Goal: Contribute content: Contribute content

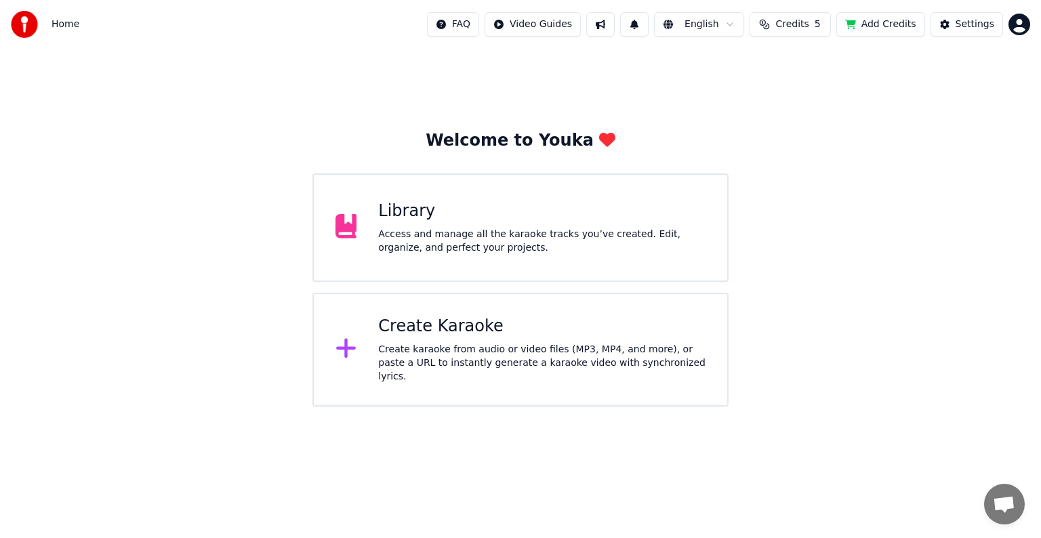
click at [554, 225] on div "Library Access and manage all the karaoke tracks you’ve created. Edit, organize…" at bounding box center [541, 228] width 327 height 54
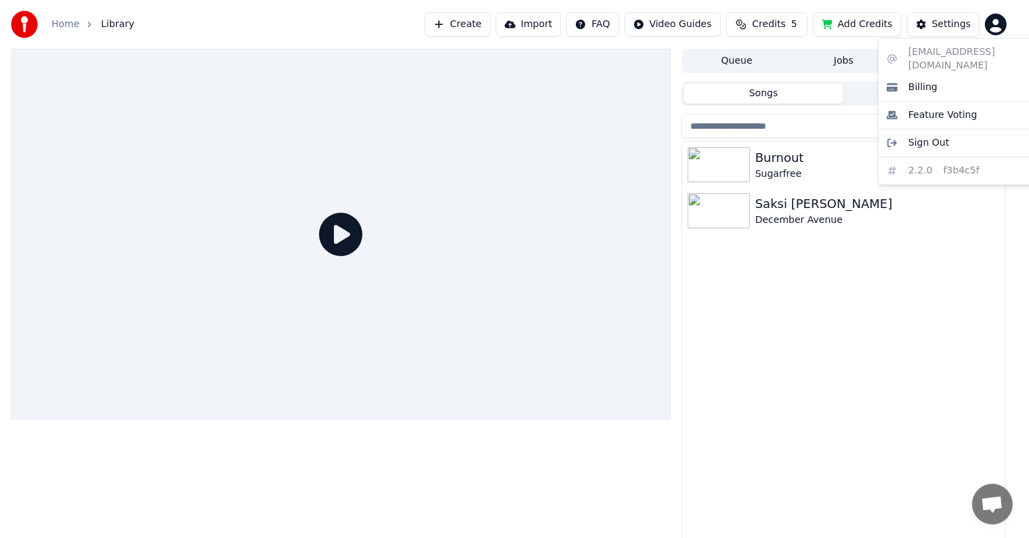
click at [1017, 24] on html "Home Library Create Import FAQ Video Guides Credits 5 Add Credits Settings Queu…" at bounding box center [514, 269] width 1029 height 538
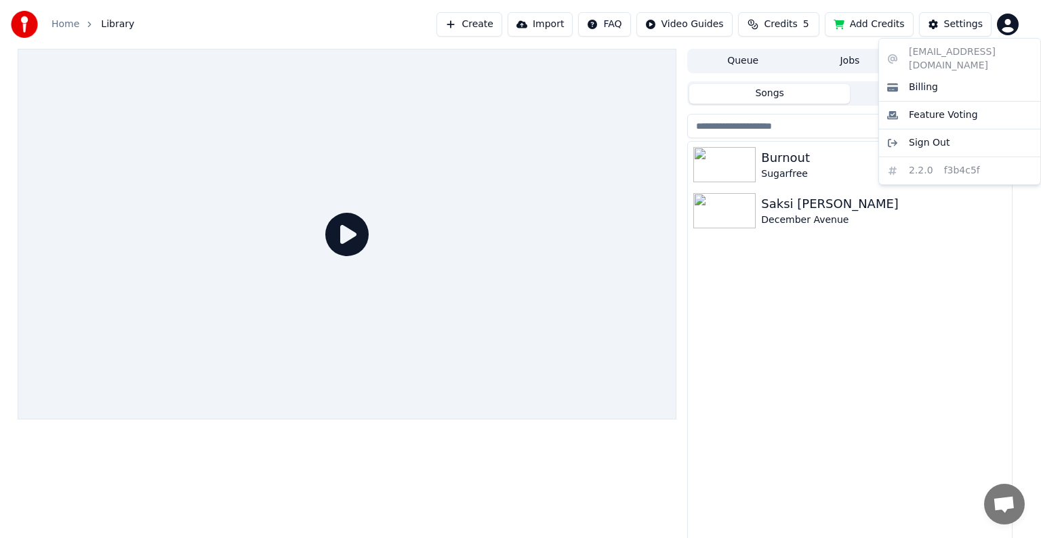
click at [1016, 24] on html "Home Library Create Import FAQ Video Guides Credits 5 Add Credits Settings Queu…" at bounding box center [520, 269] width 1041 height 538
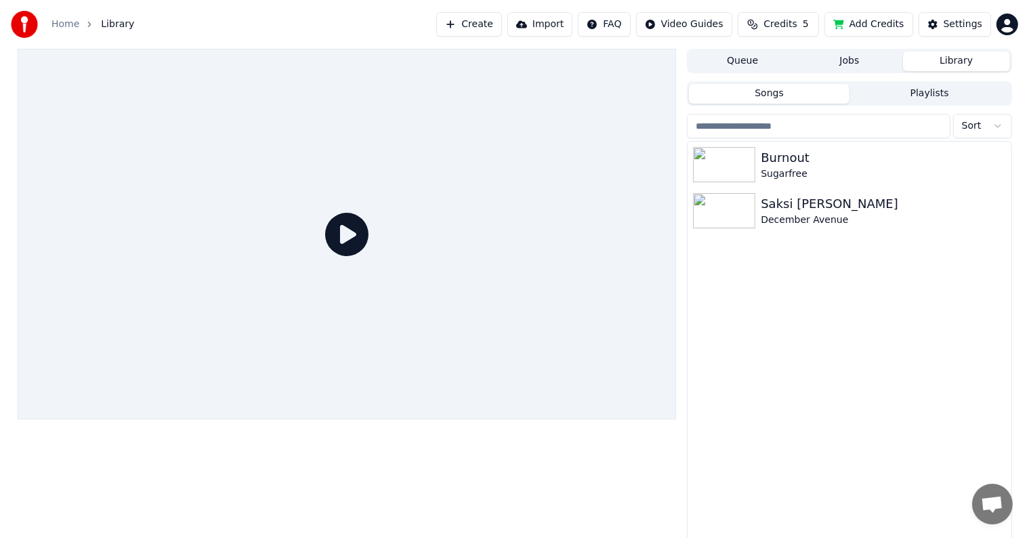
click at [482, 19] on button "Create" at bounding box center [469, 24] width 66 height 24
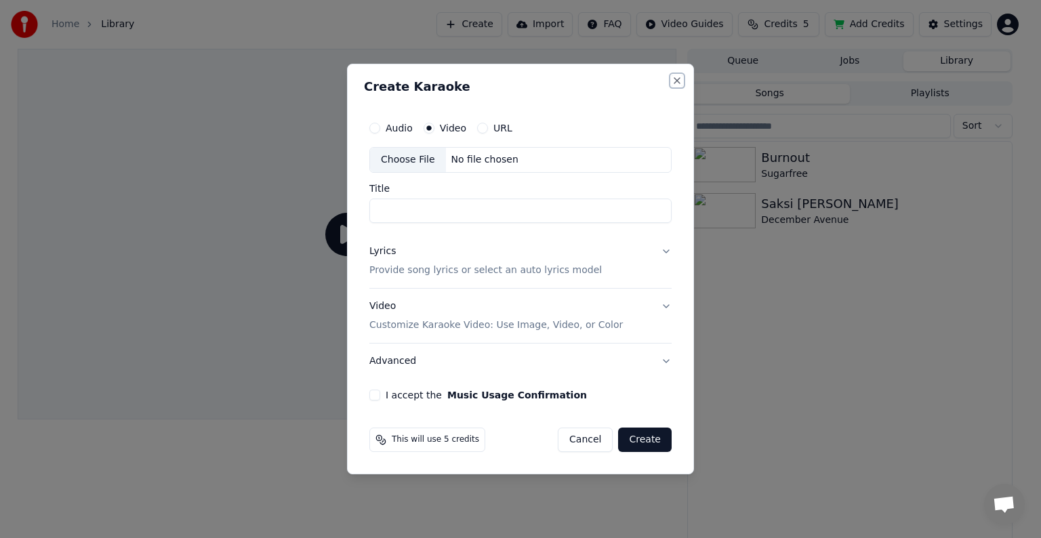
click at [674, 78] on button "Close" at bounding box center [677, 80] width 11 height 11
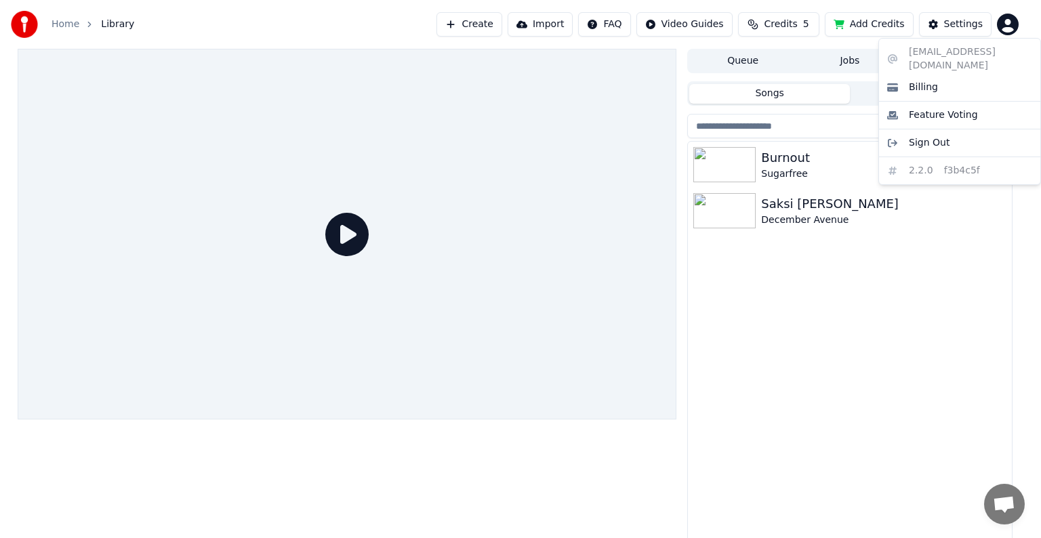
click at [1014, 16] on html "Home Library Create Import FAQ Video Guides Credits 5 Add Credits Settings Queu…" at bounding box center [520, 269] width 1041 height 538
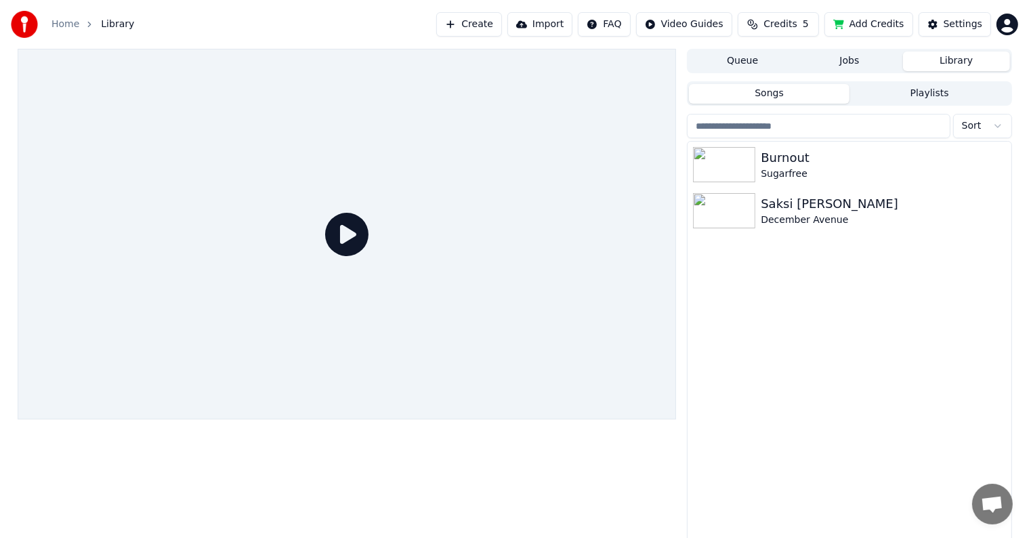
click at [1014, 16] on html "Home Library Create Import FAQ Video Guides Credits 5 Add Credits Settings Queu…" at bounding box center [514, 269] width 1029 height 538
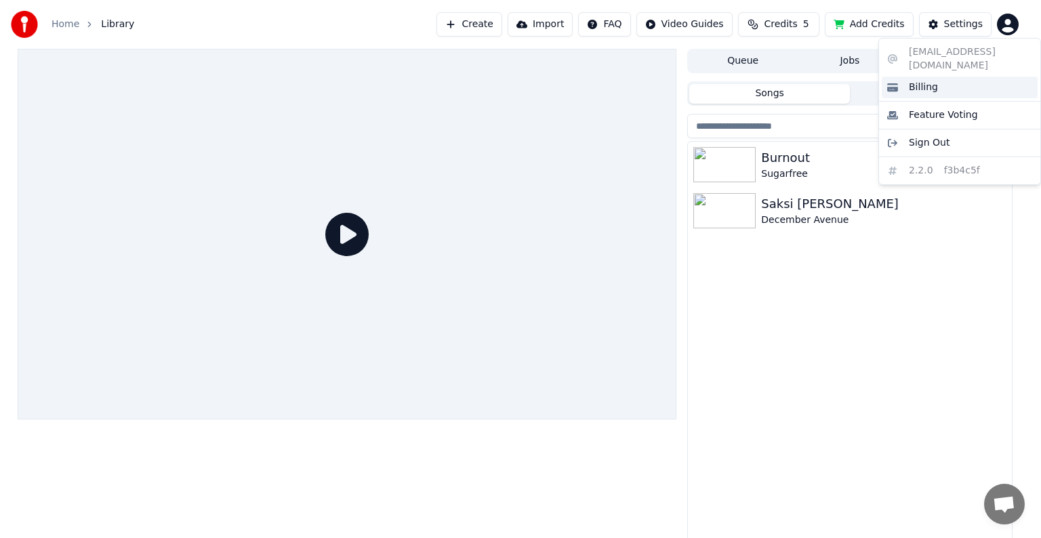
click at [922, 81] on span "Billing" at bounding box center [923, 88] width 29 height 14
click at [1013, 19] on html "Home Library Create Import FAQ Video Guides Credits 5 Add Credits Settings Queu…" at bounding box center [520, 269] width 1041 height 538
click at [1012, 19] on html "Home Library Create Import FAQ Video Guides Credits 5 Add Credits Settings Queu…" at bounding box center [520, 269] width 1041 height 538
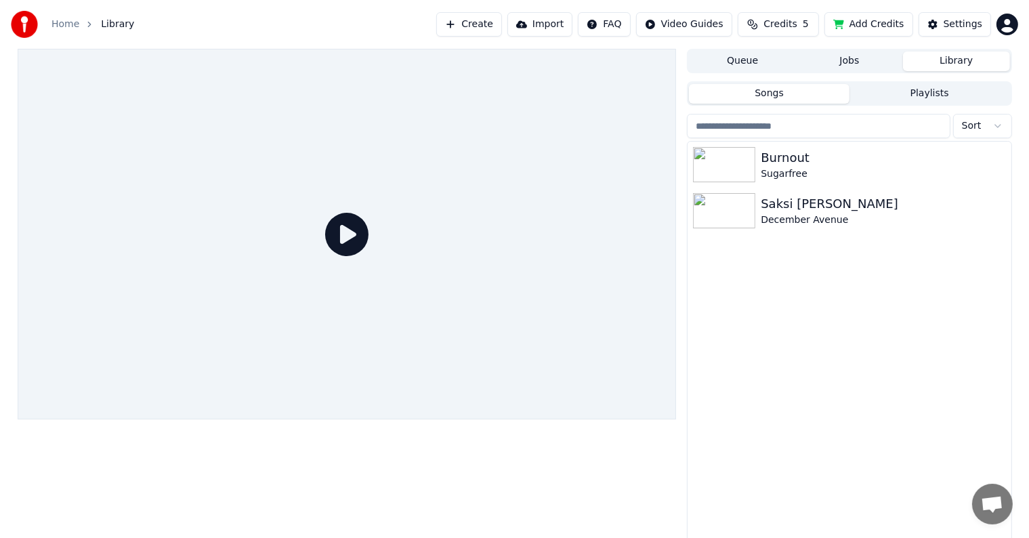
click at [502, 28] on button "Create" at bounding box center [469, 24] width 66 height 24
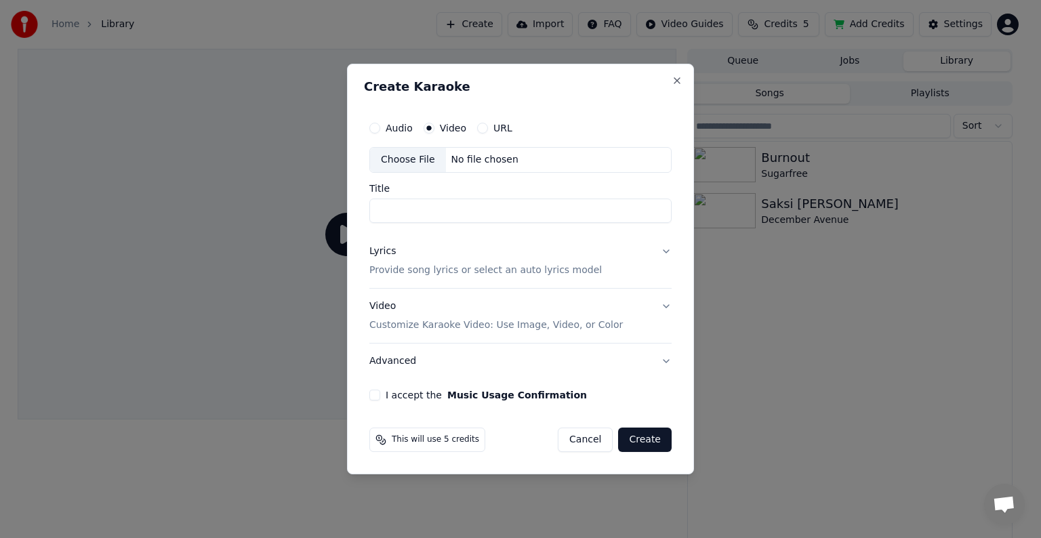
click at [436, 125] on div "Video" at bounding box center [445, 128] width 43 height 11
click at [409, 127] on label "Audio" at bounding box center [399, 127] width 27 height 9
click at [380, 127] on button "Audio" at bounding box center [374, 128] width 11 height 11
click at [431, 129] on button "Video" at bounding box center [429, 128] width 11 height 11
drag, startPoint x: 442, startPoint y: 211, endPoint x: 438, endPoint y: 182, distance: 30.1
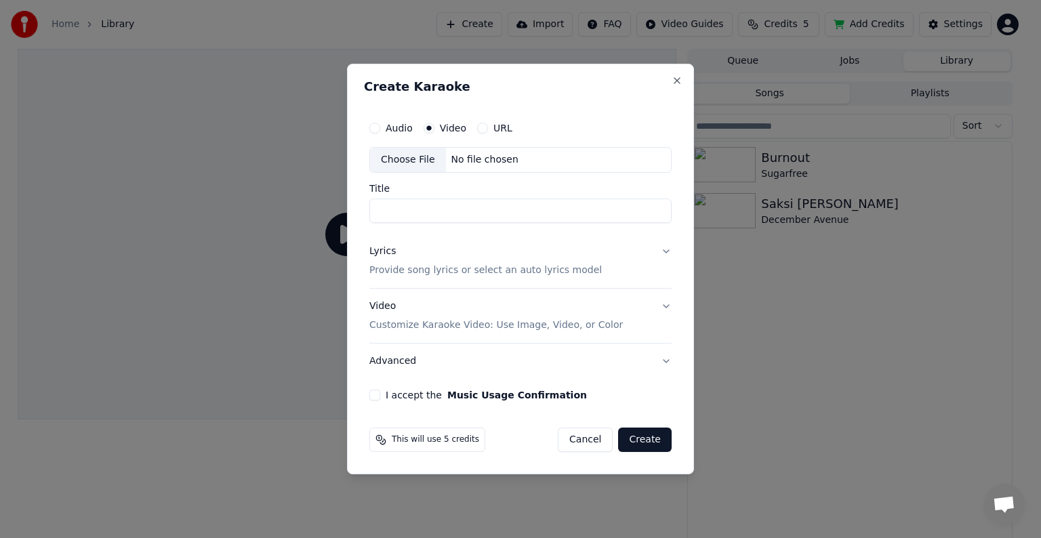
click at [442, 211] on input "Title" at bounding box center [520, 211] width 302 height 24
click at [413, 156] on div "Choose File" at bounding box center [408, 160] width 76 height 24
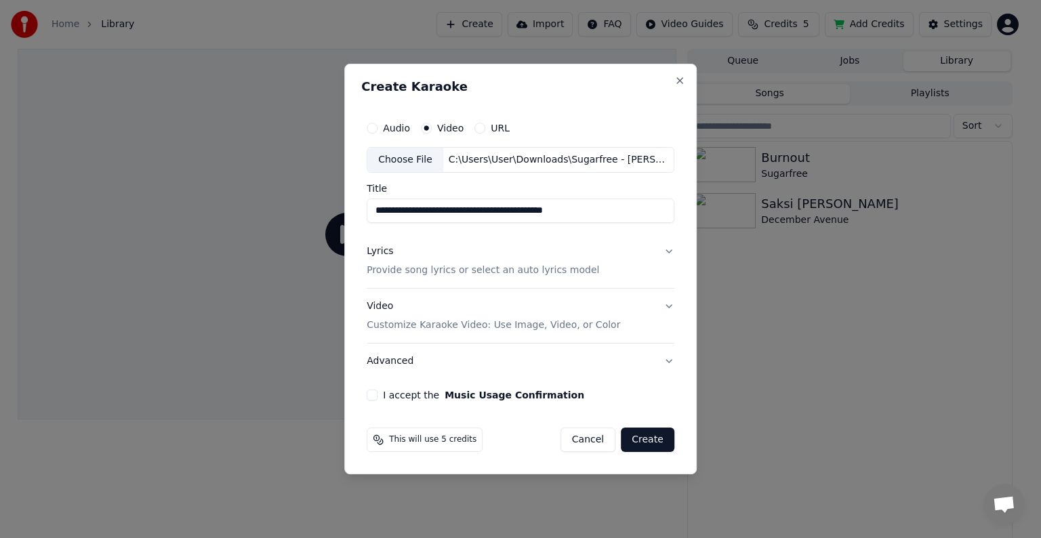
drag, startPoint x: 598, startPoint y: 210, endPoint x: 493, endPoint y: 206, distance: 104.4
click at [493, 206] on input "**********" at bounding box center [521, 211] width 308 height 24
drag, startPoint x: 426, startPoint y: 212, endPoint x: 351, endPoint y: 211, distance: 75.2
click at [351, 211] on div "**********" at bounding box center [520, 269] width 352 height 411
click at [522, 211] on input "**********" at bounding box center [521, 211] width 308 height 24
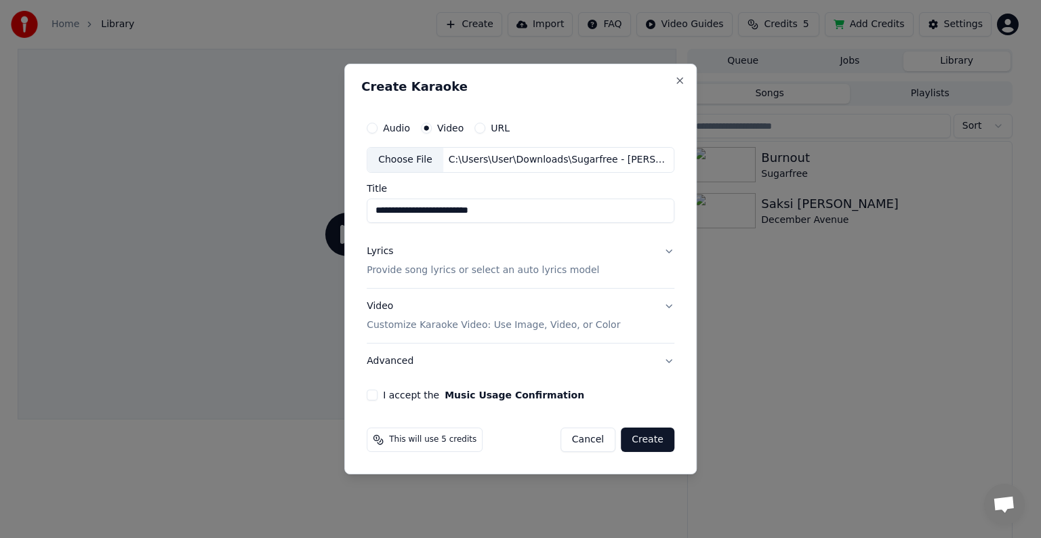
drag, startPoint x: 428, startPoint y: 209, endPoint x: 271, endPoint y: 209, distance: 156.5
click at [268, 211] on body "**********" at bounding box center [514, 269] width 1029 height 538
click at [458, 213] on input "**********" at bounding box center [521, 211] width 308 height 24
paste input "**********"
click at [487, 211] on input "**********" at bounding box center [521, 211] width 308 height 24
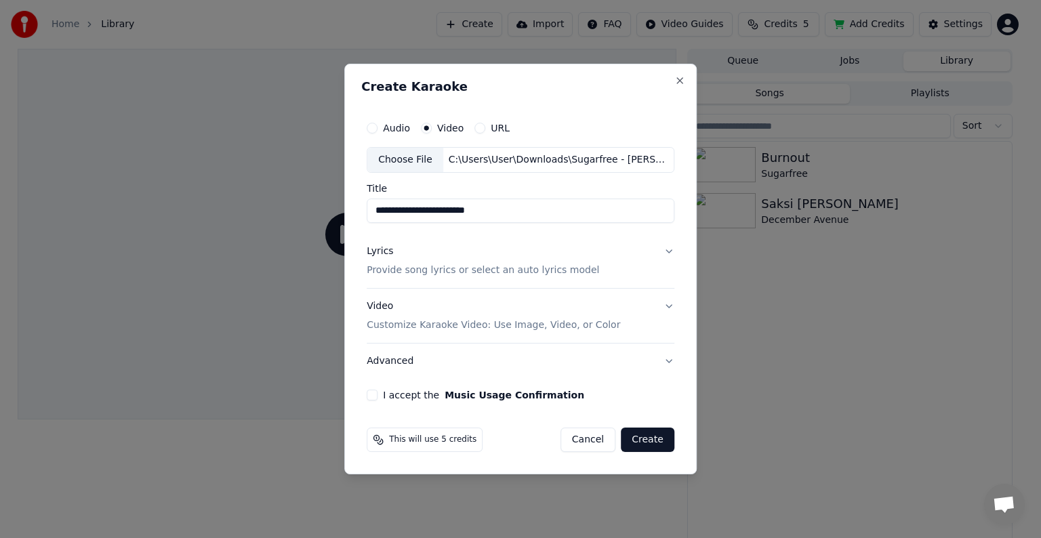
click at [439, 211] on input "**********" at bounding box center [521, 211] width 308 height 24
type input "**********"
click at [497, 234] on button "Lyrics Provide song lyrics or select an auto lyrics model" at bounding box center [521, 261] width 308 height 54
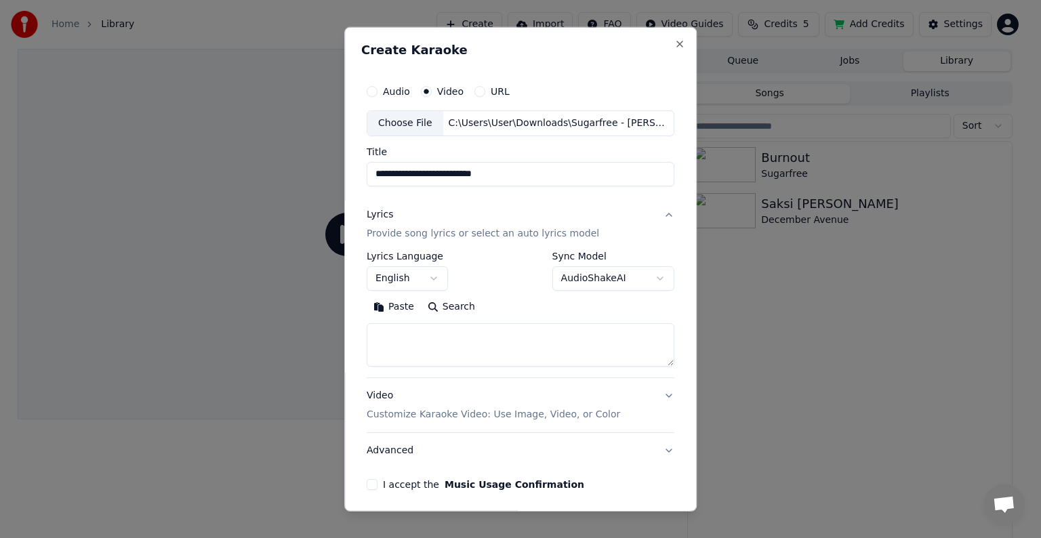
click at [480, 354] on textarea at bounding box center [521, 344] width 308 height 43
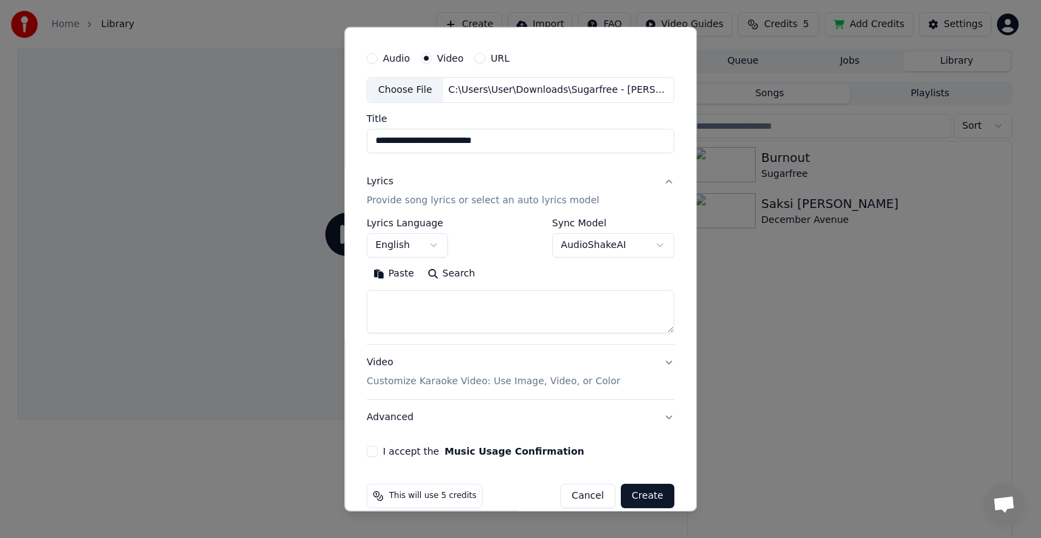
scroll to position [52, 0]
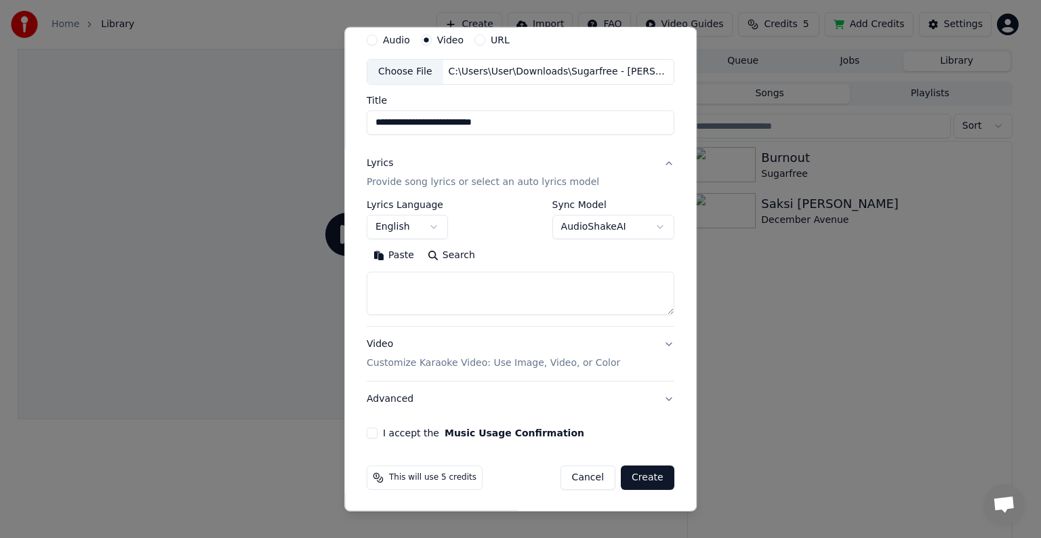
paste textarea "**********"
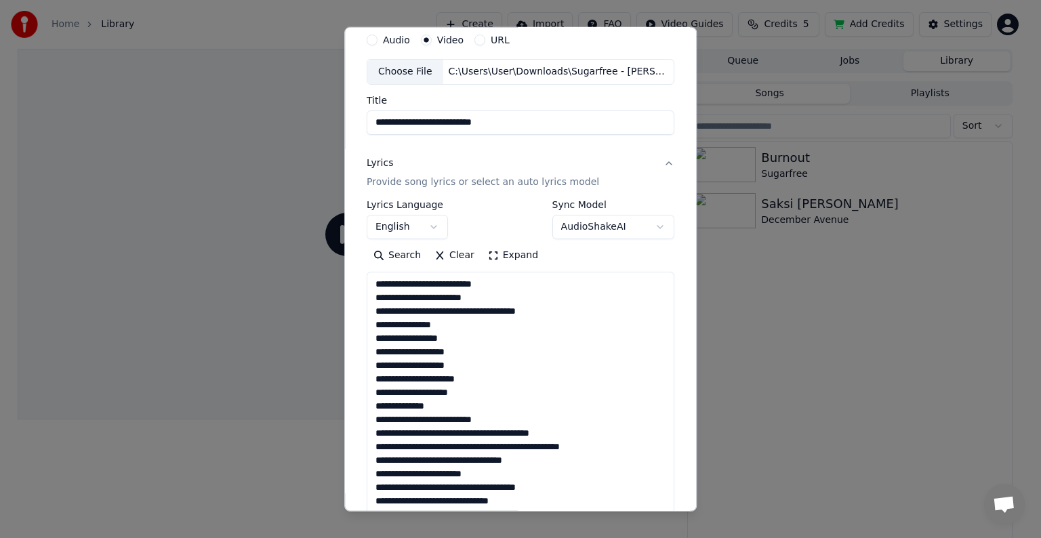
scroll to position [436, 0]
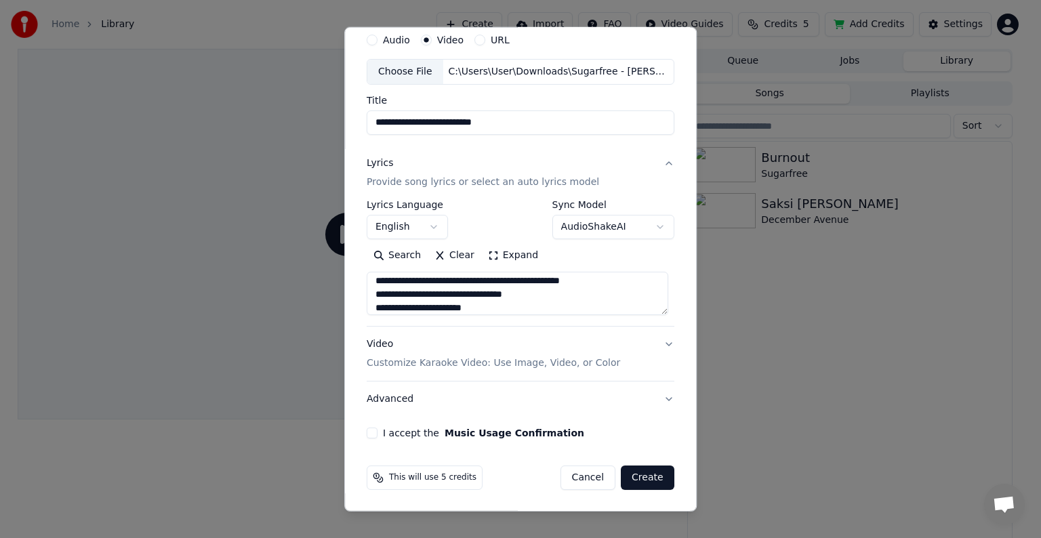
type textarea "**********"
click at [513, 247] on button "Expand" at bounding box center [513, 256] width 64 height 22
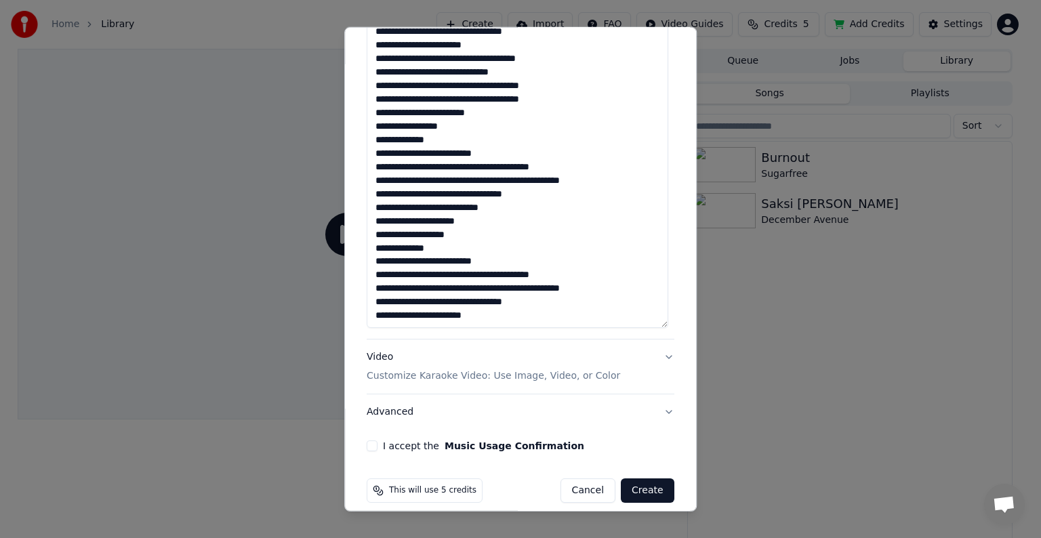
scroll to position [493, 0]
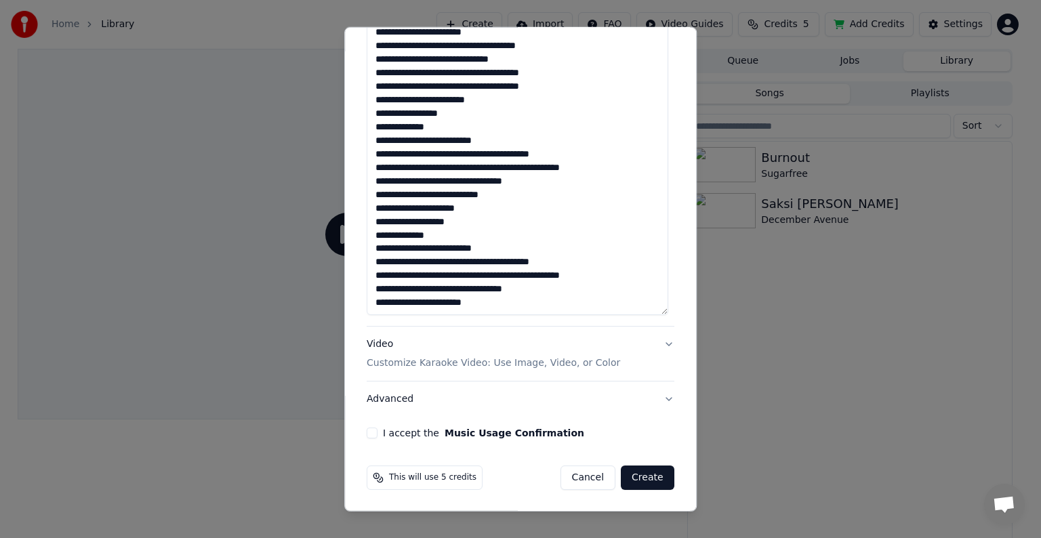
click at [654, 342] on button "Video Customize Karaoke Video: Use Image, Video, or Color" at bounding box center [521, 354] width 308 height 54
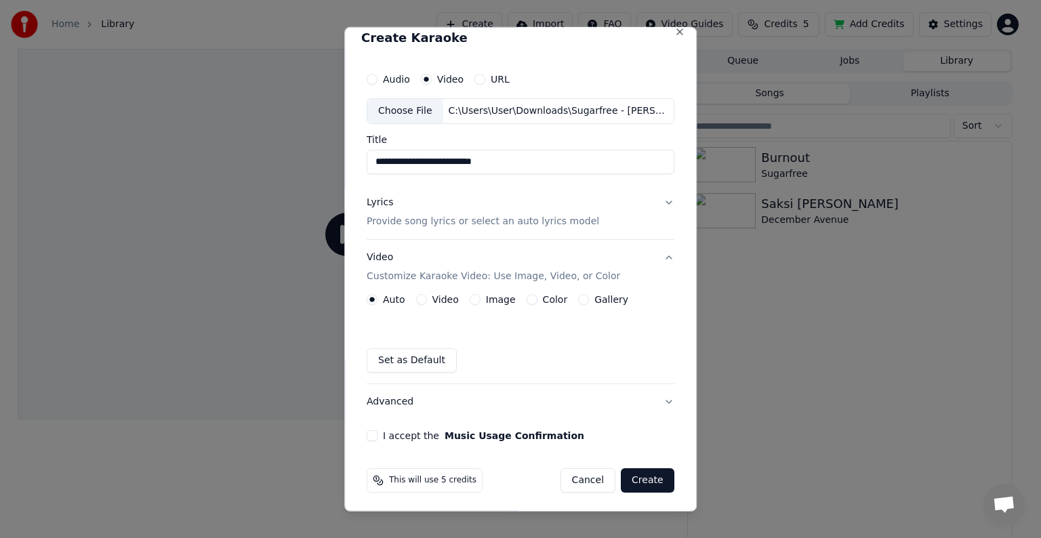
scroll to position [15, 0]
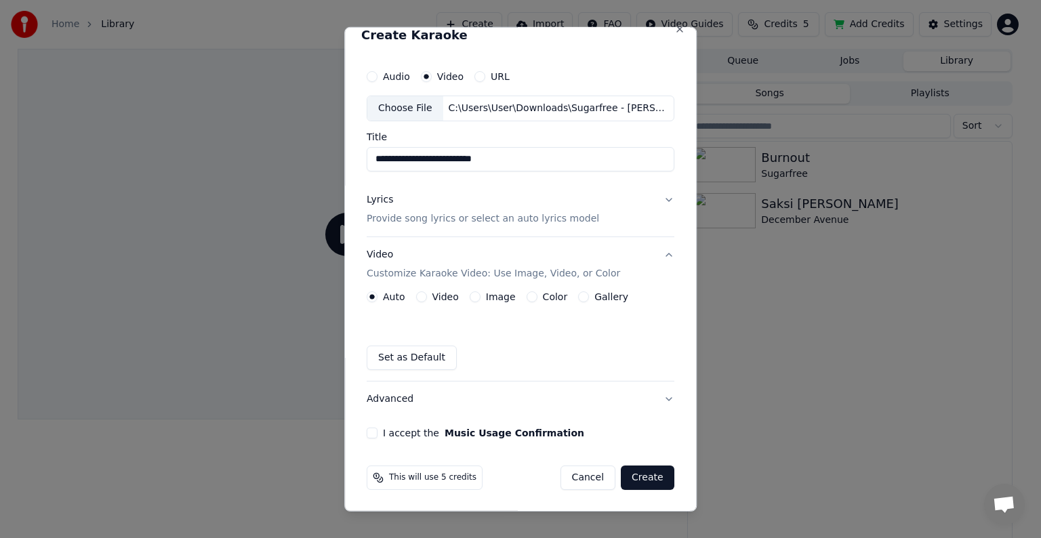
click at [657, 395] on button "Advanced" at bounding box center [521, 399] width 308 height 35
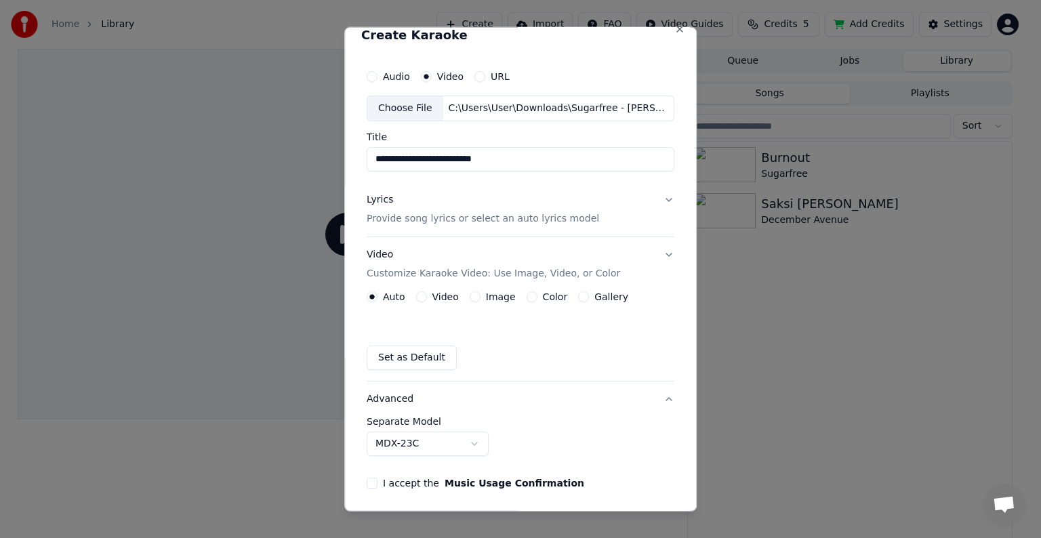
scroll to position [0, 0]
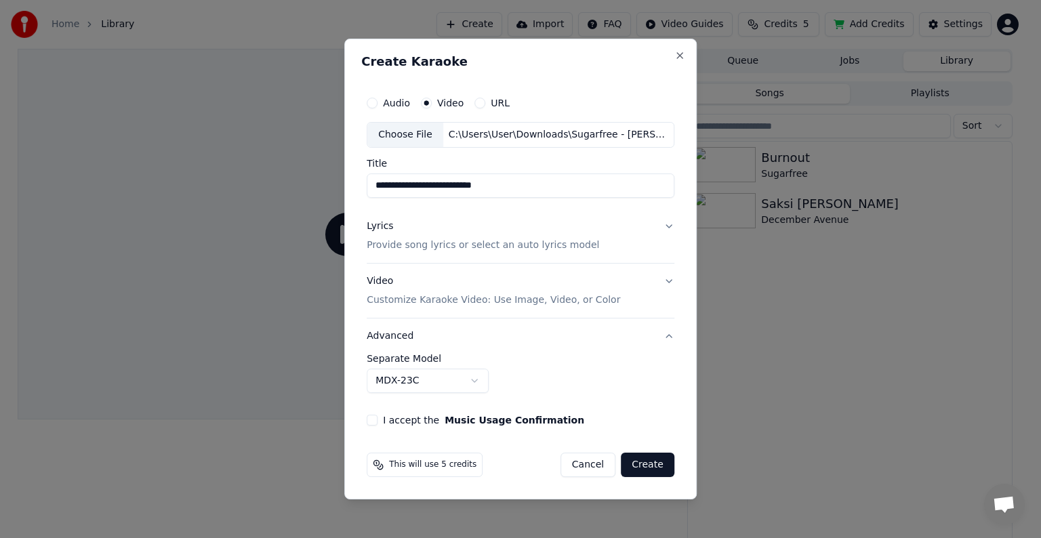
click at [377, 419] on button "I accept the Music Usage Confirmation" at bounding box center [372, 420] width 11 height 11
click at [642, 459] on button "Create" at bounding box center [648, 465] width 54 height 24
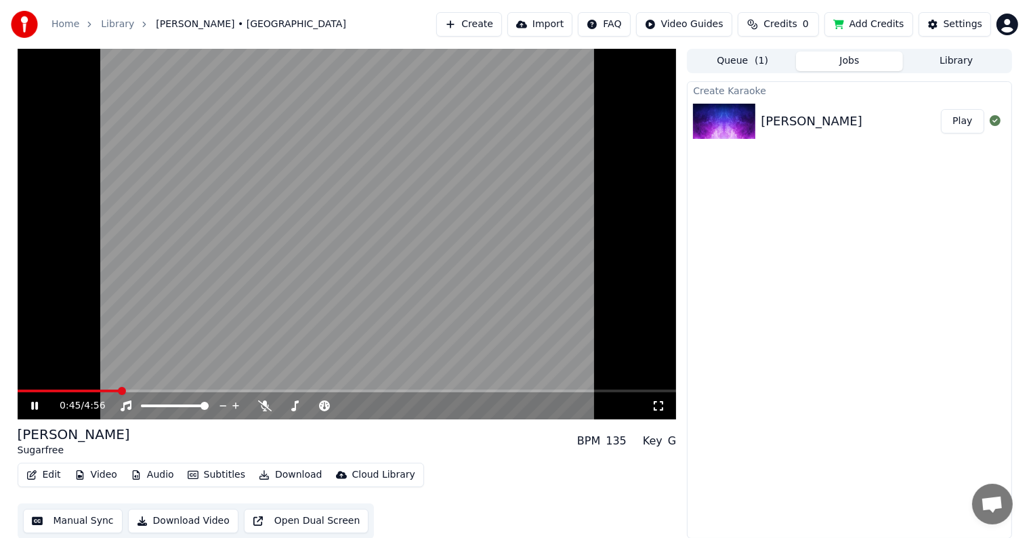
click at [24, 390] on span at bounding box center [69, 391] width 102 height 3
click at [260, 404] on icon at bounding box center [265, 405] width 14 height 11
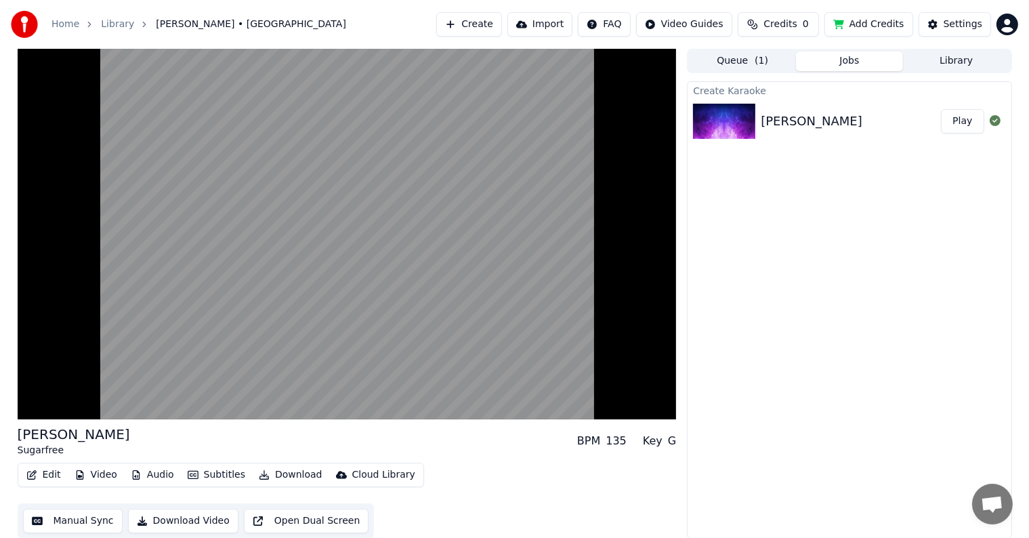
click at [539, 441] on div "[PERSON_NAME] Sugarfree BPM 135 Key G" at bounding box center [347, 441] width 659 height 33
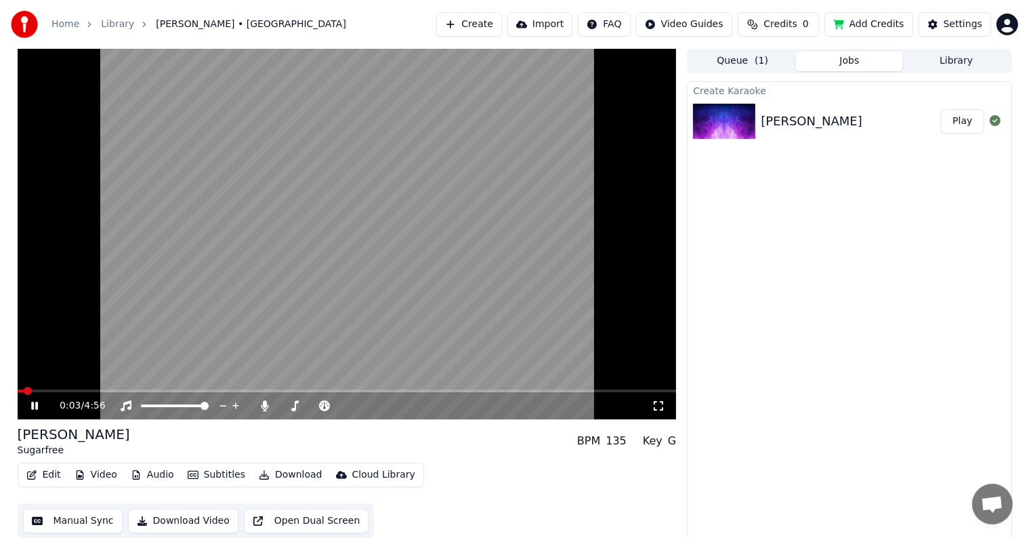
click at [24, 392] on span at bounding box center [21, 391] width 7 height 3
click at [18, 392] on span at bounding box center [18, 391] width 0 height 3
click at [513, 457] on div "[PERSON_NAME] Sugarfree BPM 135 Key G Edit Video Audio Subtitles Download Cloud…" at bounding box center [347, 482] width 659 height 114
click at [480, 459] on div "[PERSON_NAME] Sugarfree BPM 135 Key G Edit Video Audio Subtitles Download Cloud…" at bounding box center [347, 482] width 659 height 114
click at [20, 390] on span at bounding box center [30, 391] width 24 height 3
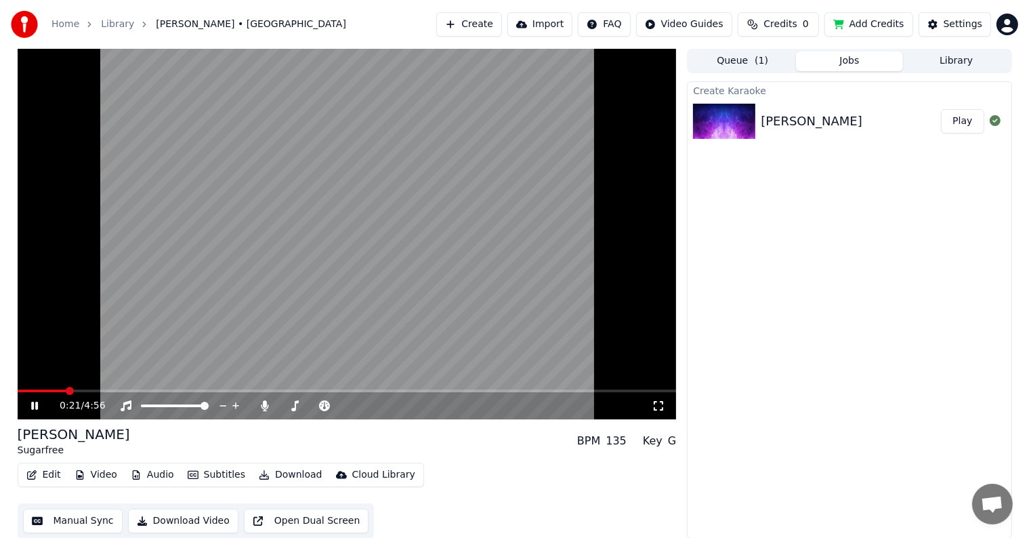
click at [301, 441] on div "[PERSON_NAME] Sugarfree BPM 135 Key G" at bounding box center [347, 441] width 659 height 33
click at [253, 450] on div "[PERSON_NAME] Sugarfree BPM 135 Key G" at bounding box center [347, 441] width 659 height 33
click at [460, 430] on div "[PERSON_NAME] Sugarfree BPM 135 Key G" at bounding box center [347, 441] width 659 height 33
click at [432, 436] on div "[PERSON_NAME] Sugarfree BPM 135 Key G" at bounding box center [347, 441] width 659 height 33
click at [537, 453] on div "[PERSON_NAME] Sugarfree BPM 135 Key G" at bounding box center [347, 441] width 659 height 33
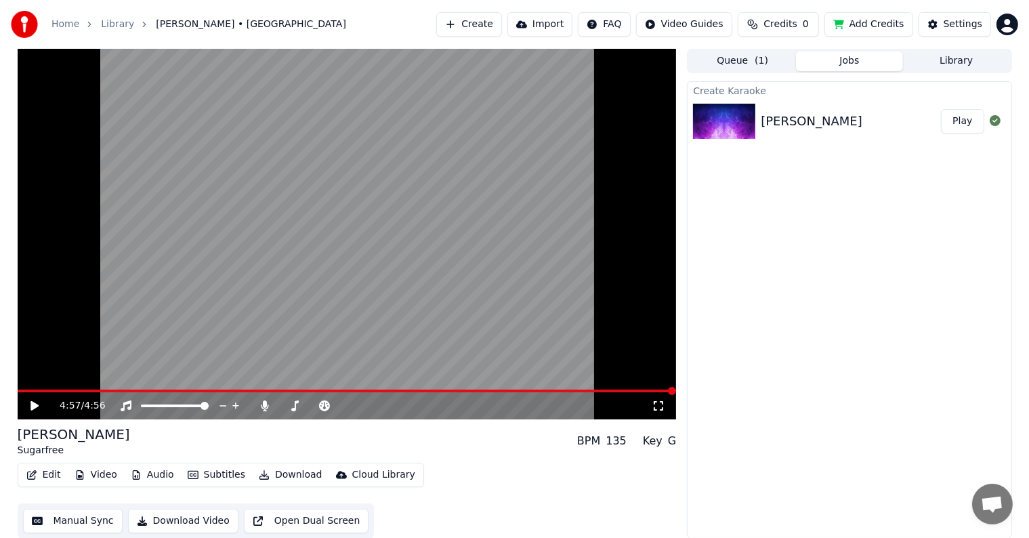
click at [493, 22] on button "Create" at bounding box center [469, 24] width 66 height 24
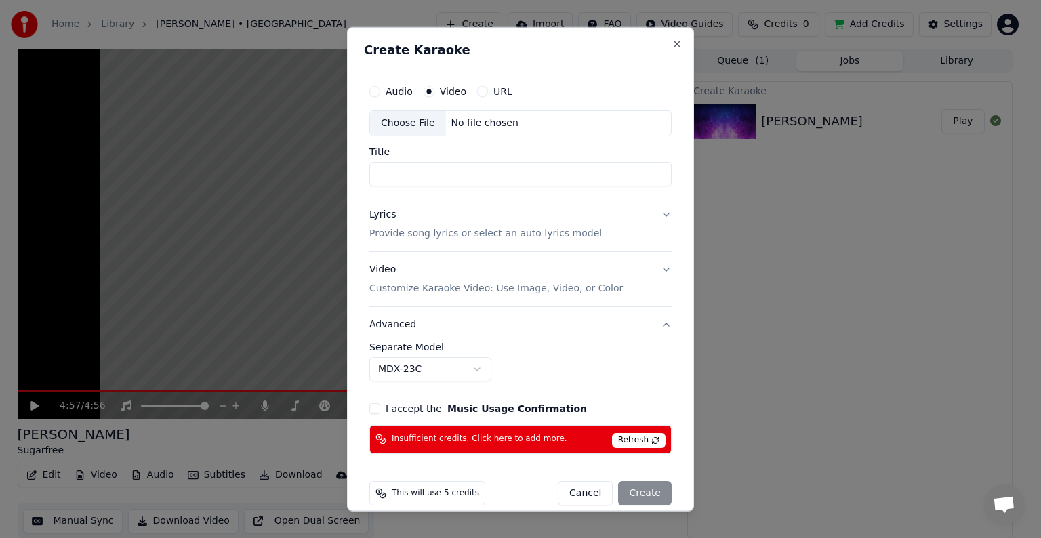
click at [411, 119] on div "Choose File" at bounding box center [408, 123] width 76 height 24
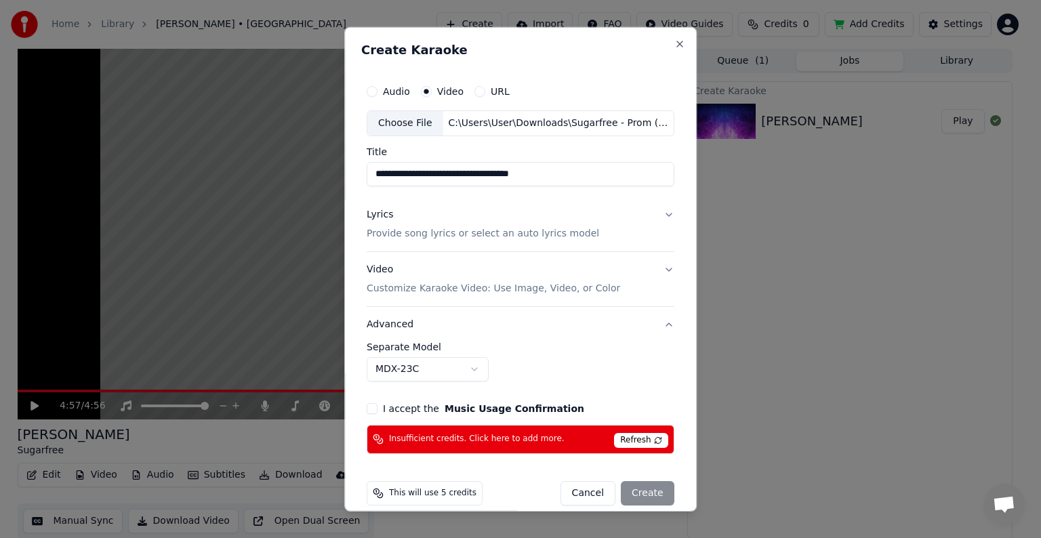
drag, startPoint x: 545, startPoint y: 171, endPoint x: 448, endPoint y: 176, distance: 97.0
click at [448, 176] on input "**********" at bounding box center [521, 174] width 308 height 24
drag, startPoint x: 413, startPoint y: 174, endPoint x: 374, endPoint y: 174, distance: 38.6
click at [374, 174] on input "**********" at bounding box center [521, 174] width 308 height 24
drag, startPoint x: 380, startPoint y: 175, endPoint x: 356, endPoint y: 175, distance: 24.4
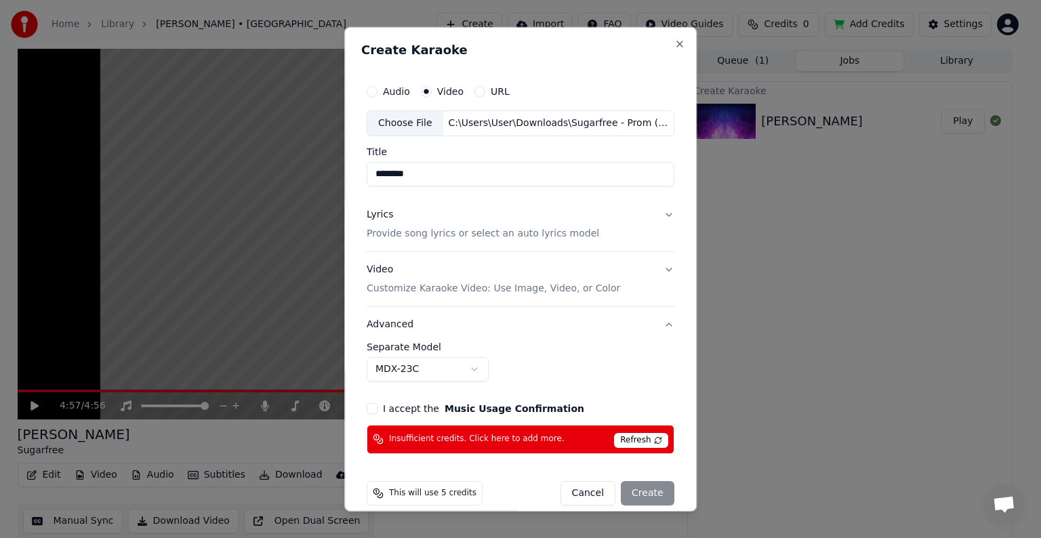
click at [356, 175] on div "**********" at bounding box center [520, 269] width 352 height 485
click at [433, 173] on input "****" at bounding box center [521, 174] width 308 height 24
paste input "**********"
type input "**********"
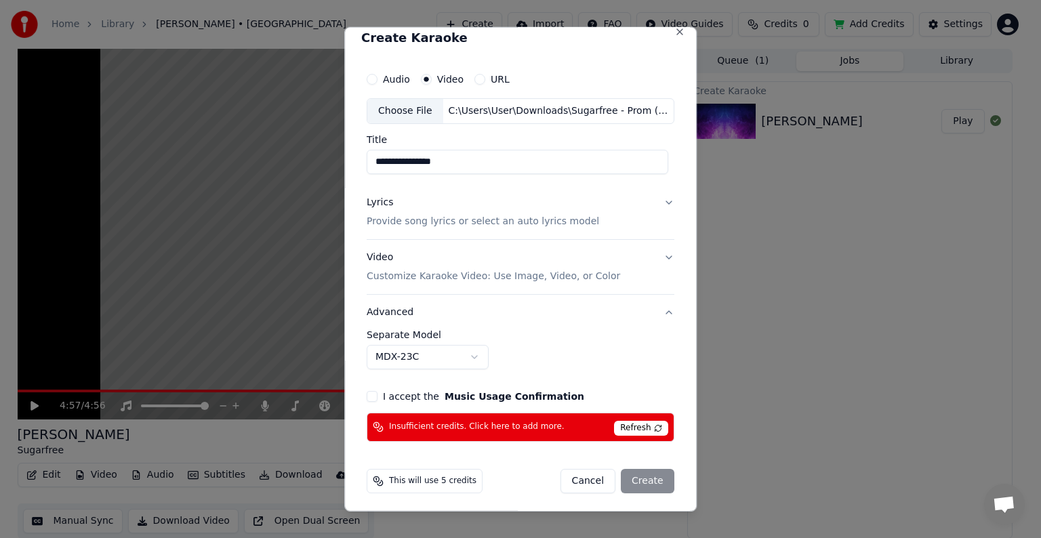
scroll to position [15, 0]
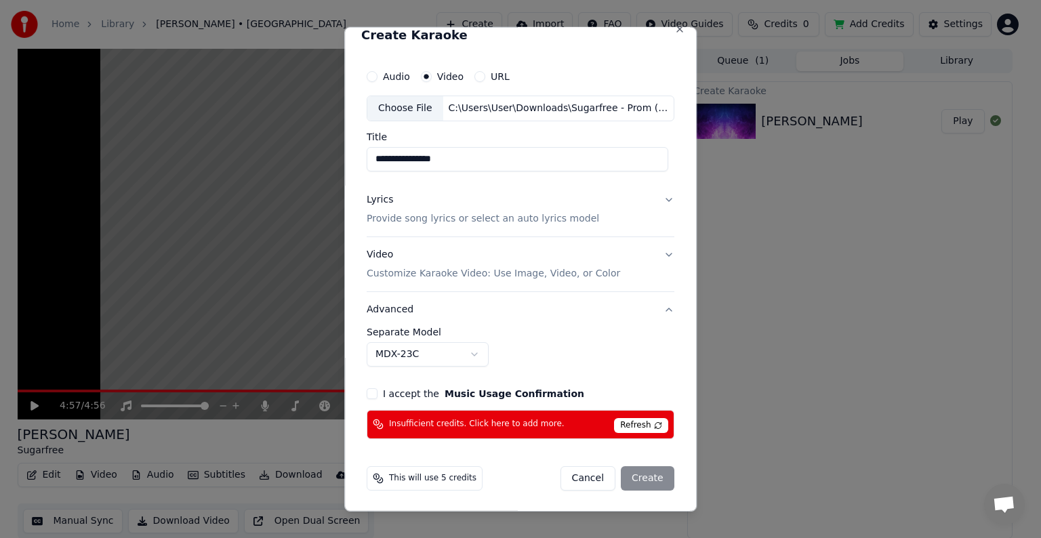
click at [656, 201] on button "Lyrics Provide song lyrics or select an auto lyrics model" at bounding box center [521, 209] width 308 height 54
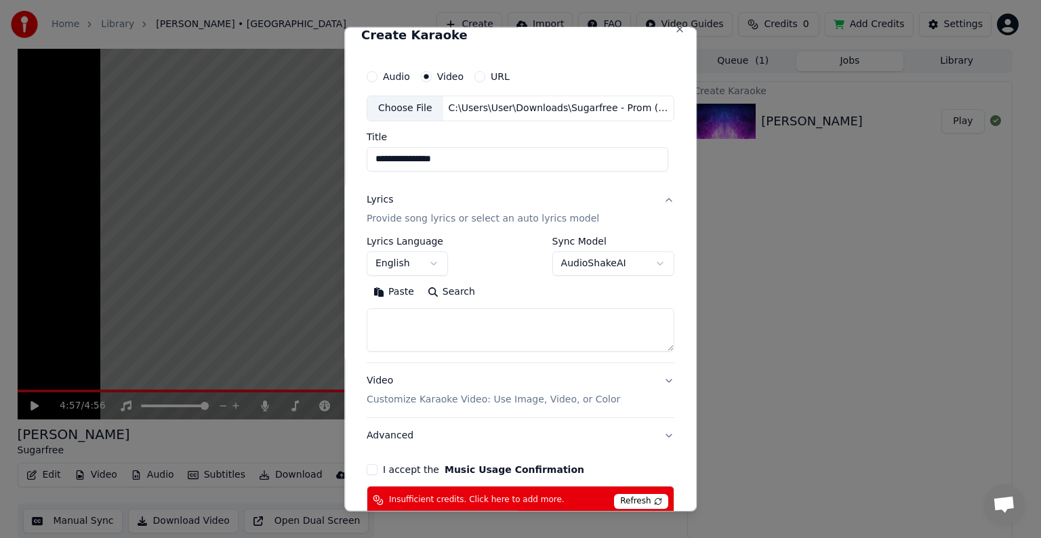
click at [483, 323] on textarea at bounding box center [521, 329] width 308 height 43
paste textarea "**********"
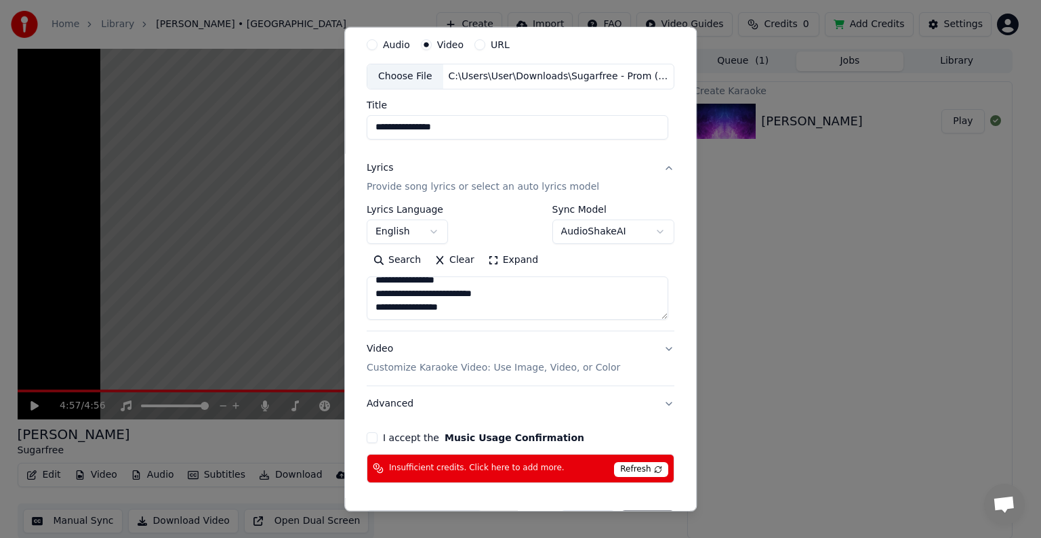
scroll to position [91, 0]
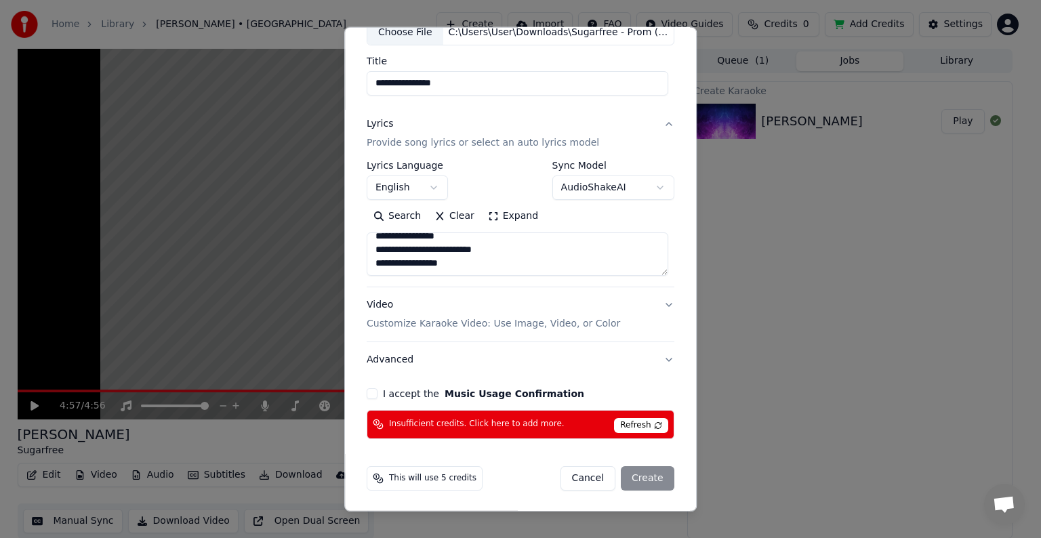
type textarea "**********"
click at [407, 359] on button "Advanced" at bounding box center [521, 359] width 308 height 35
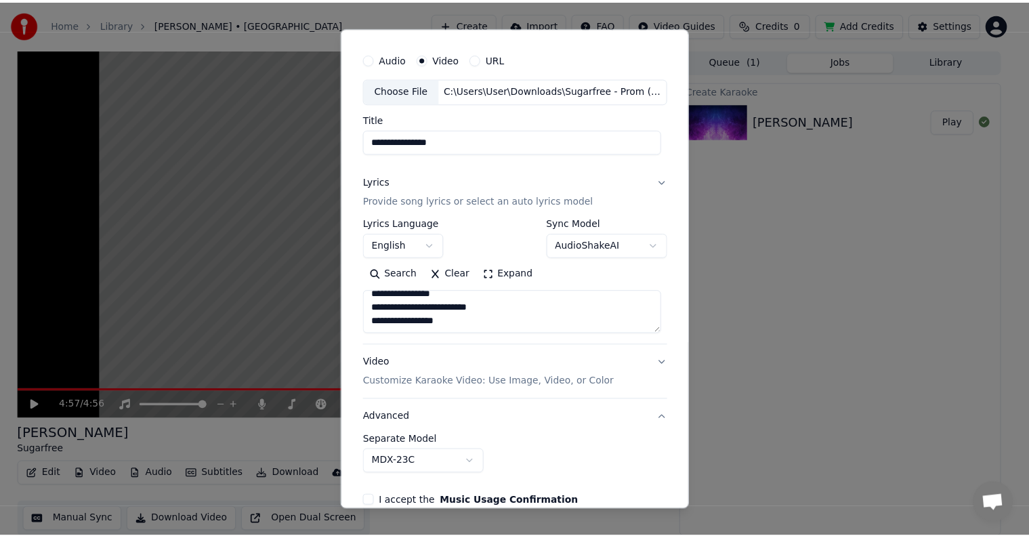
scroll to position [15, 0]
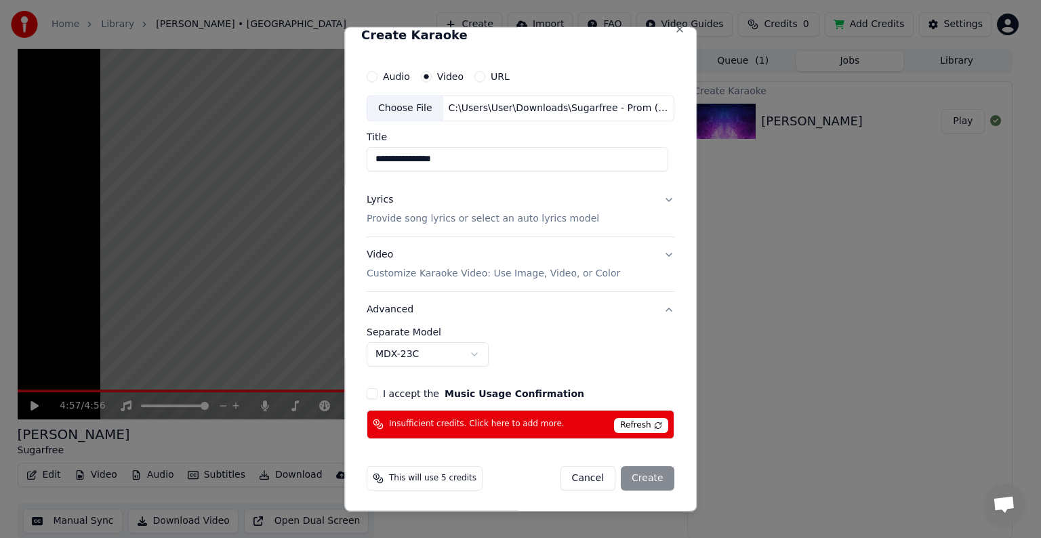
click at [621, 423] on span "Refresh" at bounding box center [641, 425] width 54 height 15
click at [367, 394] on button "I accept the Music Usage Confirmation" at bounding box center [372, 393] width 11 height 11
click at [657, 466] on div "Cancel Create" at bounding box center [617, 478] width 114 height 24
click at [645, 471] on div "Cancel Create" at bounding box center [617, 478] width 114 height 24
click at [674, 30] on button "Close" at bounding box center [679, 29] width 11 height 11
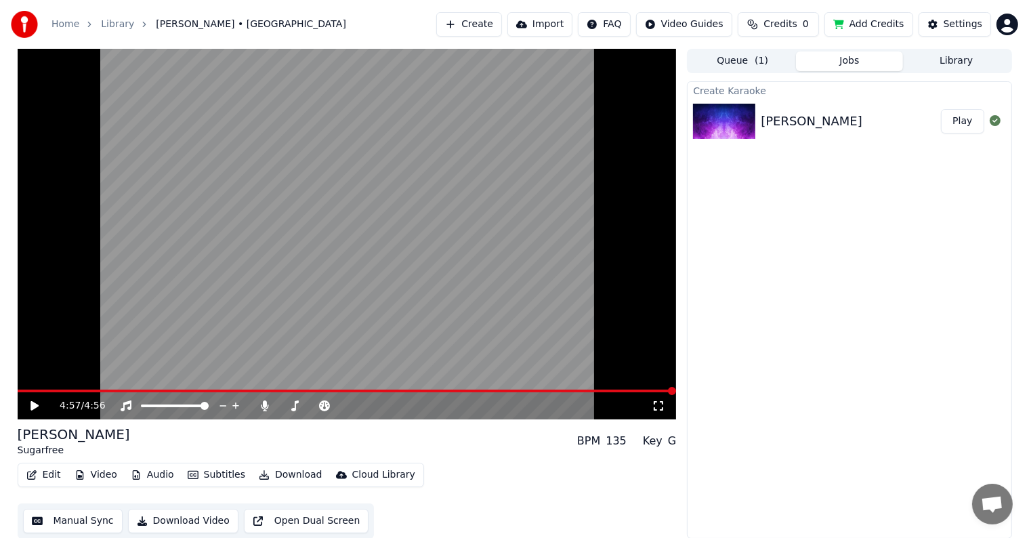
click at [843, 118] on div "[PERSON_NAME]" at bounding box center [812, 121] width 102 height 19
click at [33, 404] on icon at bounding box center [34, 405] width 8 height 9
click at [385, 458] on div "[PERSON_NAME] Sugarfree BPM 135 Key G Edit Video Audio Subtitles Download Cloud…" at bounding box center [347, 482] width 659 height 114
click at [346, 442] on div "[PERSON_NAME] Sugarfree BPM 135 Key G" at bounding box center [347, 441] width 659 height 33
click at [325, 317] on video at bounding box center [347, 234] width 659 height 371
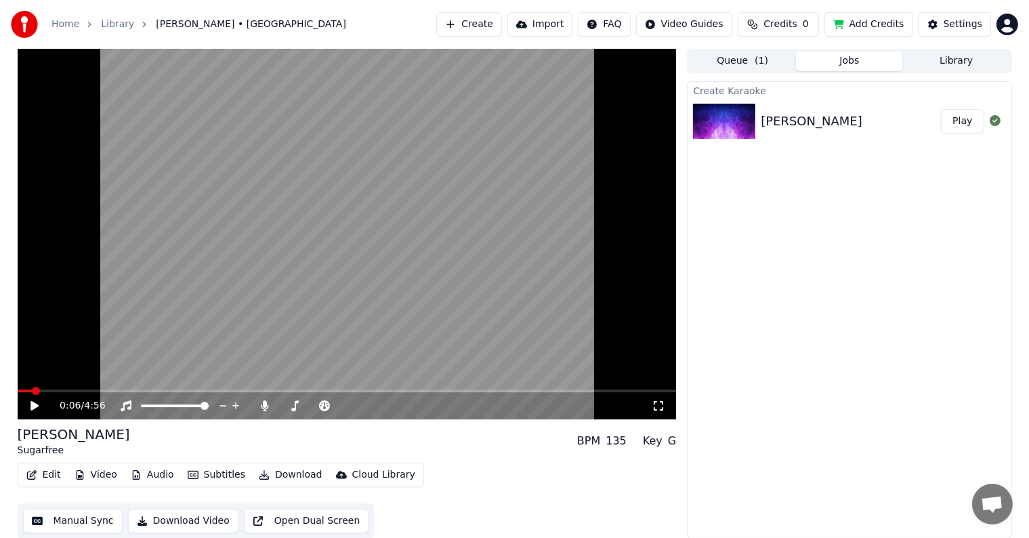
click at [325, 317] on video at bounding box center [347, 234] width 659 height 371
click at [385, 293] on video at bounding box center [347, 234] width 659 height 371
click at [445, 286] on video at bounding box center [347, 234] width 659 height 371
click at [35, 411] on icon at bounding box center [44, 405] width 32 height 11
click at [964, 65] on button "Library" at bounding box center [956, 62] width 107 height 20
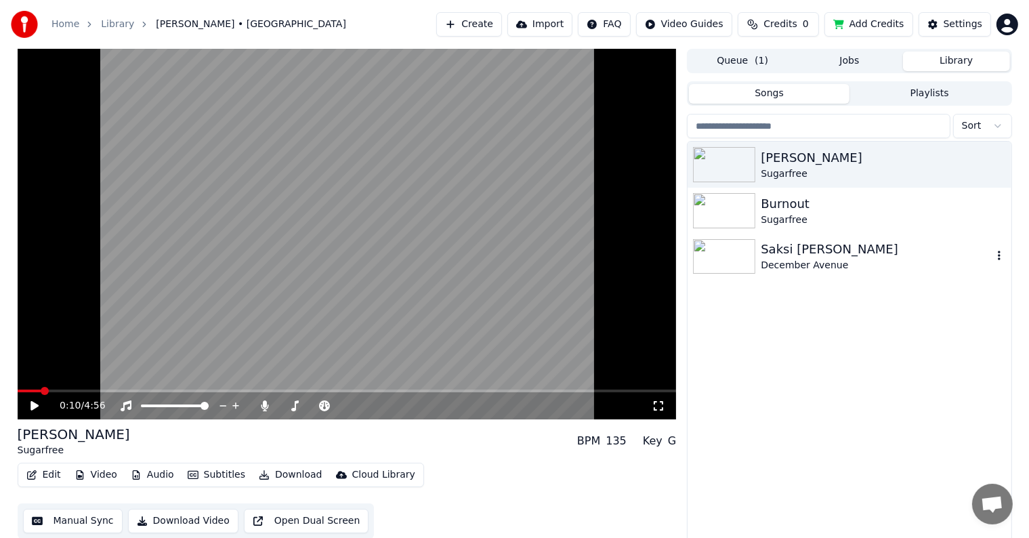
click at [836, 249] on div "Saksi [PERSON_NAME]" at bounding box center [876, 249] width 231 height 19
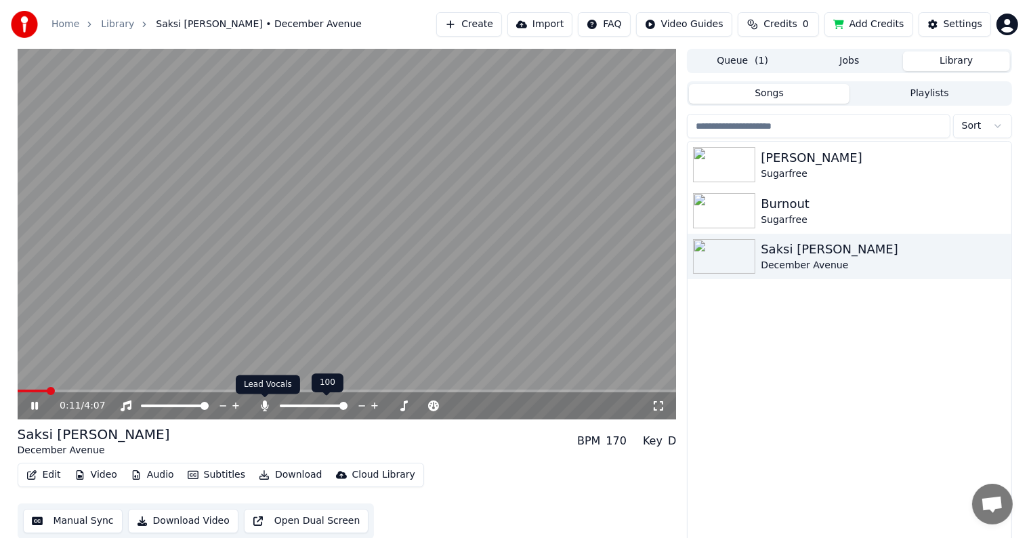
click at [266, 407] on icon at bounding box center [265, 405] width 7 height 11
click at [209, 410] on span at bounding box center [205, 406] width 8 height 8
click at [236, 407] on icon at bounding box center [235, 406] width 7 height 7
click at [280, 402] on span at bounding box center [284, 406] width 8 height 8
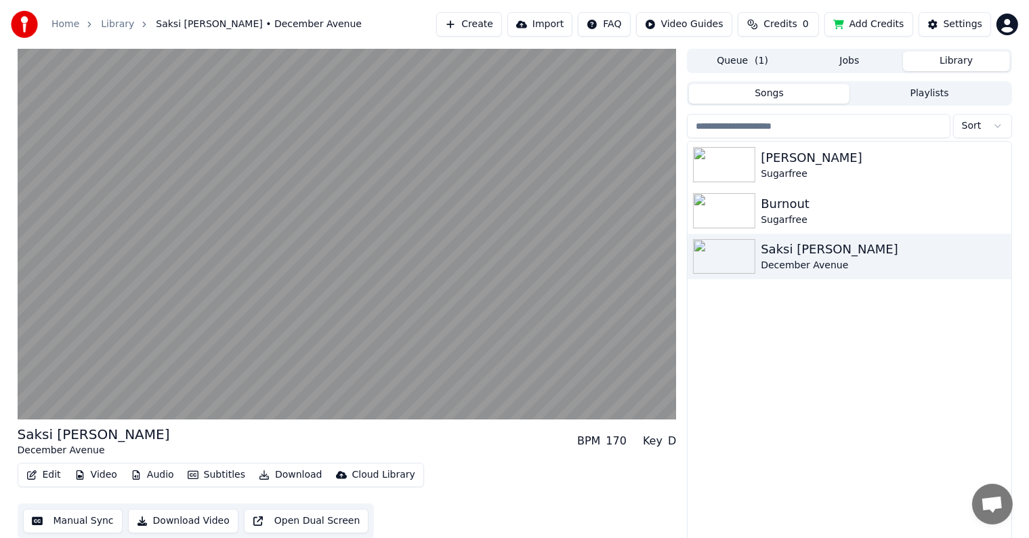
click at [352, 428] on div "Saksi [PERSON_NAME] December Avenue BPM 170 Key D" at bounding box center [347, 441] width 659 height 33
click at [324, 441] on div "Saksi [PERSON_NAME] December Avenue BPM 170 Key D" at bounding box center [347, 441] width 659 height 33
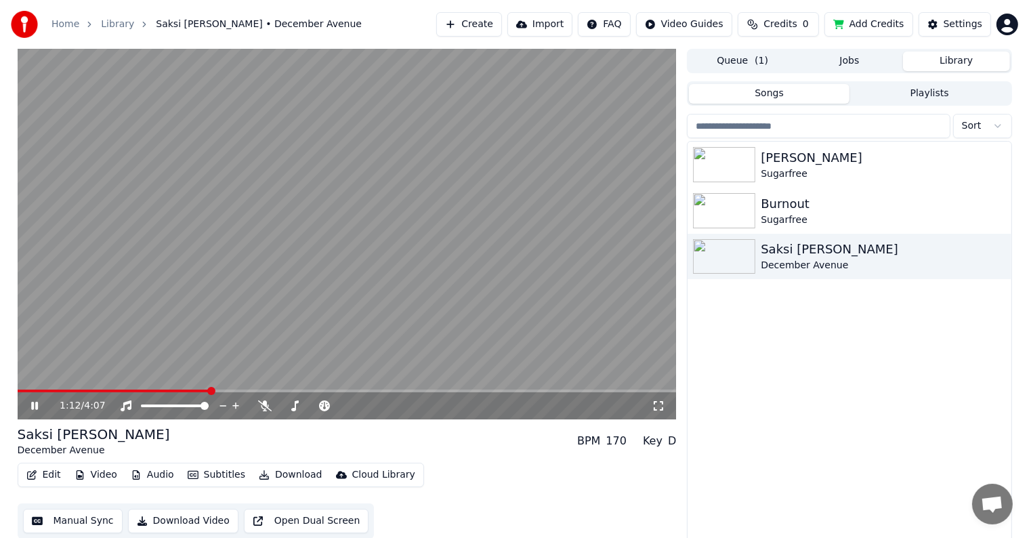
click at [420, 456] on div "Saksi [PERSON_NAME] December Avenue BPM 170 Key D" at bounding box center [347, 441] width 659 height 33
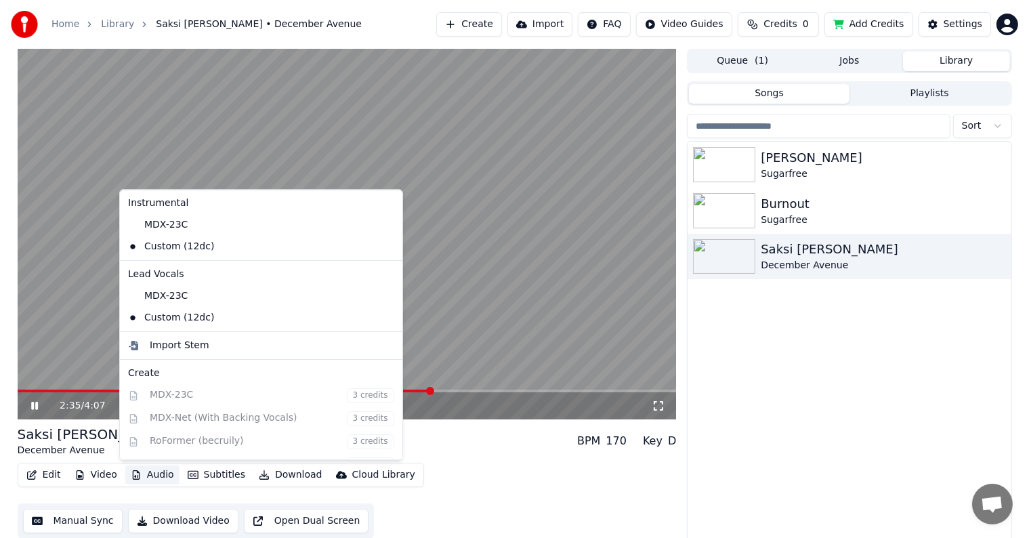
click at [146, 474] on button "Audio" at bounding box center [152, 475] width 54 height 19
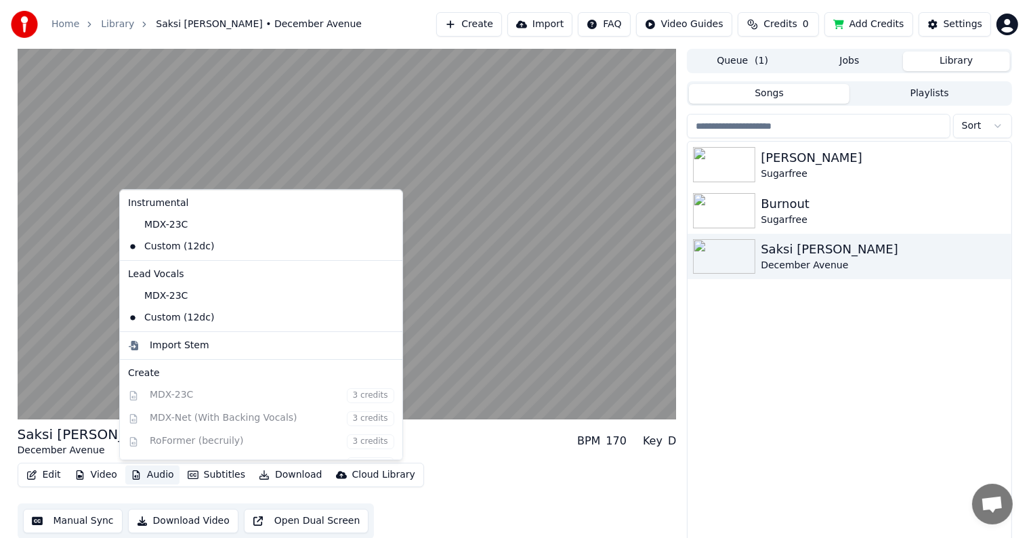
click at [146, 474] on button "Audio" at bounding box center [152, 475] width 54 height 19
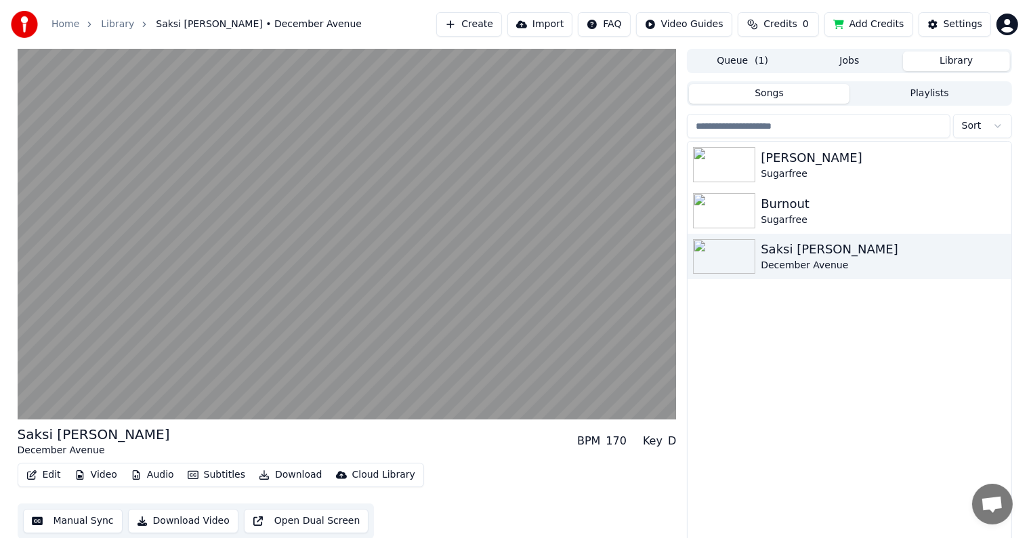
click at [207, 472] on button "Subtitles" at bounding box center [216, 475] width 68 height 19
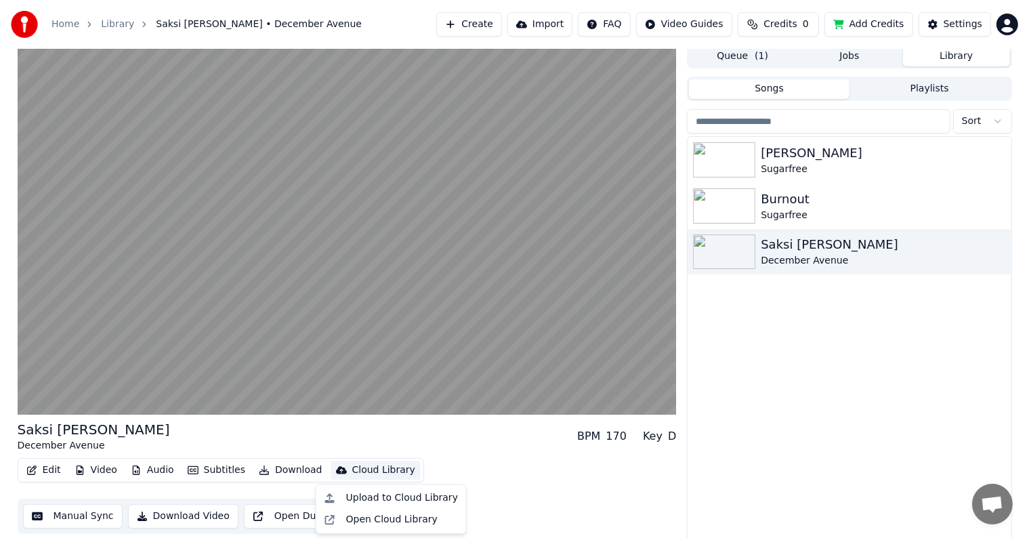
scroll to position [6, 0]
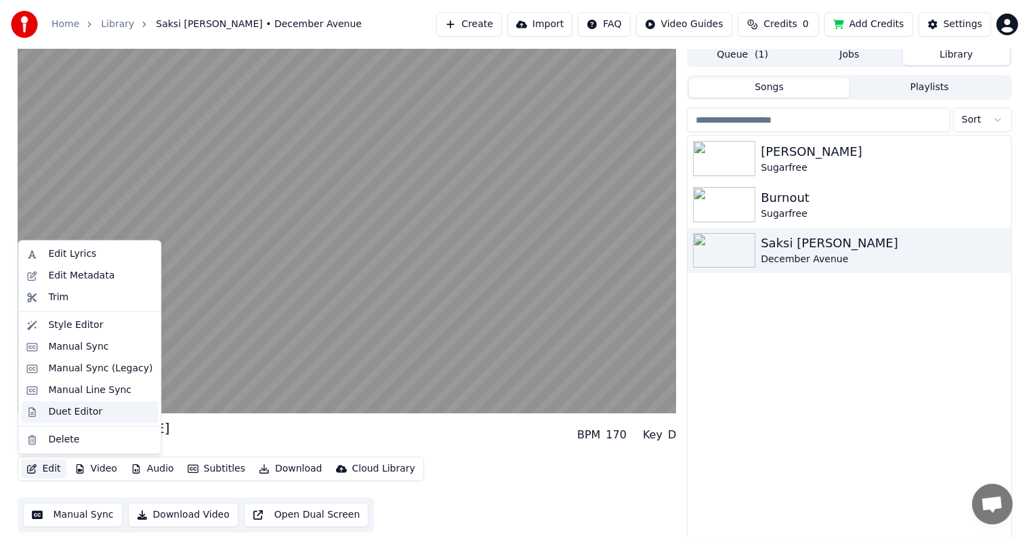
click at [70, 415] on div "Duet Editor" at bounding box center [75, 412] width 54 height 14
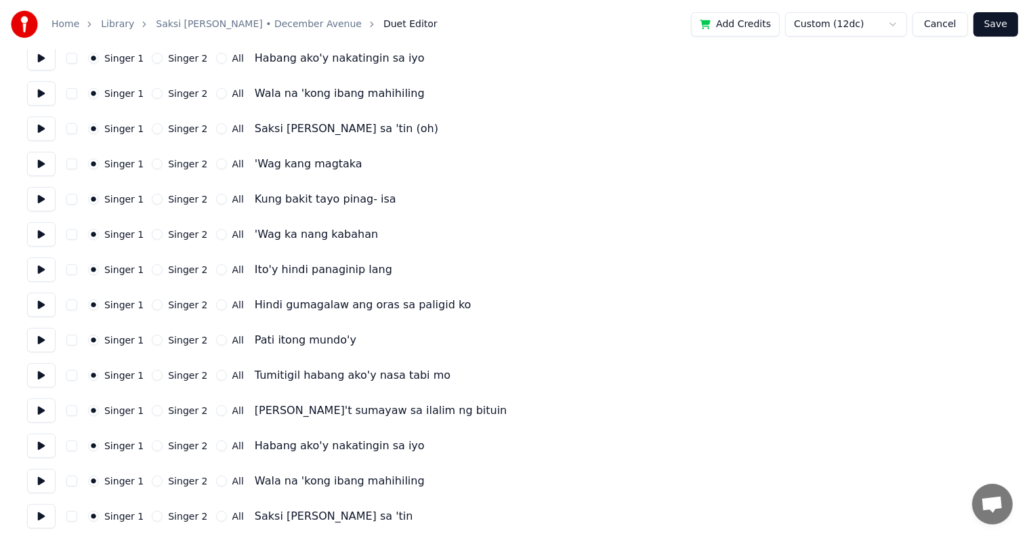
scroll to position [407, 0]
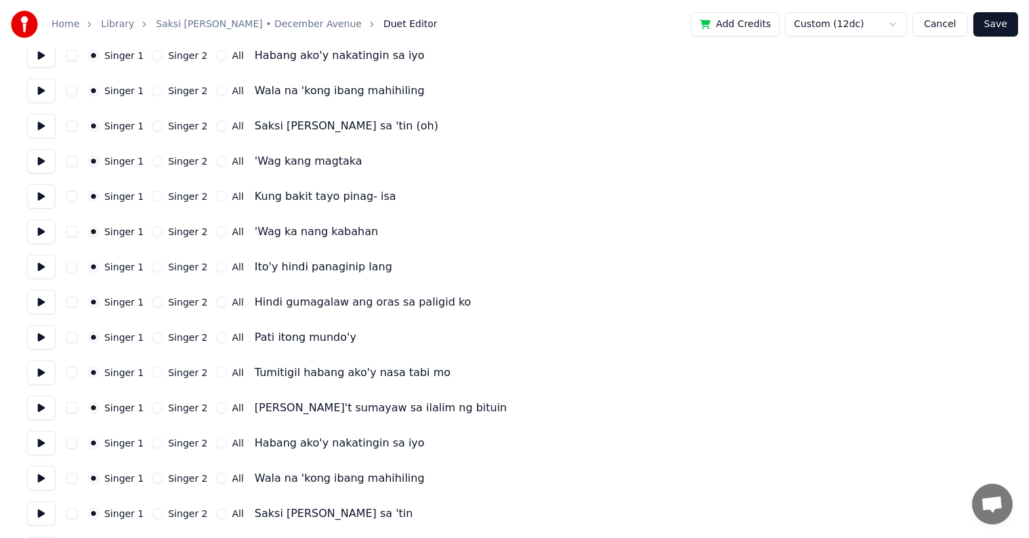
click at [954, 24] on button "Cancel" at bounding box center [940, 24] width 55 height 24
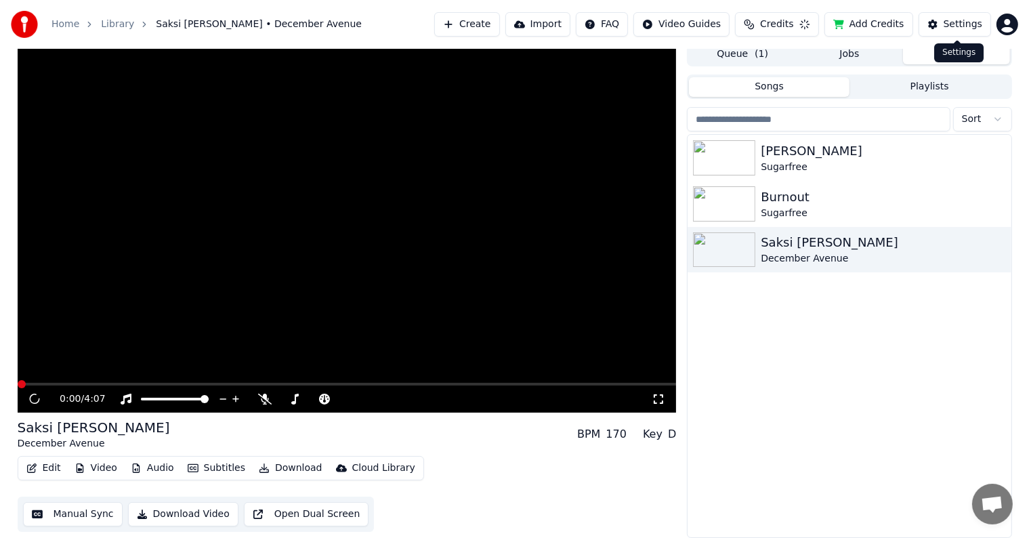
scroll to position [6, 0]
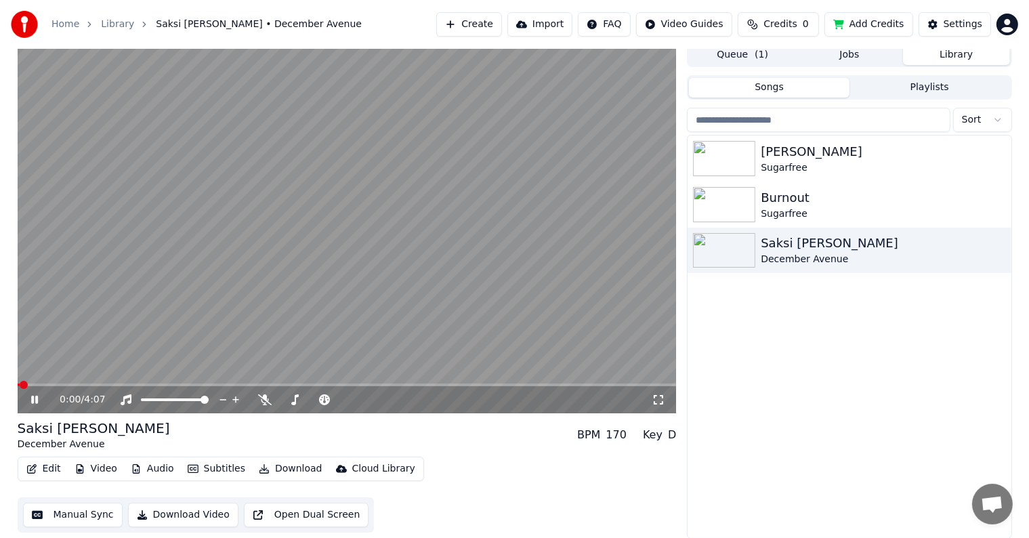
click at [47, 468] on button "Edit" at bounding box center [43, 468] width 45 height 19
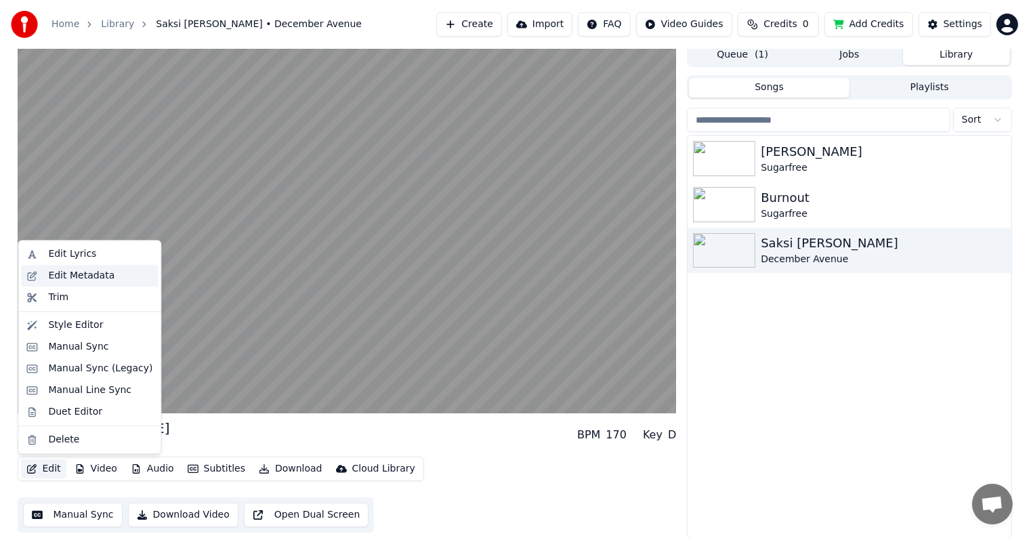
click at [92, 276] on div "Edit Metadata" at bounding box center [81, 276] width 66 height 14
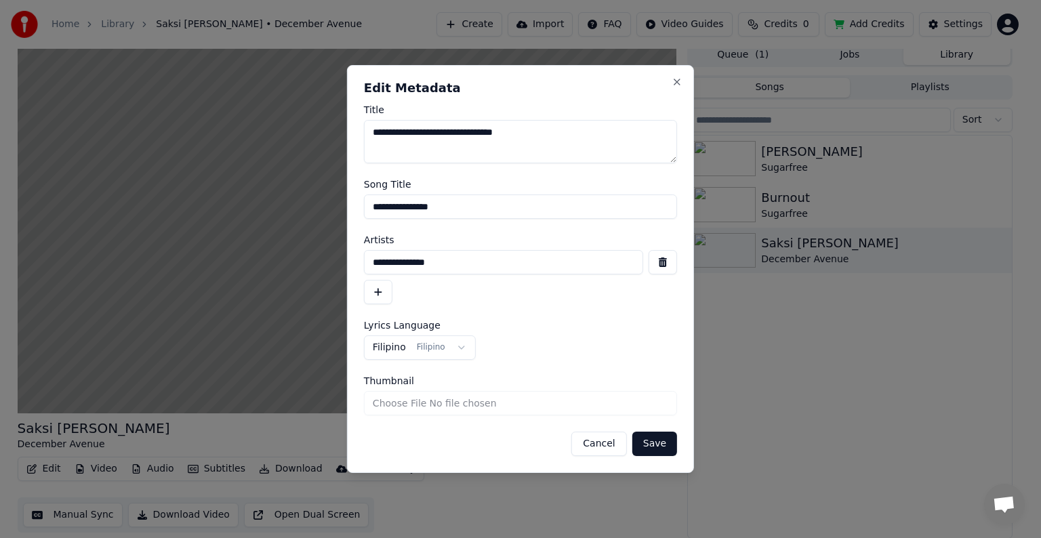
click at [480, 404] on input "Thumbnail" at bounding box center [520, 403] width 313 height 24
click at [681, 82] on button "Close" at bounding box center [677, 82] width 11 height 11
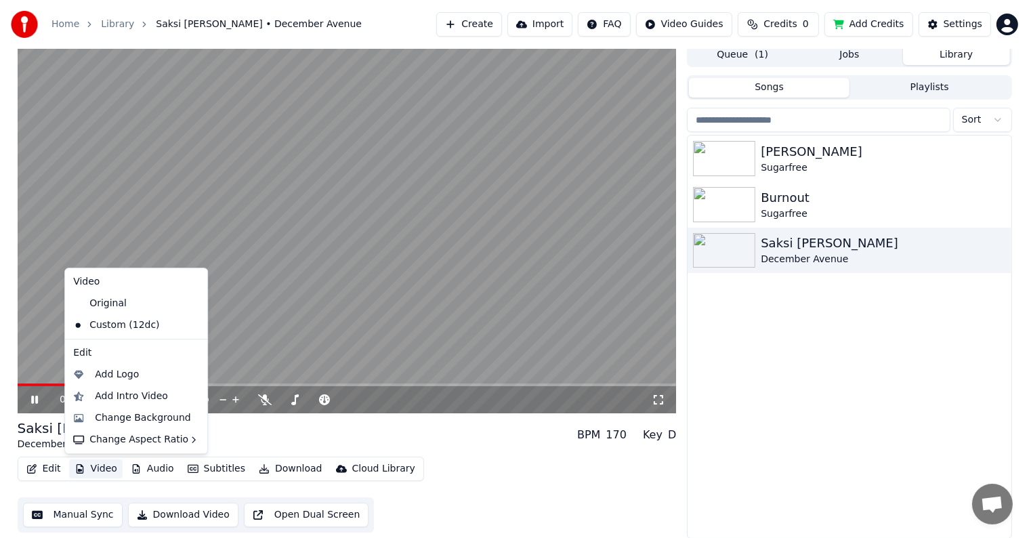
click at [90, 469] on button "Video" at bounding box center [96, 468] width 54 height 19
click at [89, 469] on button "Video" at bounding box center [96, 468] width 54 height 19
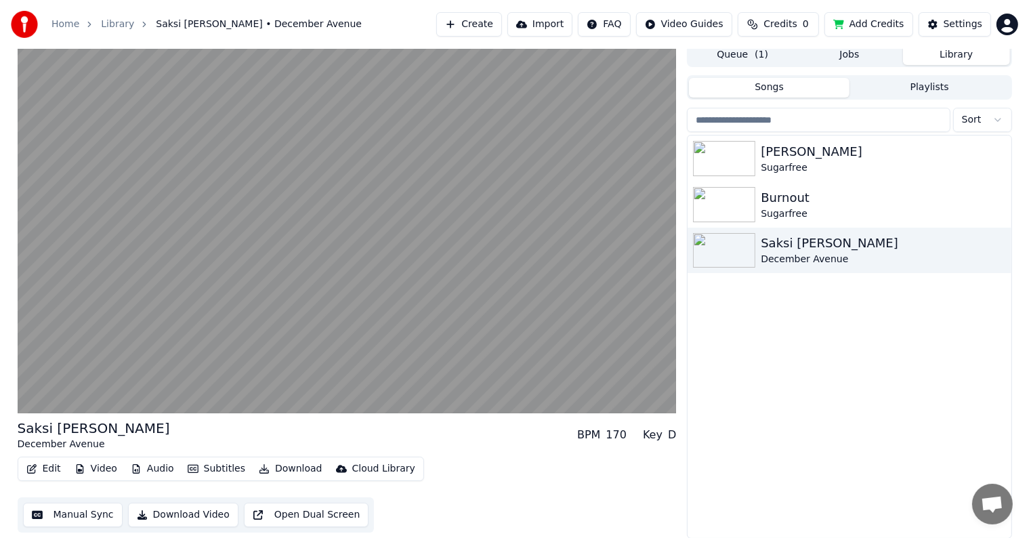
click at [40, 470] on button "Edit" at bounding box center [43, 468] width 45 height 19
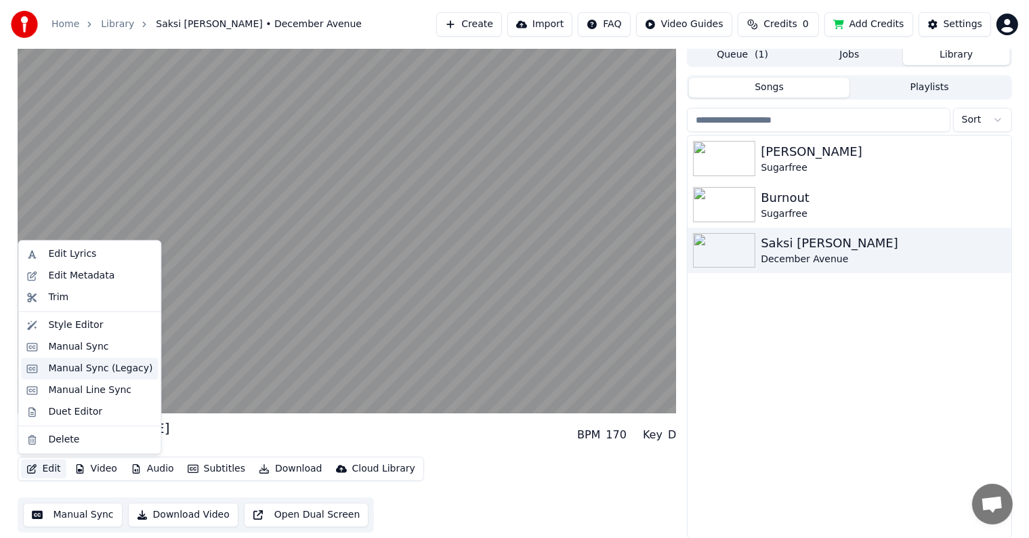
click at [98, 369] on div "Manual Sync (Legacy)" at bounding box center [100, 369] width 104 height 14
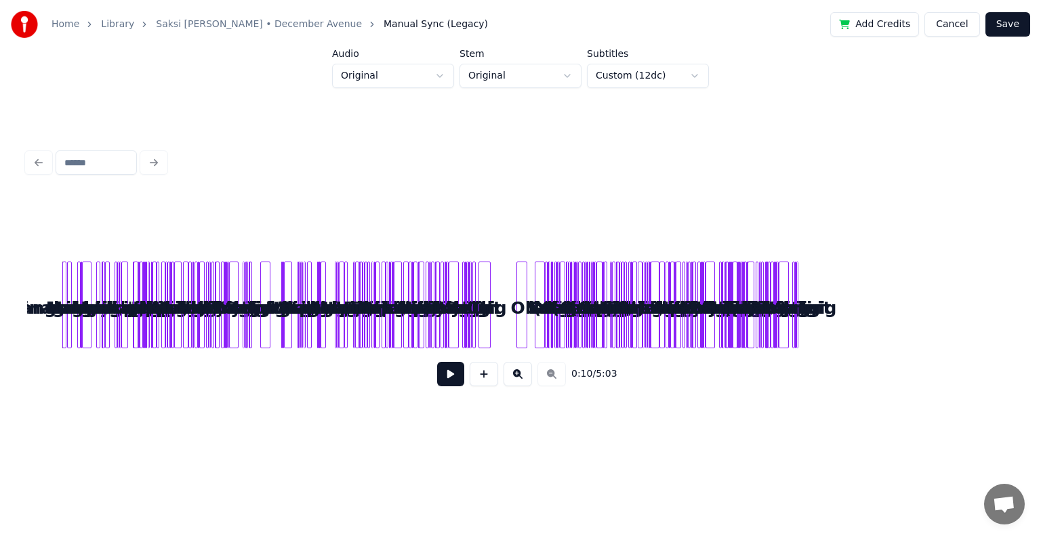
click at [442, 375] on button at bounding box center [450, 374] width 27 height 24
click at [443, 374] on button at bounding box center [450, 374] width 27 height 24
click at [949, 22] on button "Cancel" at bounding box center [951, 24] width 55 height 24
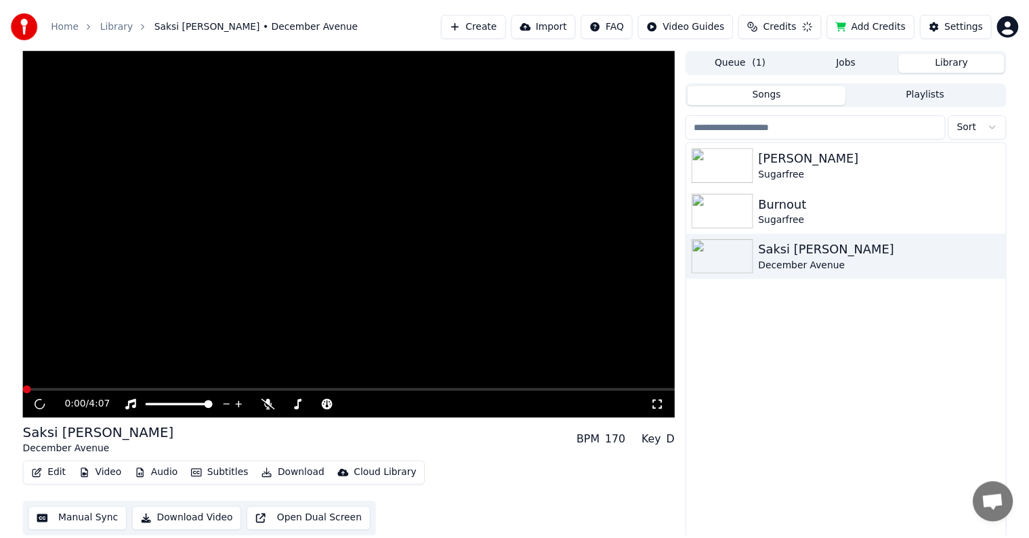
scroll to position [6, 0]
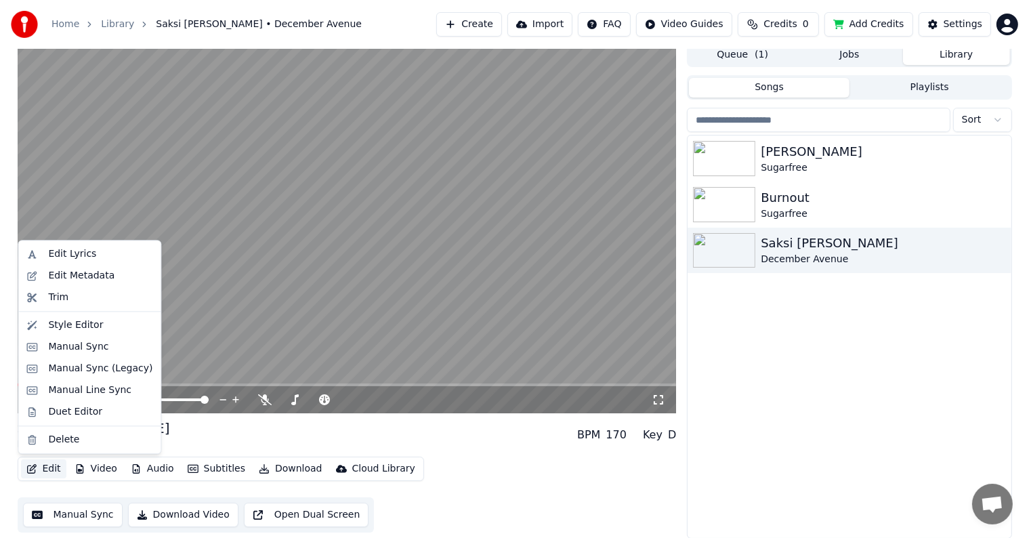
click at [46, 468] on button "Edit" at bounding box center [43, 468] width 45 height 19
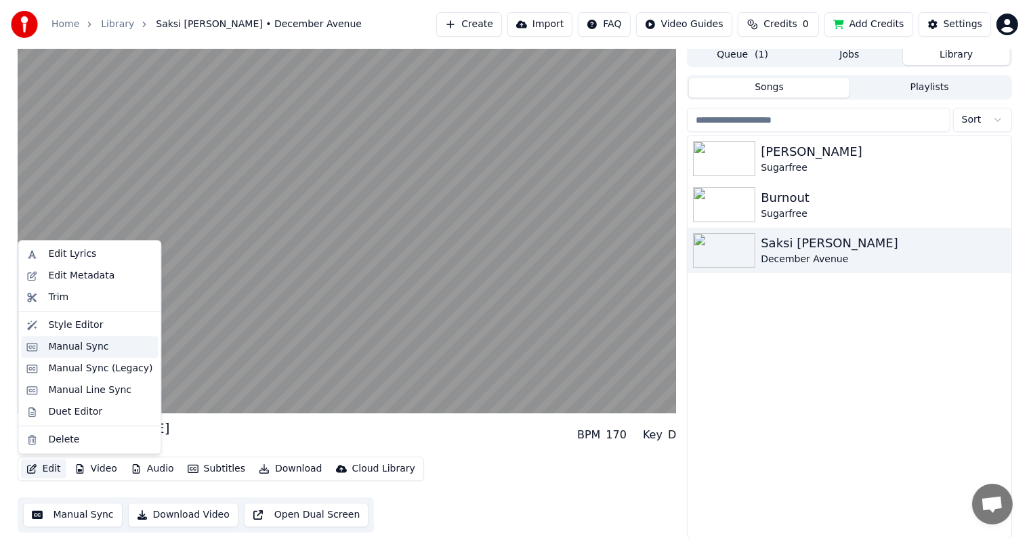
click at [96, 352] on div "Manual Sync" at bounding box center [78, 347] width 60 height 14
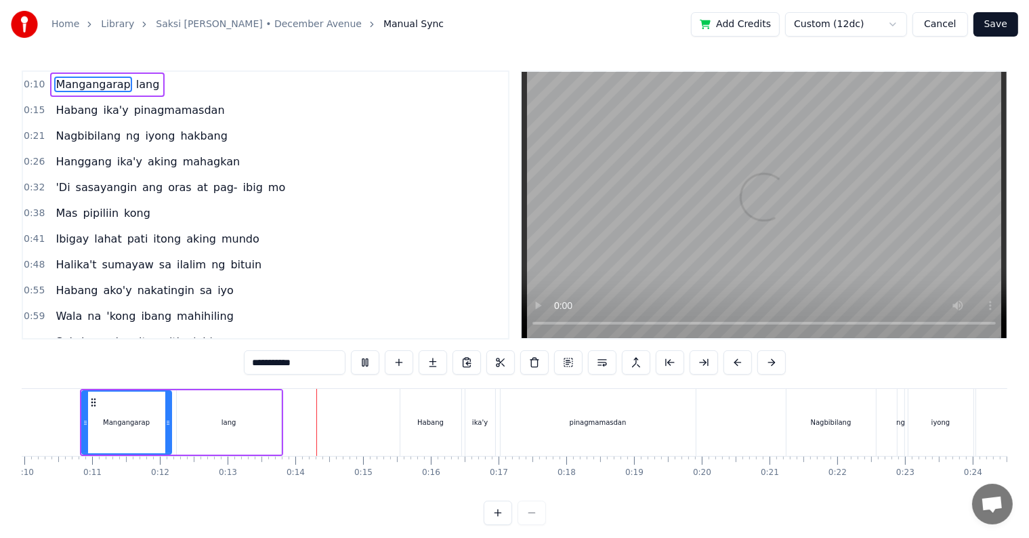
scroll to position [0, 865]
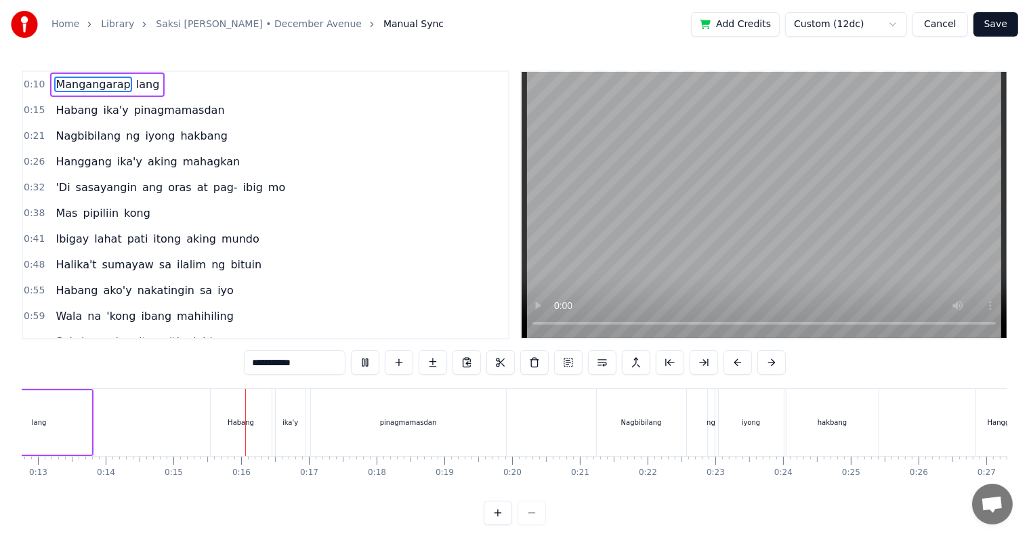
click at [942, 24] on button "Cancel" at bounding box center [940, 24] width 55 height 24
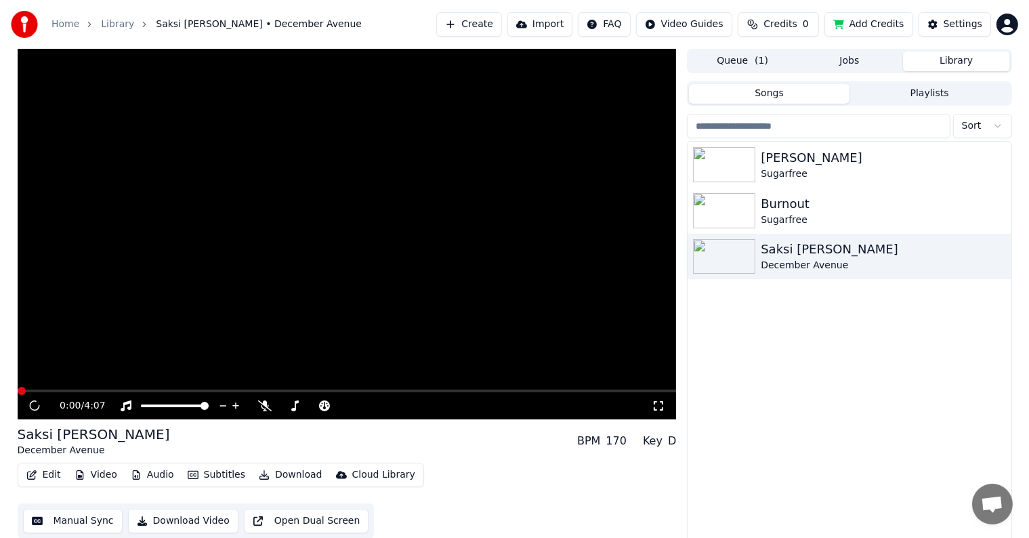
scroll to position [6, 0]
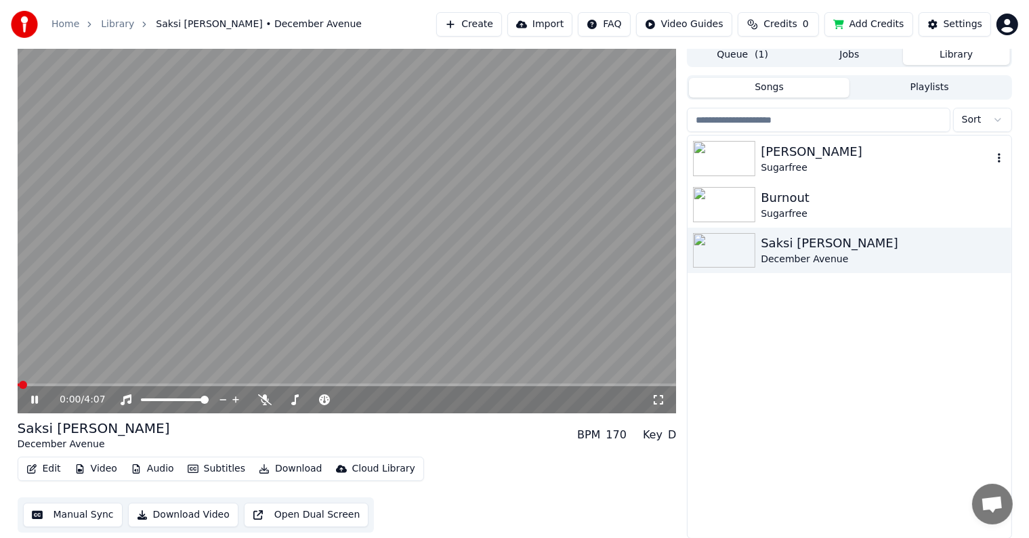
click at [720, 162] on img at bounding box center [724, 158] width 62 height 35
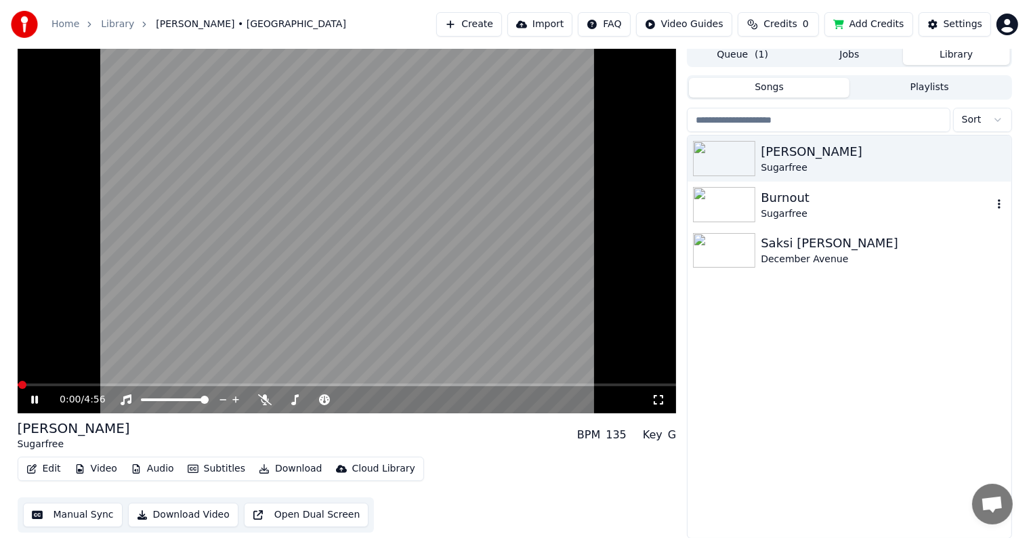
click at [710, 213] on img at bounding box center [724, 204] width 62 height 35
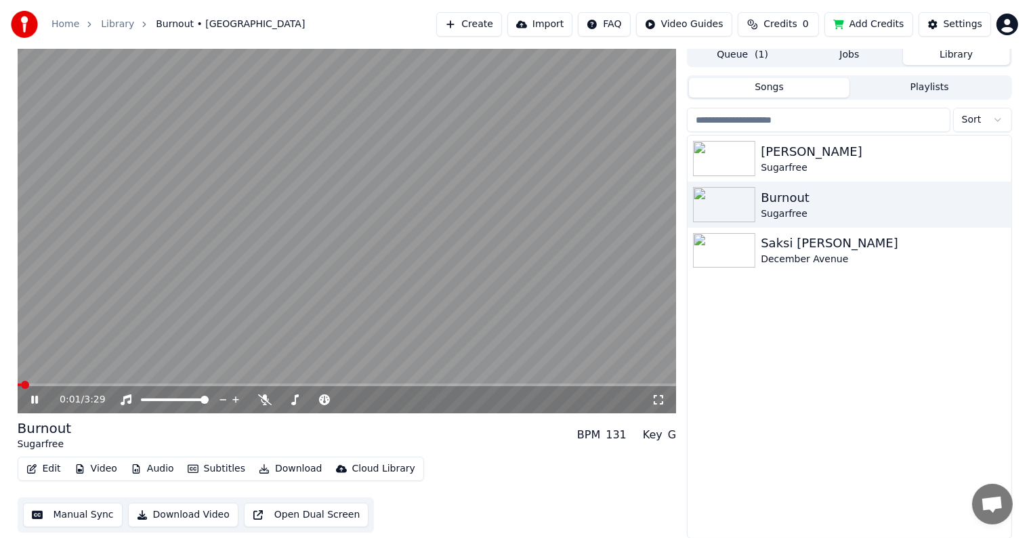
click at [45, 470] on button "Edit" at bounding box center [43, 468] width 45 height 19
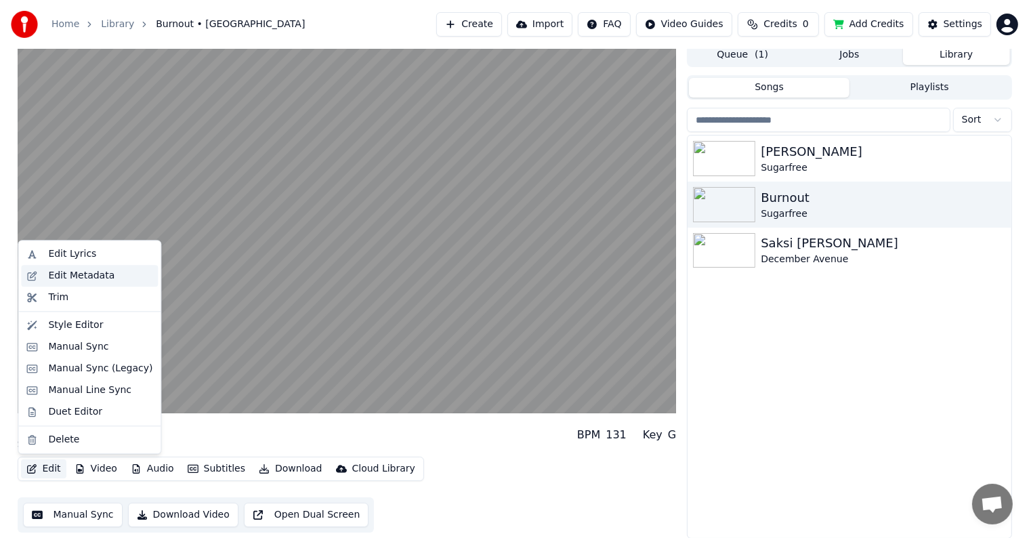
click at [108, 274] on div "Edit Metadata" at bounding box center [100, 276] width 104 height 14
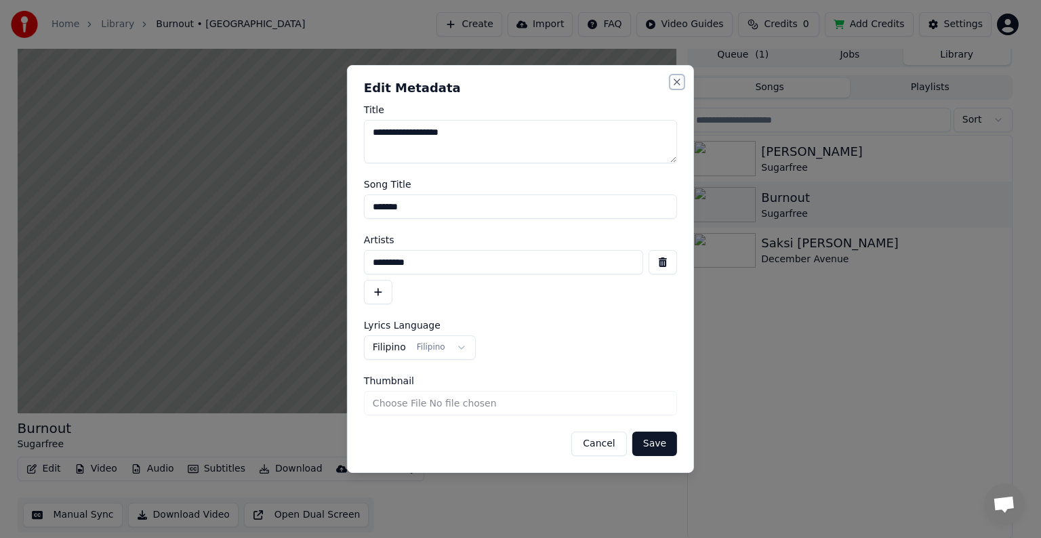
click at [679, 79] on button "Close" at bounding box center [677, 82] width 11 height 11
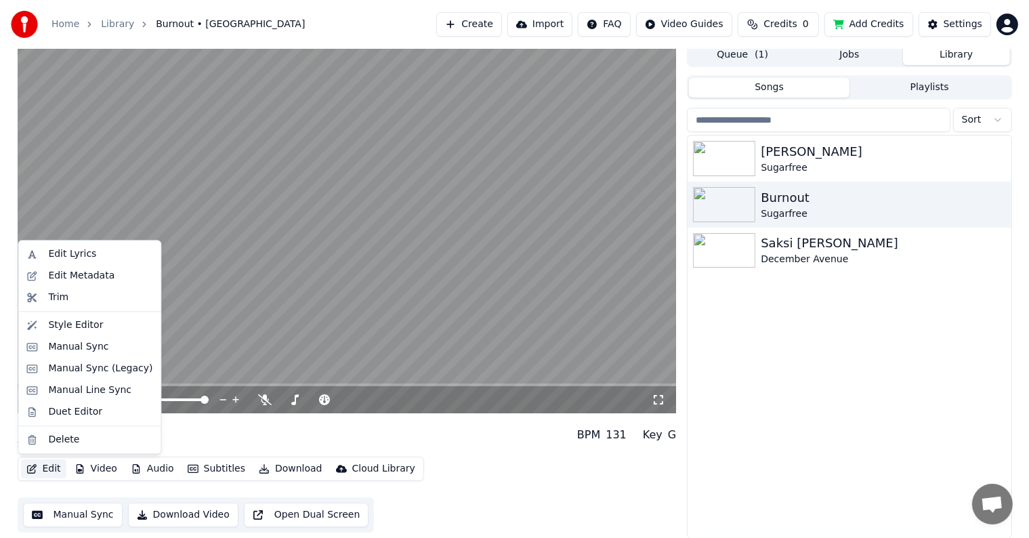
click at [60, 459] on button "Edit" at bounding box center [43, 468] width 45 height 19
click at [82, 300] on div "Trim" at bounding box center [100, 298] width 104 height 14
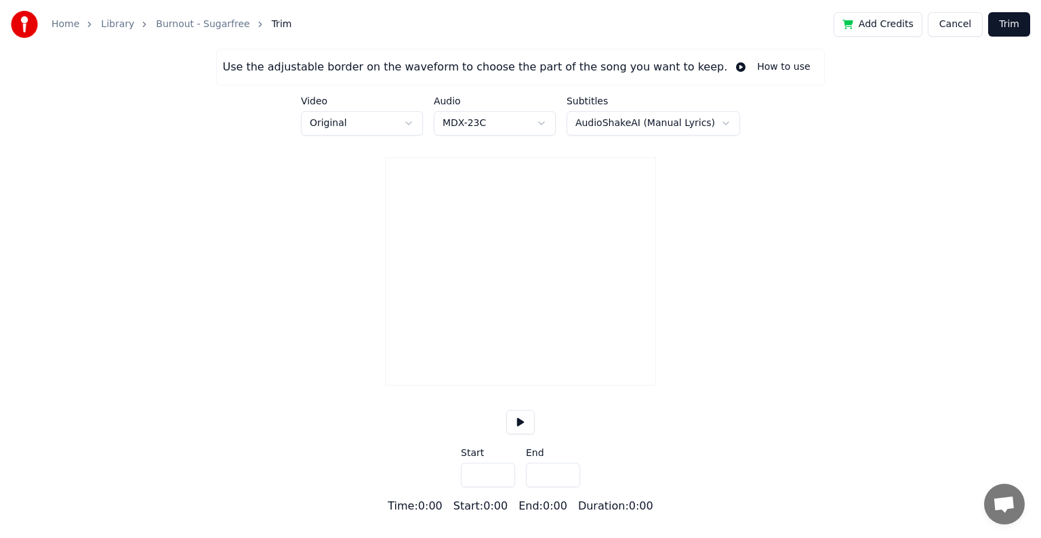
type input "*****"
click at [939, 24] on button "Cancel" at bounding box center [955, 24] width 55 height 24
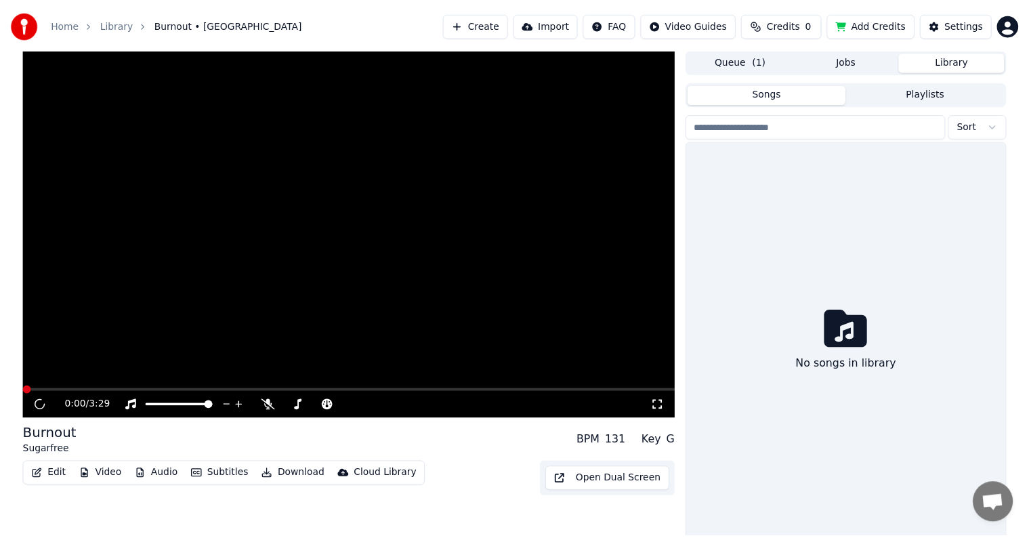
scroll to position [6, 0]
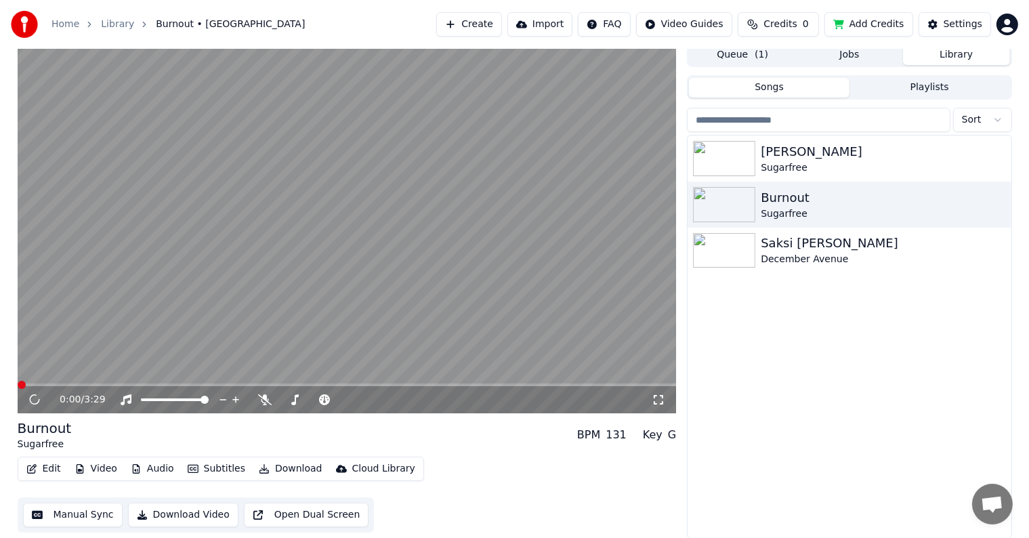
click at [35, 465] on icon "button" at bounding box center [31, 468] width 11 height 9
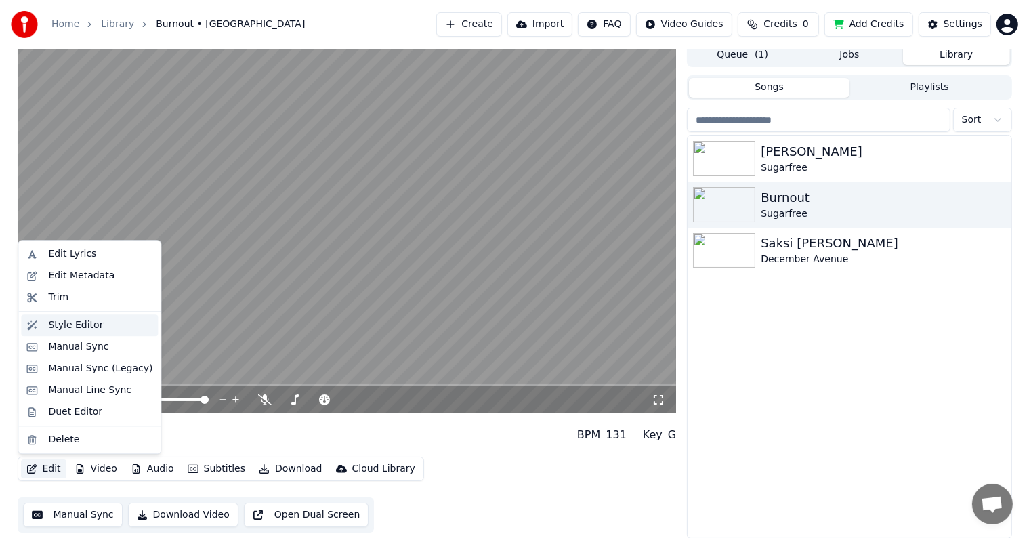
click at [80, 329] on div "Style Editor" at bounding box center [75, 325] width 55 height 14
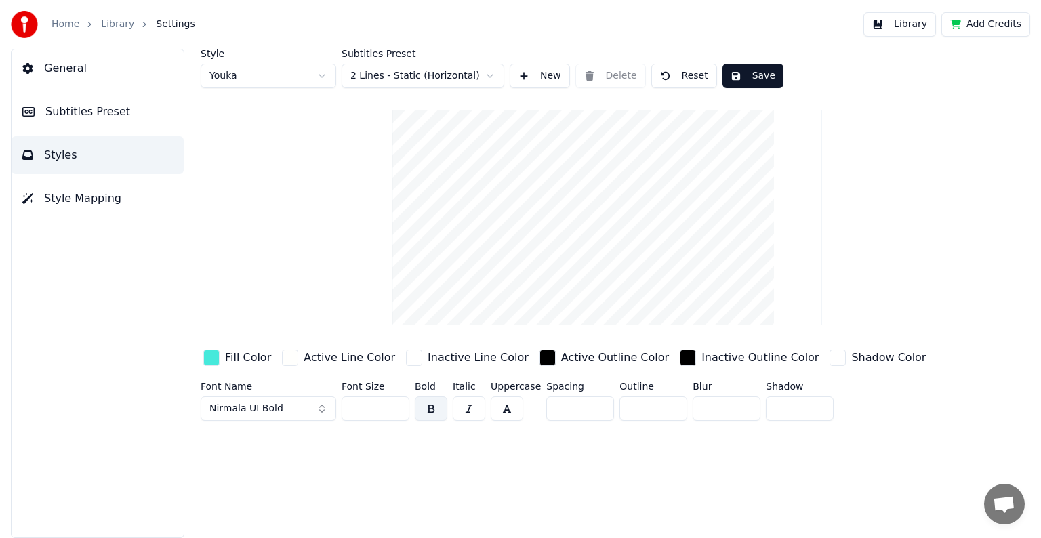
drag, startPoint x: 426, startPoint y: 463, endPoint x: 419, endPoint y: 463, distance: 7.5
click at [359, 480] on div "Style Youka Subtitles Preset 2 Lines - Static (Horizontal) New Delete Reset Sav…" at bounding box center [606, 293] width 867 height 489
click at [351, 483] on div "Style Youka Subtitles Preset 2 Lines - Static (Horizontal) New Delete Reset Sav…" at bounding box center [606, 293] width 867 height 489
click at [350, 483] on div "Style Youka Subtitles Preset 2 Lines - Static (Horizontal) New Delete Reset Sav…" at bounding box center [606, 293] width 867 height 489
click at [339, 485] on div "Style Youka Subtitles Preset 2 Lines - Static (Horizontal) New Delete Reset Sav…" at bounding box center [606, 293] width 867 height 489
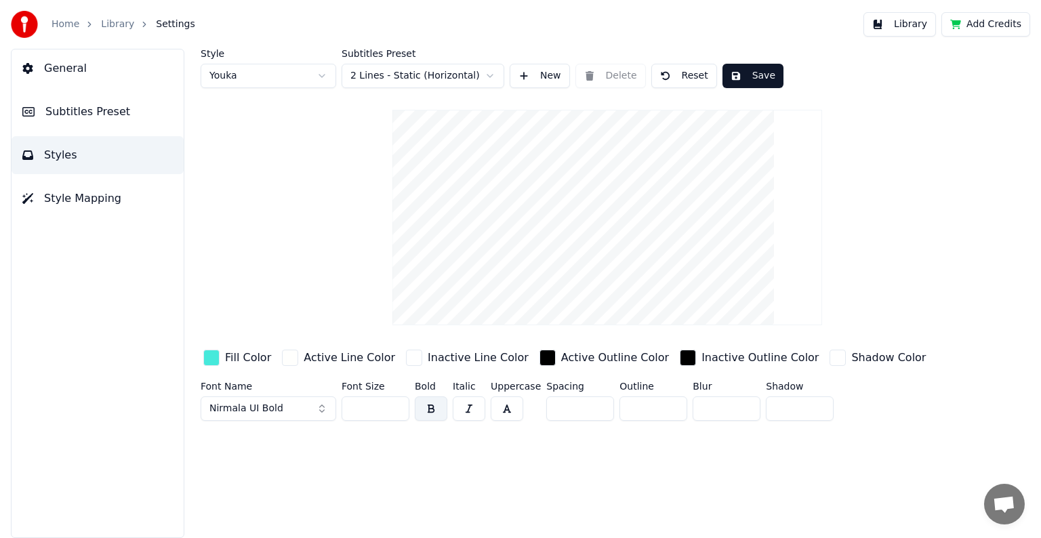
click at [938, 112] on div "Style Youka Subtitles Preset 2 Lines - Static (Horizontal) New Delete Reset Sav…" at bounding box center [607, 237] width 813 height 377
click at [96, 201] on span "Style Mapping" at bounding box center [82, 198] width 77 height 16
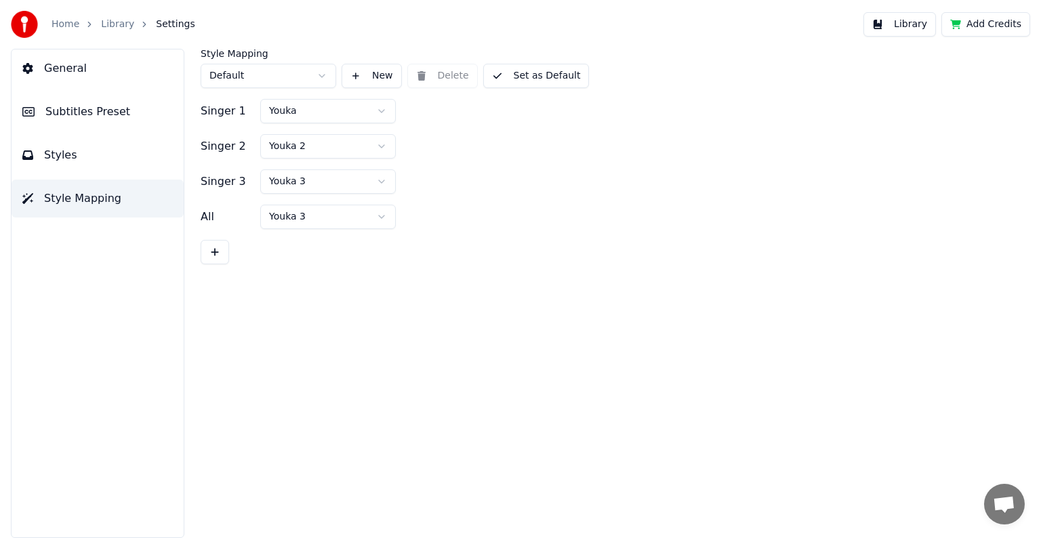
click at [100, 114] on span "Subtitles Preset" at bounding box center [87, 112] width 85 height 16
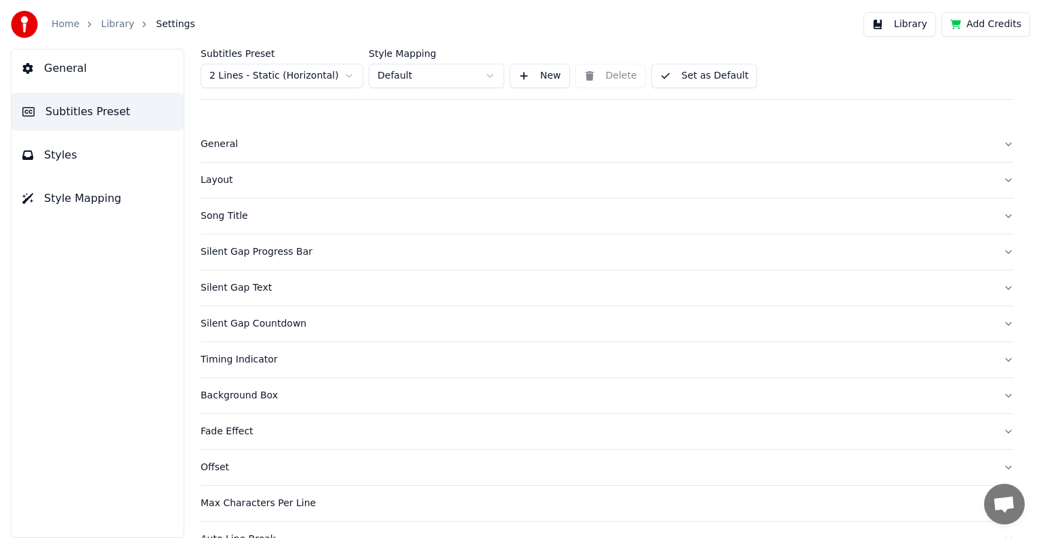
click at [100, 77] on button "General" at bounding box center [98, 68] width 172 height 38
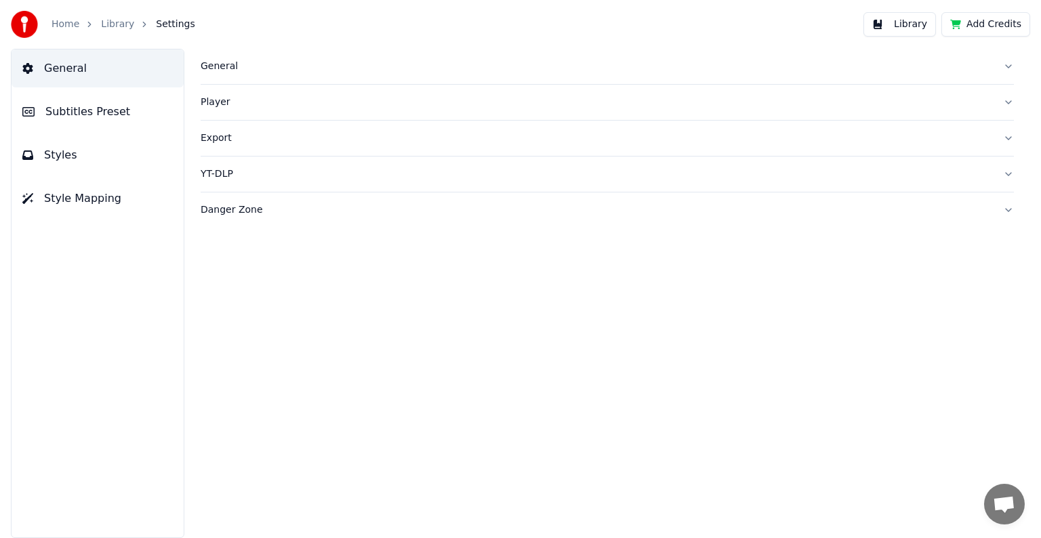
click at [258, 54] on button "General" at bounding box center [607, 66] width 813 height 35
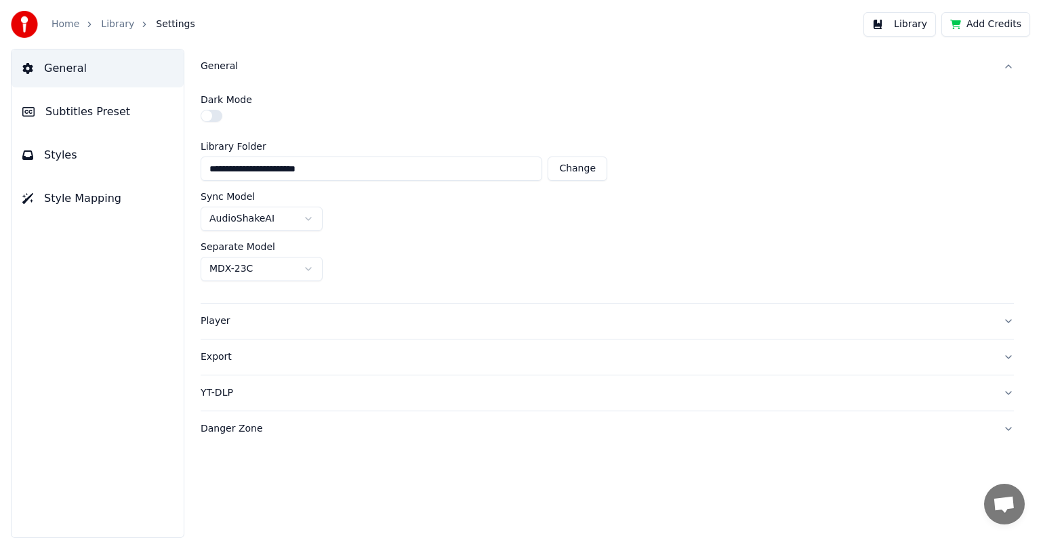
click at [225, 66] on div "General" at bounding box center [596, 67] width 791 height 14
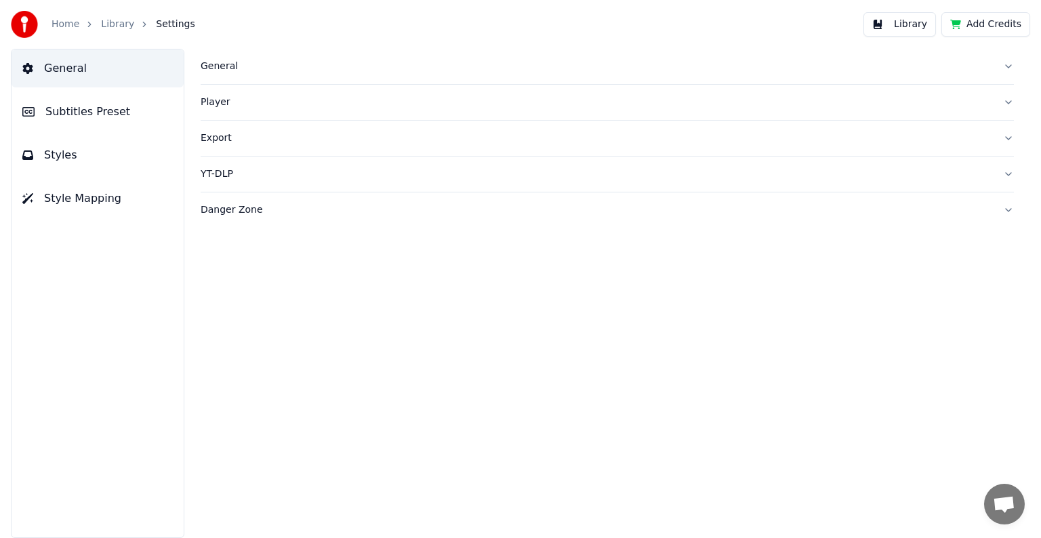
click at [219, 107] on div "Player" at bounding box center [596, 103] width 791 height 14
click at [218, 142] on div "Export" at bounding box center [596, 138] width 791 height 14
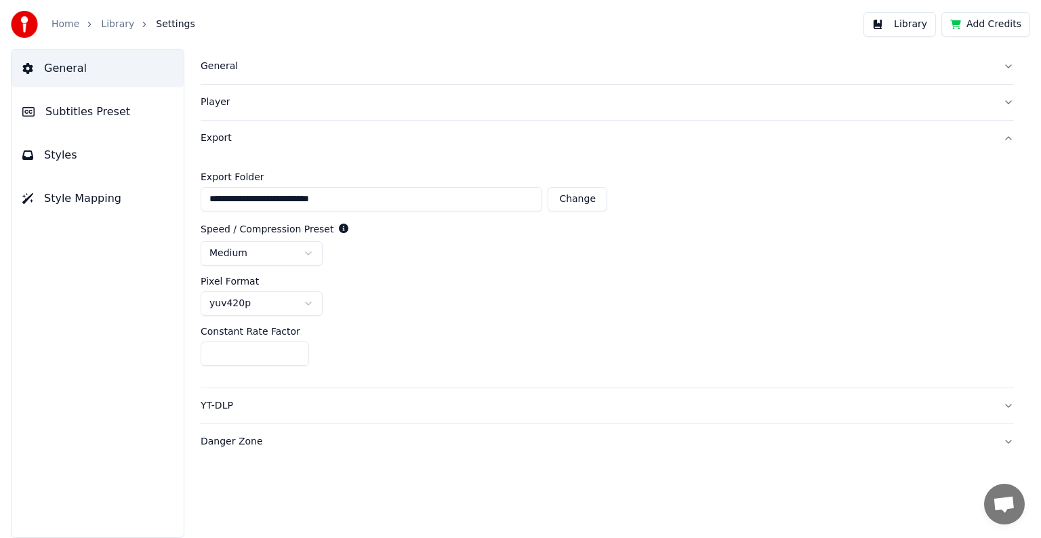
click at [218, 142] on div "Export" at bounding box center [596, 138] width 791 height 14
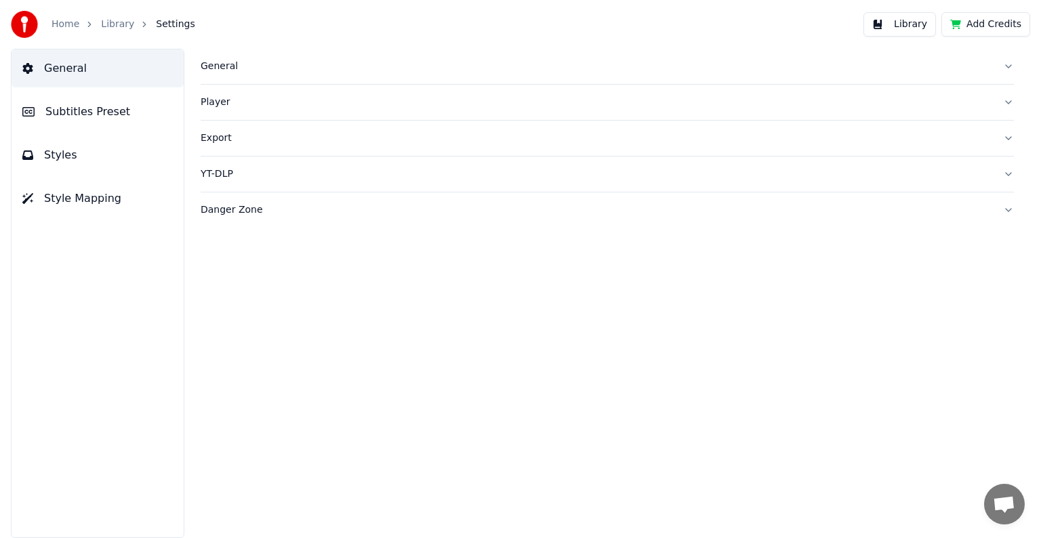
click at [220, 170] on div "YT-DLP" at bounding box center [596, 174] width 791 height 14
click at [230, 207] on div "Danger Zone" at bounding box center [596, 210] width 791 height 14
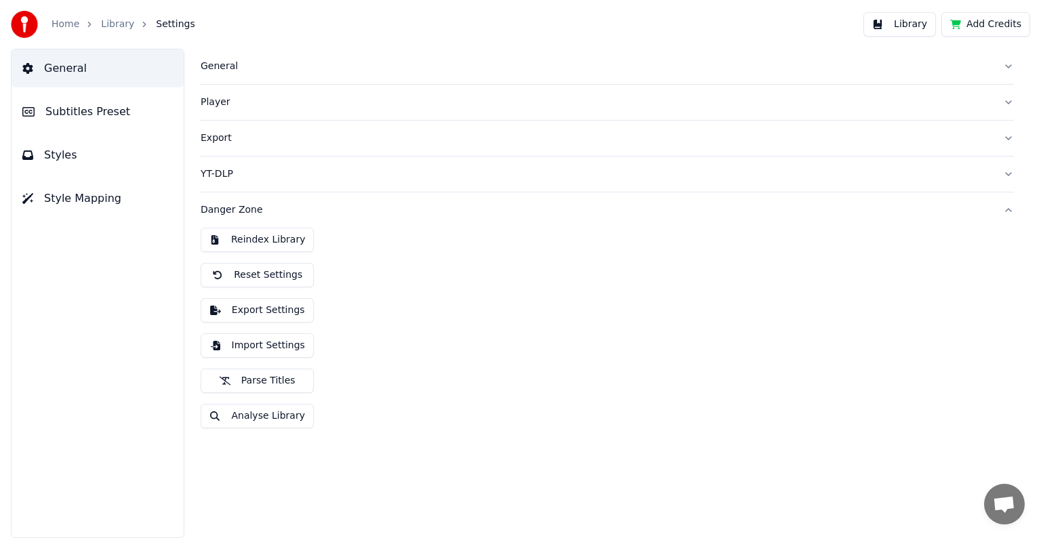
click at [230, 208] on div "Danger Zone" at bounding box center [596, 210] width 791 height 14
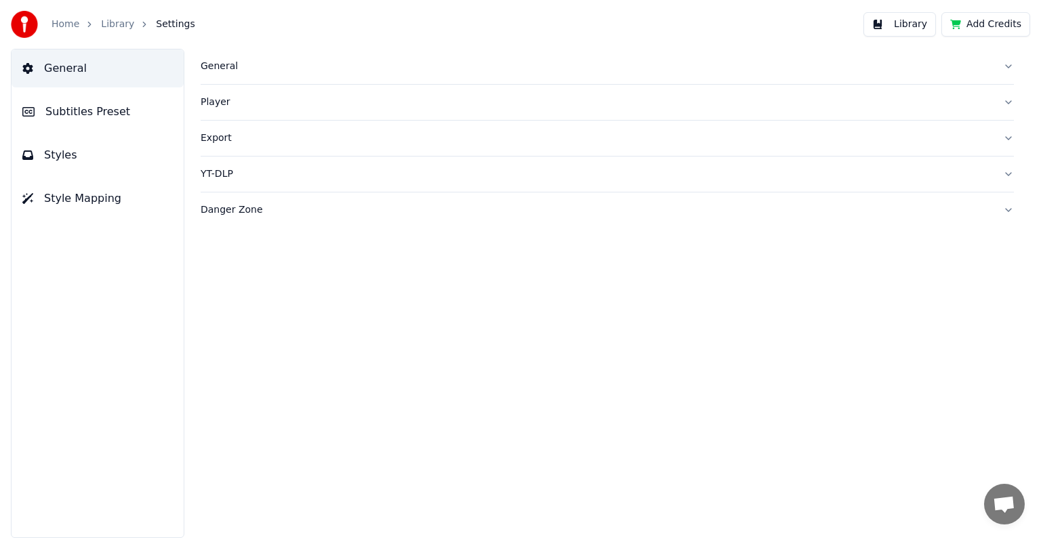
click at [62, 108] on span "Subtitles Preset" at bounding box center [87, 112] width 85 height 16
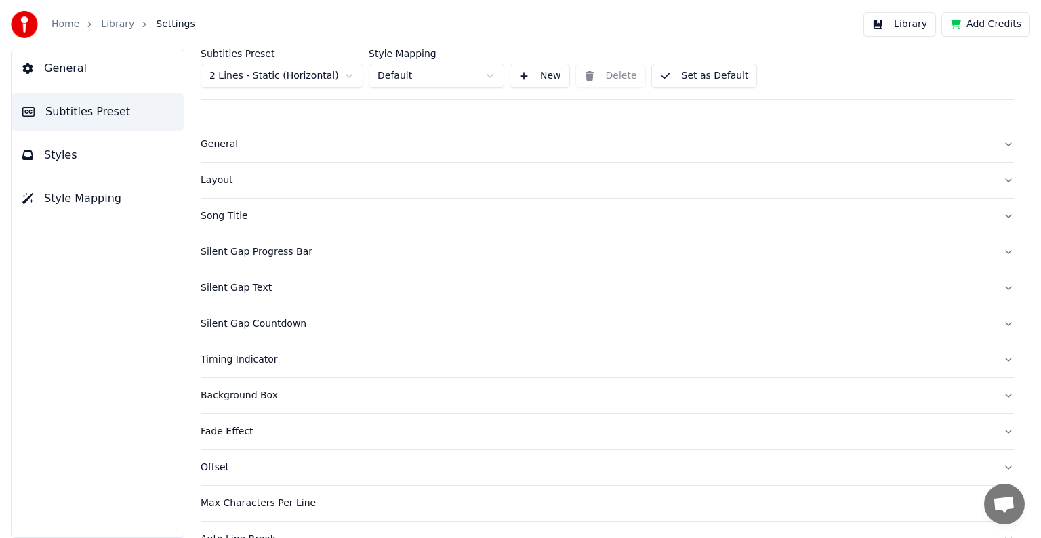
click at [232, 214] on div "Song Title" at bounding box center [596, 216] width 791 height 14
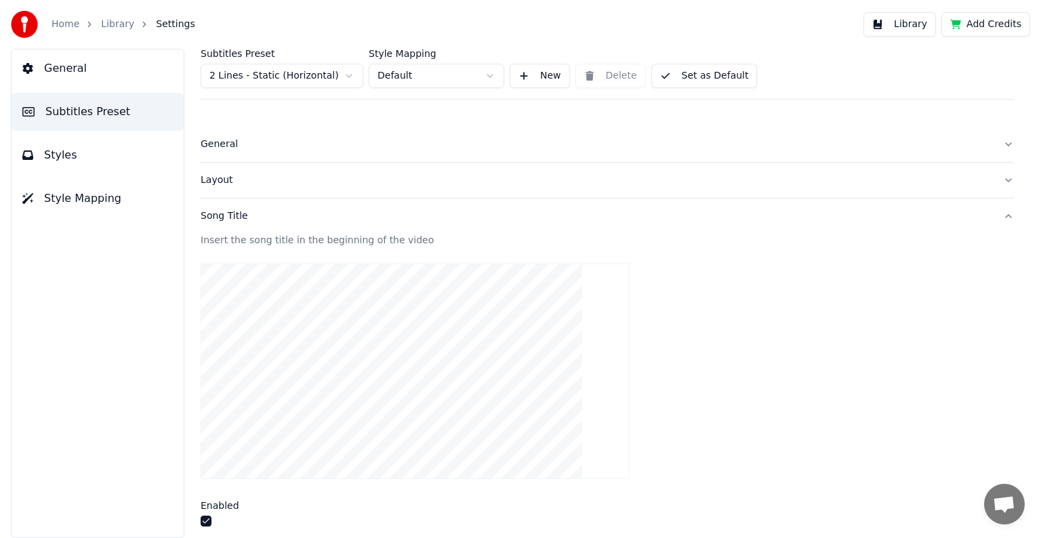
click at [236, 215] on div "Song Title" at bounding box center [596, 216] width 791 height 14
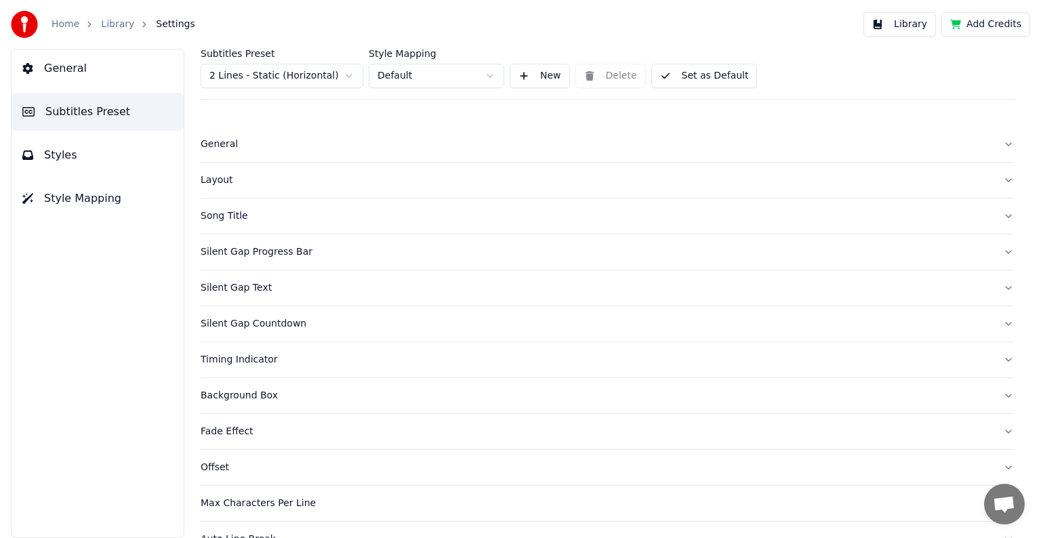
click at [924, 25] on button "Library" at bounding box center [899, 24] width 73 height 24
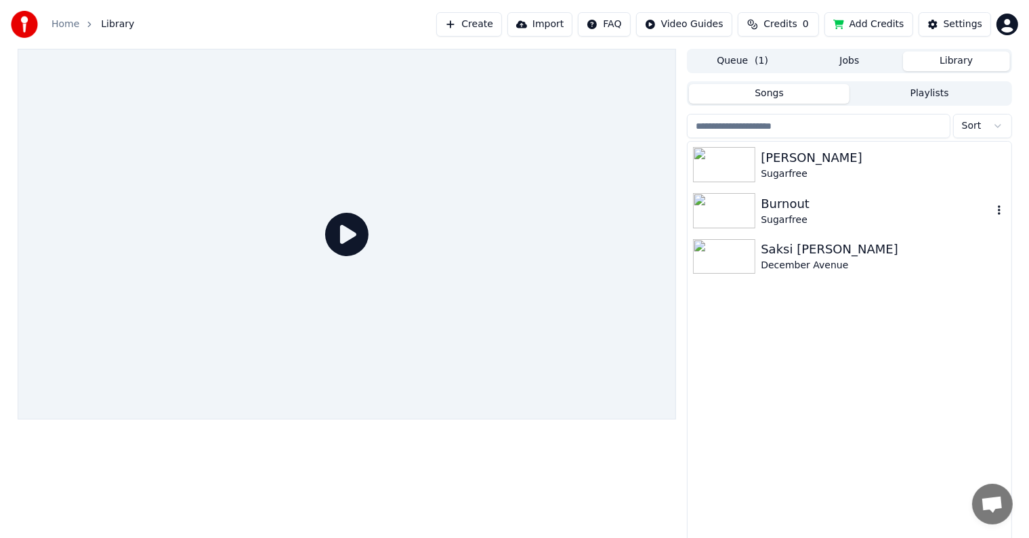
click at [718, 209] on img at bounding box center [724, 210] width 62 height 35
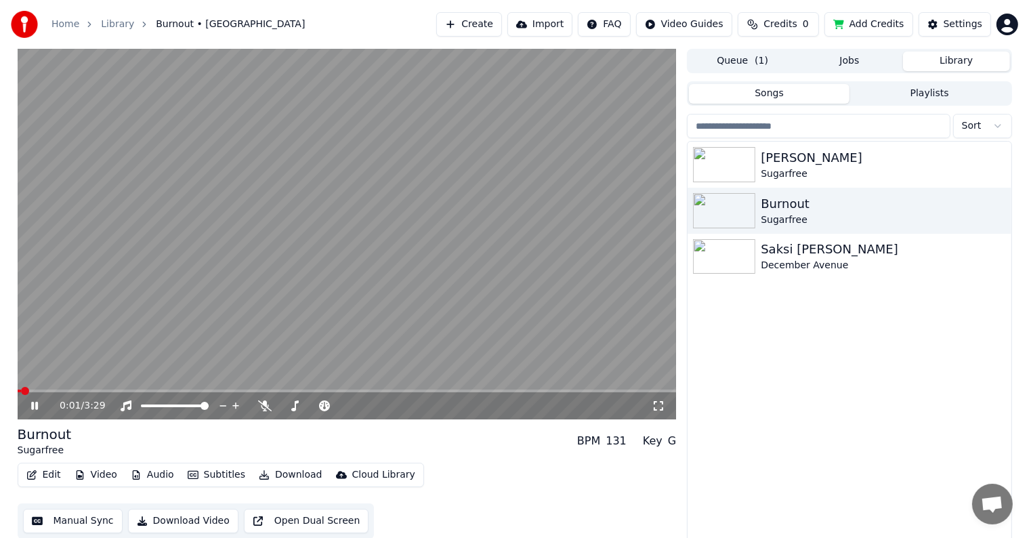
click at [349, 445] on div "Burnout Sugarfree BPM 131 Key G" at bounding box center [347, 441] width 659 height 33
drag, startPoint x: 371, startPoint y: 436, endPoint x: 352, endPoint y: 439, distance: 19.2
click at [345, 442] on div "Burnout Sugarfree BPM 131 Key G" at bounding box center [347, 441] width 659 height 33
click at [342, 407] on span at bounding box center [344, 406] width 8 height 8
click at [344, 435] on div "Burnout Sugarfree BPM 131 Key G" at bounding box center [347, 441] width 659 height 33
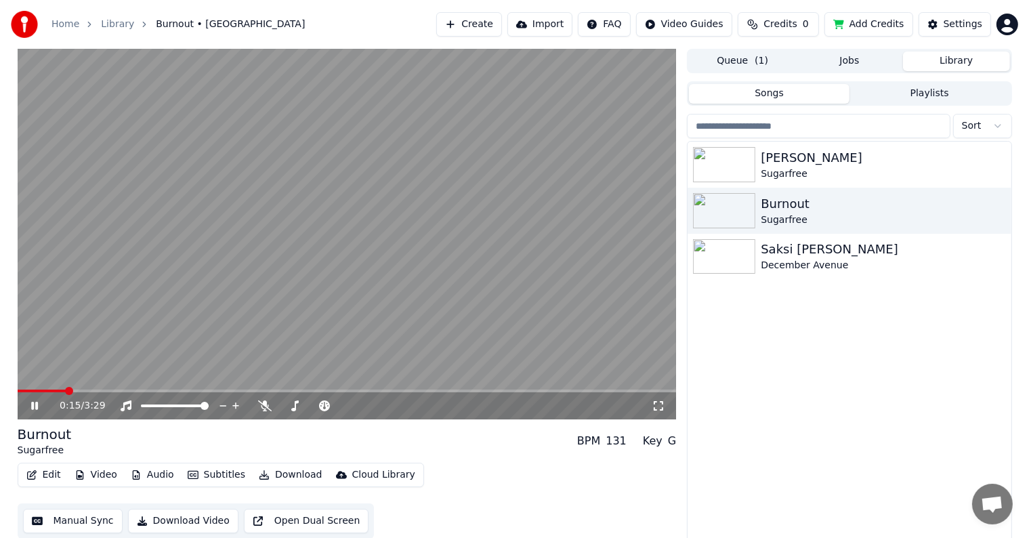
click at [401, 409] on div "0:15 / 3:29" at bounding box center [356, 406] width 592 height 14
click at [261, 405] on icon at bounding box center [265, 405] width 14 height 11
click at [270, 445] on div "Burnout Sugarfree BPM 131 Key G" at bounding box center [347, 441] width 659 height 33
click at [249, 445] on div "Burnout Sugarfree BPM 131 Key G" at bounding box center [347, 441] width 659 height 33
click at [294, 438] on div "Burnout Sugarfree BPM 131 Key G" at bounding box center [347, 441] width 659 height 33
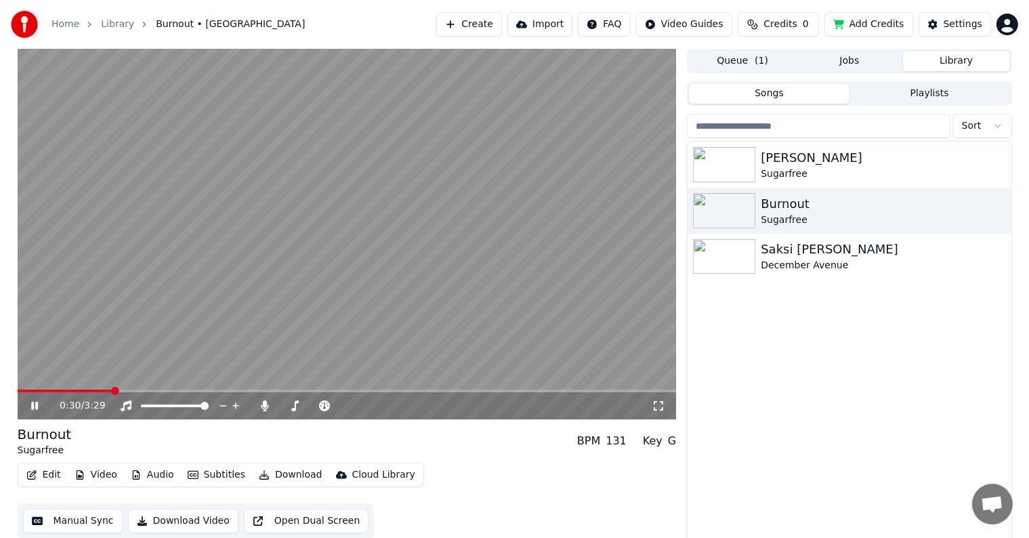
click at [281, 443] on div "Burnout Sugarfree BPM 131 Key G" at bounding box center [347, 441] width 659 height 33
click at [22, 388] on video at bounding box center [347, 234] width 659 height 371
click at [20, 392] on span at bounding box center [73, 391] width 111 height 3
click at [37, 409] on icon at bounding box center [44, 405] width 32 height 11
drag, startPoint x: 401, startPoint y: 437, endPoint x: 385, endPoint y: 442, distance: 16.9
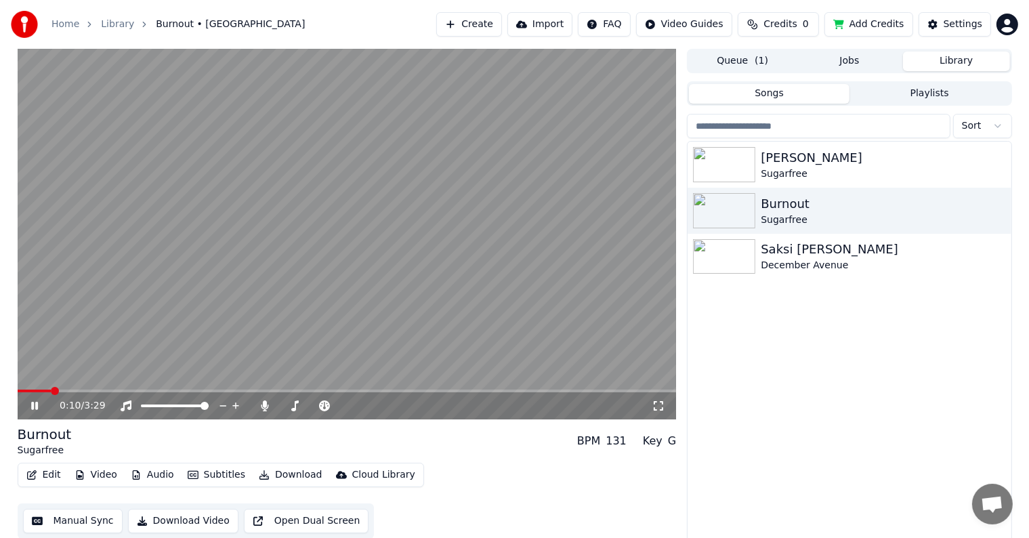
click at [399, 438] on div "Burnout Sugarfree BPM 131 Key G" at bounding box center [347, 441] width 659 height 33
click at [365, 443] on div "Burnout Sugarfree BPM 131 Key G" at bounding box center [347, 441] width 659 height 33
click at [267, 409] on icon at bounding box center [265, 405] width 7 height 11
click at [260, 435] on div "Burnout Sugarfree BPM 131 Key G" at bounding box center [347, 441] width 659 height 33
click at [266, 407] on icon at bounding box center [265, 405] width 14 height 11
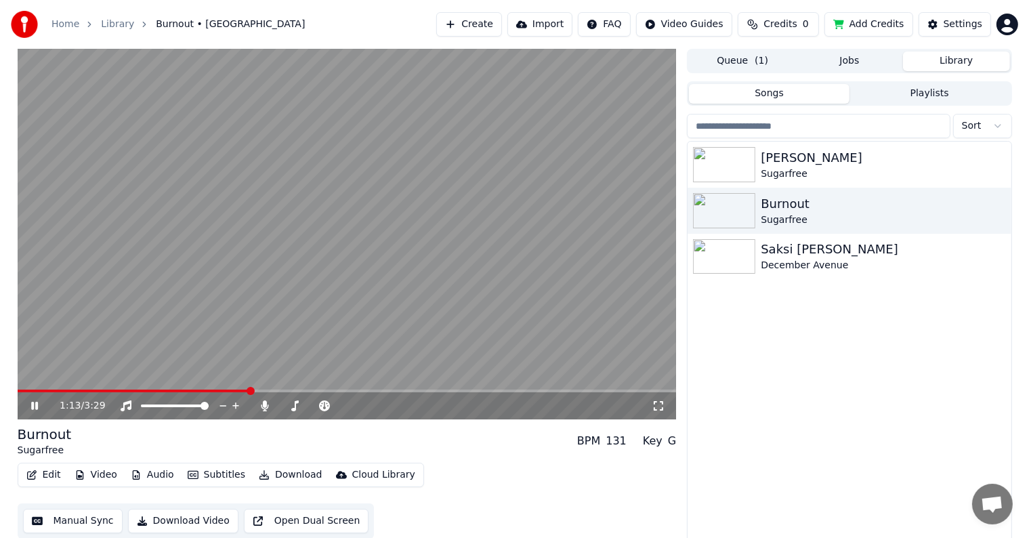
click at [301, 445] on div "Burnout Sugarfree BPM 131 Key G" at bounding box center [347, 441] width 659 height 33
click at [283, 447] on div "Burnout Sugarfree BPM 131 Key G" at bounding box center [347, 441] width 659 height 33
click at [655, 390] on span at bounding box center [347, 391] width 659 height 3
click at [33, 407] on icon at bounding box center [34, 405] width 8 height 9
click at [35, 404] on icon at bounding box center [34, 406] width 7 height 8
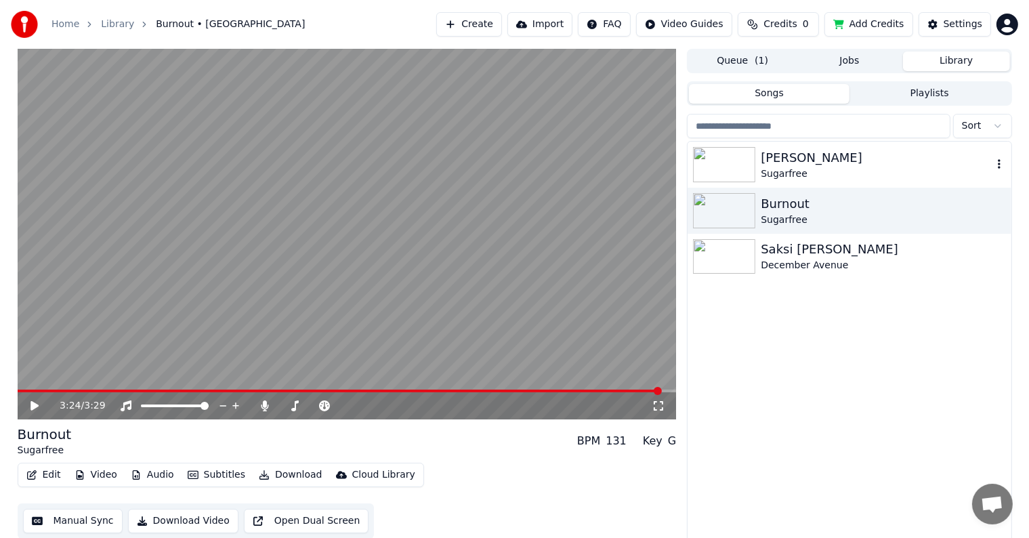
click at [735, 171] on img at bounding box center [724, 164] width 62 height 35
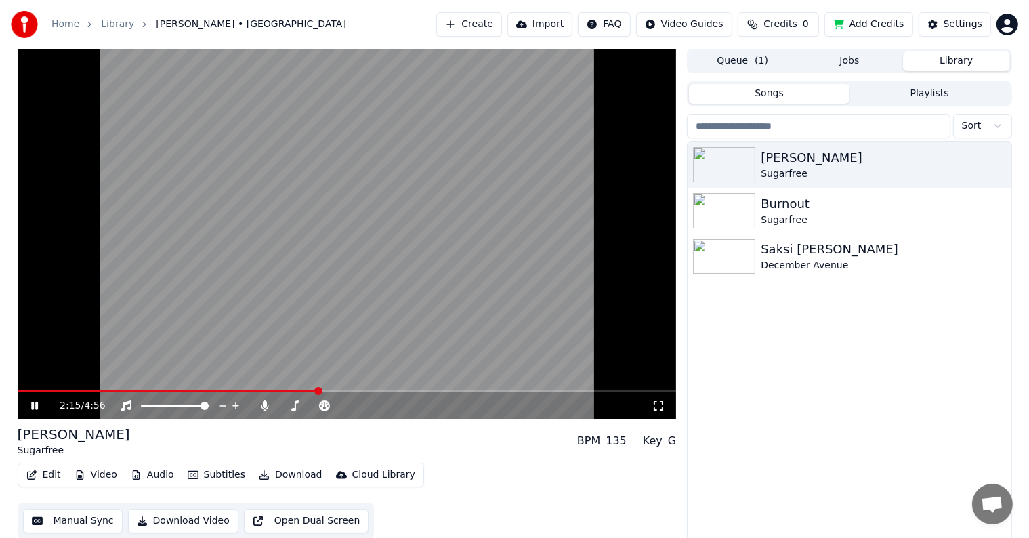
click at [426, 450] on div "[PERSON_NAME] Sugarfree BPM 135 Key G" at bounding box center [347, 441] width 659 height 33
click at [400, 438] on div "[PERSON_NAME] Sugarfree BPM 135 Key G" at bounding box center [347, 441] width 659 height 33
click at [375, 443] on div "[PERSON_NAME] Sugarfree BPM 135 Key G" at bounding box center [347, 441] width 659 height 33
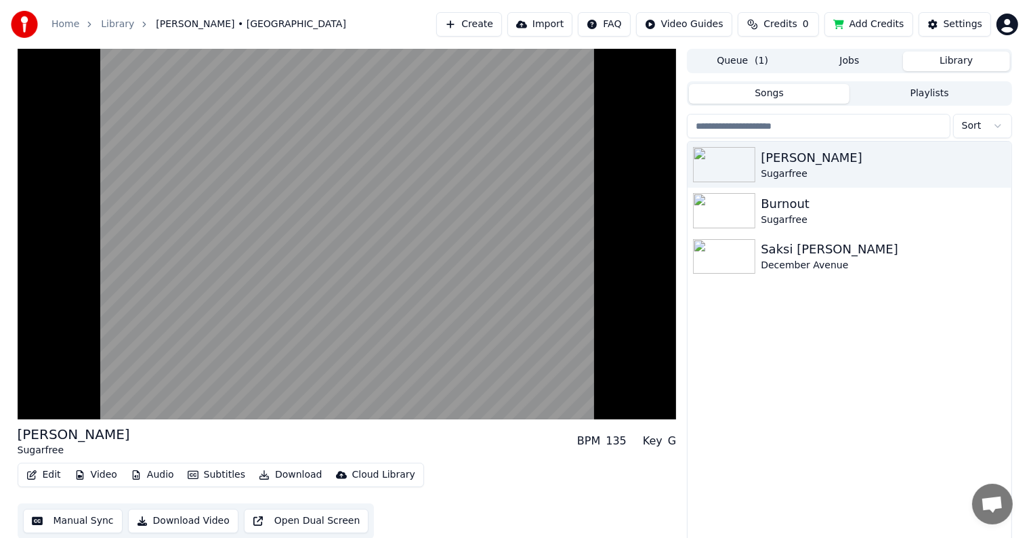
click at [411, 435] on div "[PERSON_NAME] Sugarfree BPM 135 Key G" at bounding box center [347, 441] width 659 height 33
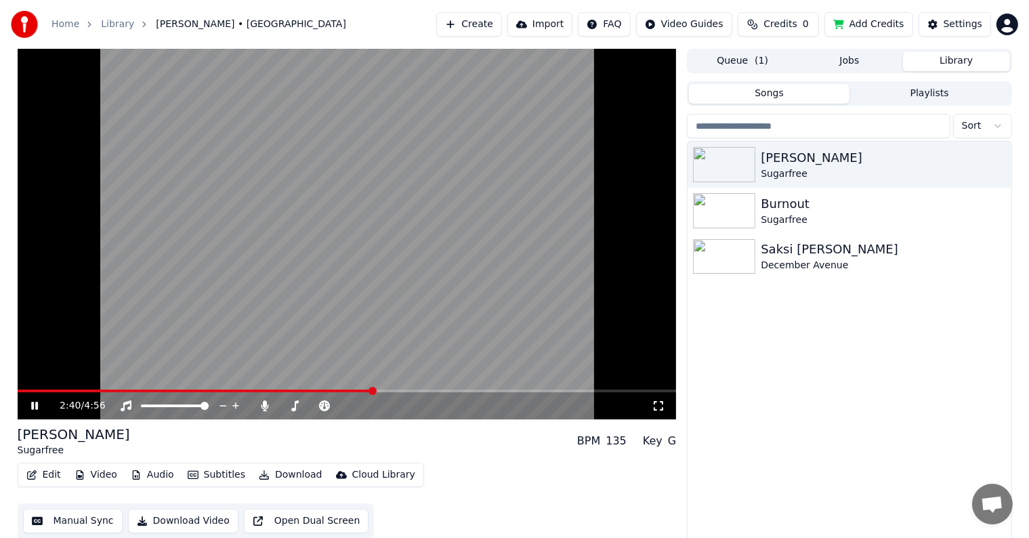
click at [358, 393] on div "2:40 / 4:56" at bounding box center [347, 405] width 659 height 27
click at [358, 390] on span at bounding box center [189, 391] width 342 height 3
click at [354, 390] on span at bounding box center [186, 391] width 337 height 3
click at [33, 407] on icon at bounding box center [34, 405] width 8 height 9
click at [33, 407] on icon at bounding box center [34, 406] width 7 height 8
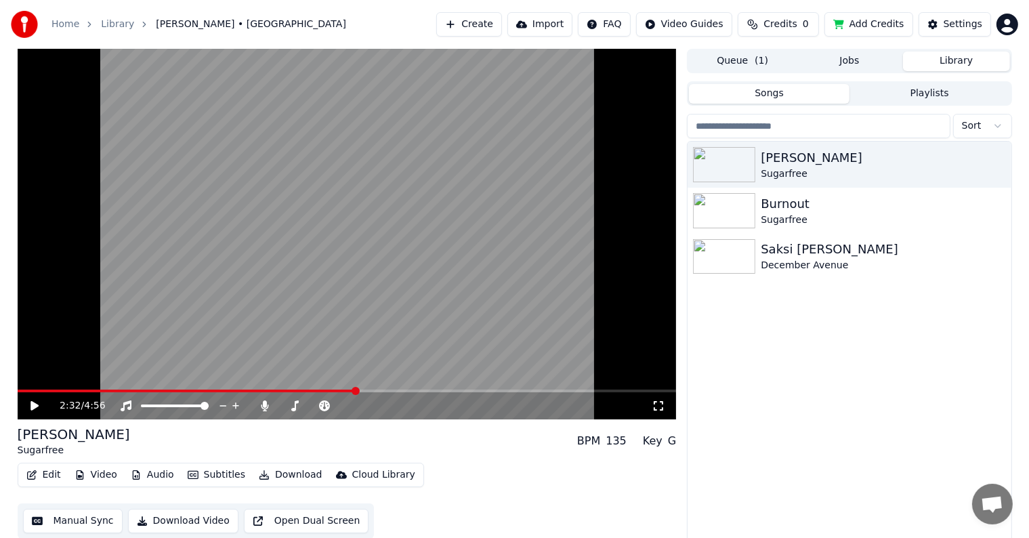
click at [33, 407] on icon at bounding box center [34, 405] width 8 height 9
click at [268, 404] on icon at bounding box center [265, 405] width 14 height 11
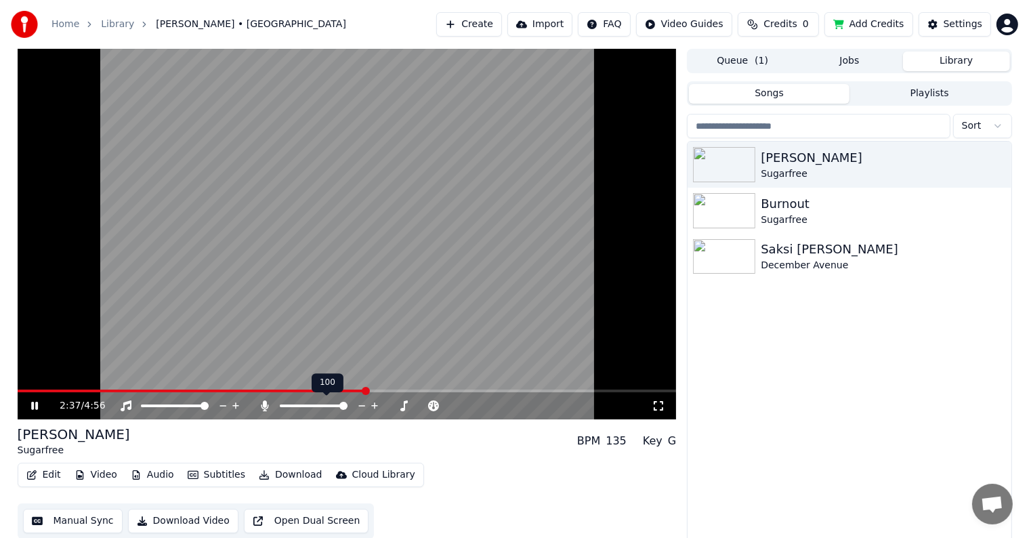
click at [268, 404] on icon at bounding box center [265, 405] width 14 height 11
click at [35, 407] on icon at bounding box center [44, 405] width 32 height 11
click at [35, 407] on icon at bounding box center [34, 405] width 8 height 9
click at [398, 390] on span at bounding box center [347, 391] width 659 height 3
click at [417, 391] on span at bounding box center [347, 391] width 659 height 3
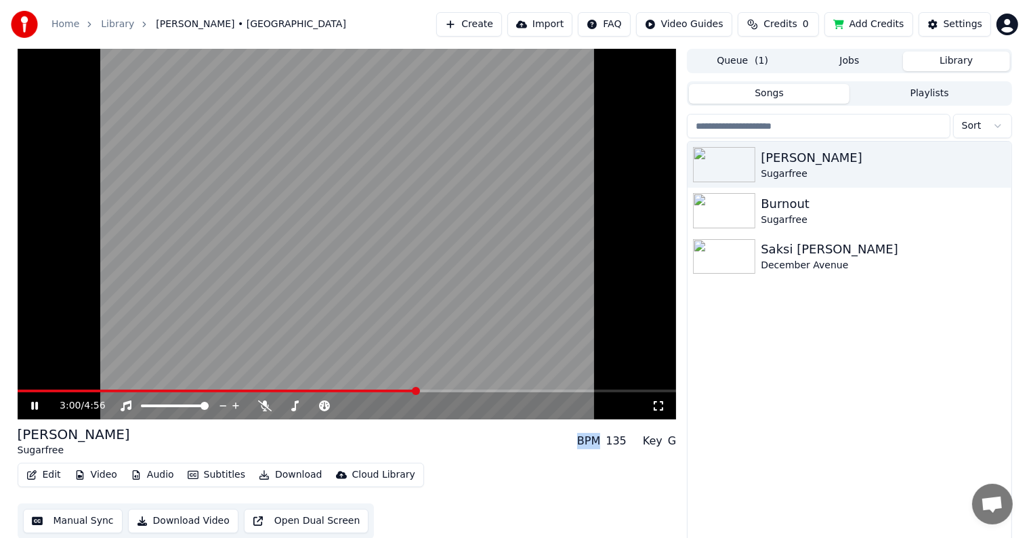
click at [406, 390] on span at bounding box center [218, 391] width 400 height 3
click at [33, 404] on icon at bounding box center [34, 406] width 7 height 8
click at [375, 390] on span at bounding box center [214, 391] width 393 height 3
click at [34, 411] on icon at bounding box center [44, 405] width 32 height 11
click at [342, 391] on span at bounding box center [180, 391] width 324 height 3
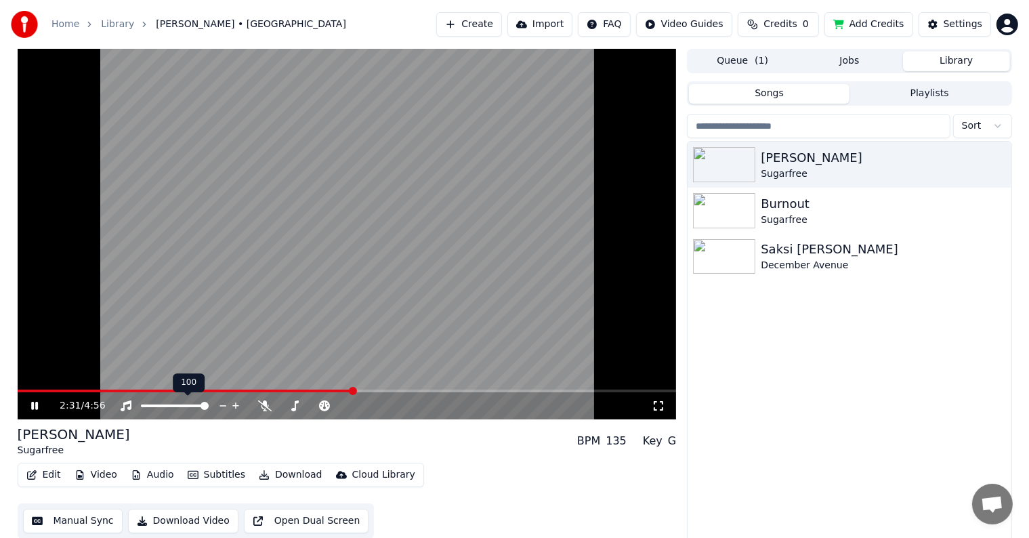
click at [184, 405] on span at bounding box center [175, 406] width 68 height 3
click at [299, 405] on span at bounding box center [314, 406] width 68 height 3
click at [307, 405] on span at bounding box center [314, 406] width 68 height 3
click at [314, 405] on span at bounding box center [314, 406] width 68 height 3
click at [318, 405] on span at bounding box center [314, 406] width 68 height 3
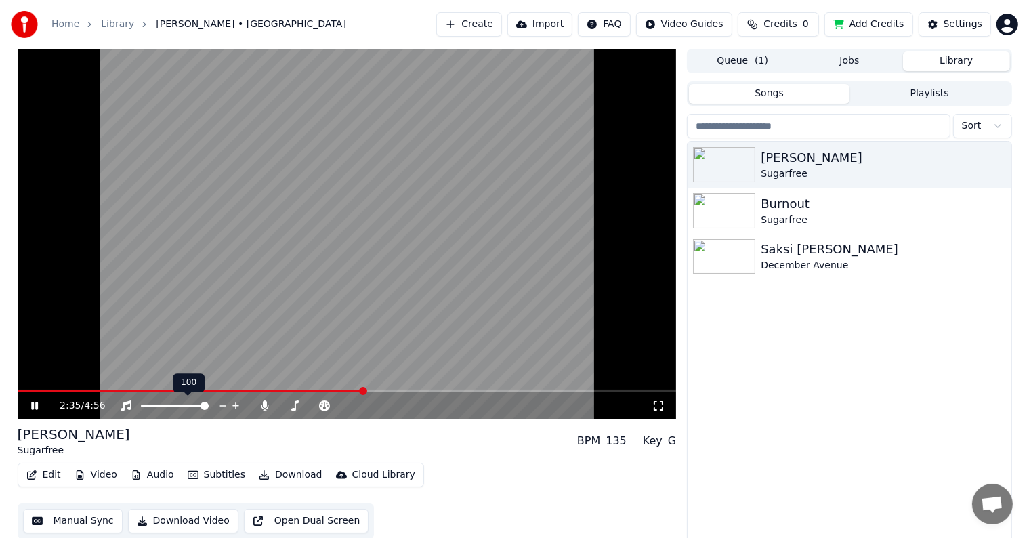
click at [209, 405] on span at bounding box center [205, 406] width 8 height 8
click at [345, 434] on div "[PERSON_NAME] Sugarfree BPM 135 Key G" at bounding box center [347, 441] width 659 height 33
click at [385, 393] on div "2:38 / 4:56" at bounding box center [347, 405] width 659 height 27
click at [382, 390] on span at bounding box center [347, 391] width 659 height 3
click at [392, 390] on span at bounding box center [347, 391] width 659 height 3
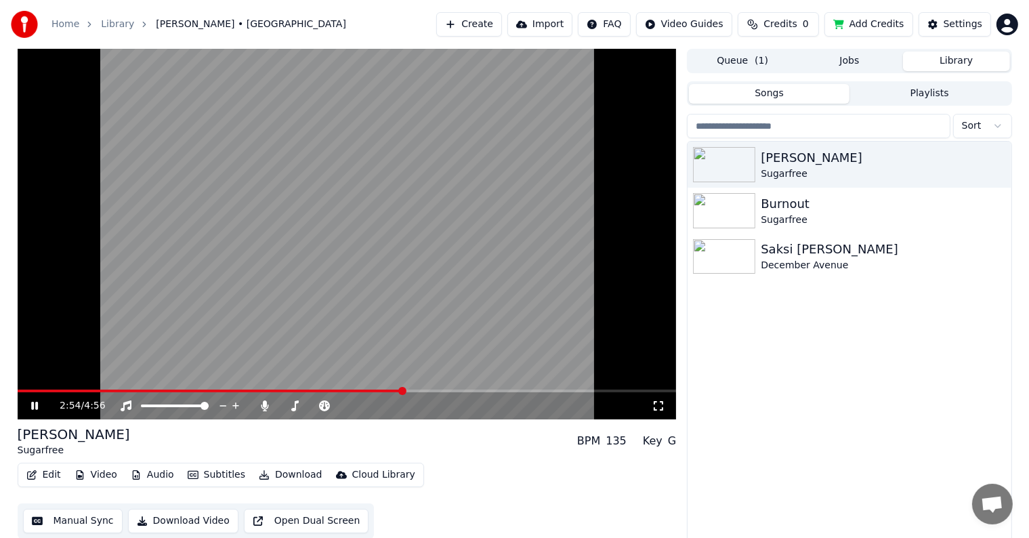
click at [404, 390] on span at bounding box center [347, 391] width 659 height 3
click at [415, 390] on span at bounding box center [347, 391] width 659 height 3
click at [423, 390] on span at bounding box center [347, 391] width 659 height 3
click at [359, 388] on video at bounding box center [347, 234] width 659 height 371
click at [406, 390] on span at bounding box center [212, 391] width 388 height 3
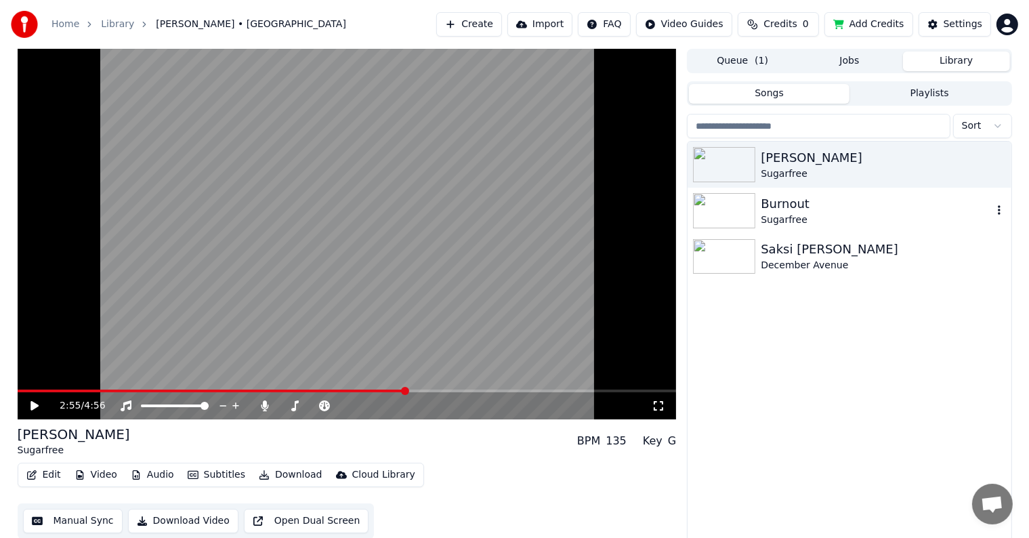
click at [721, 219] on img at bounding box center [724, 210] width 62 height 35
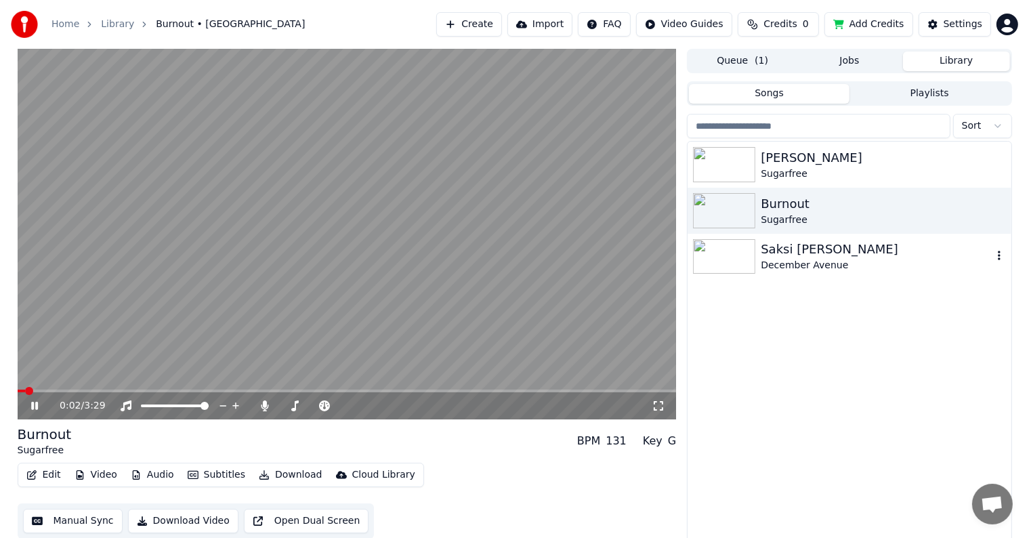
click at [781, 268] on div "December Avenue" at bounding box center [876, 266] width 231 height 14
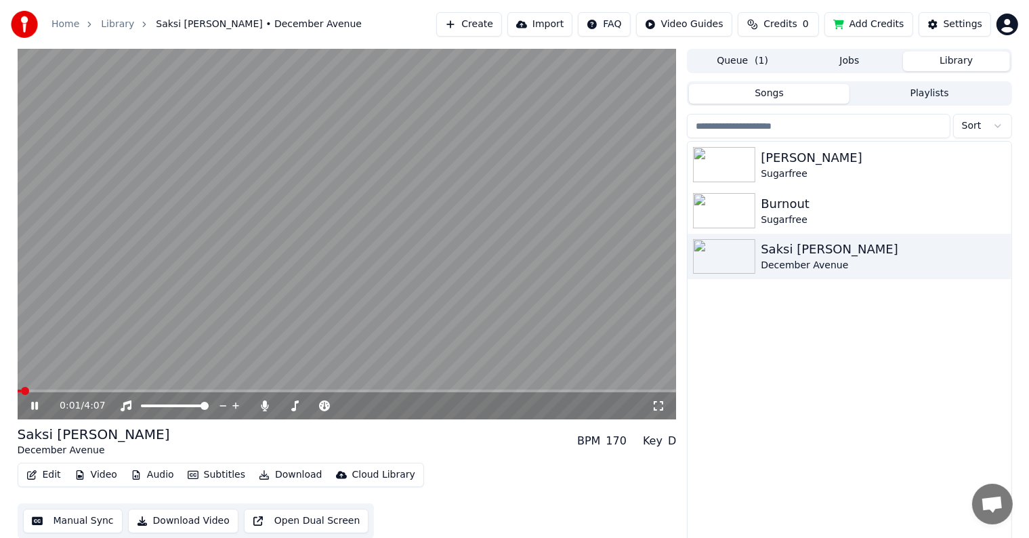
click at [545, 257] on video at bounding box center [347, 234] width 659 height 371
click at [741, 209] on img at bounding box center [724, 210] width 62 height 35
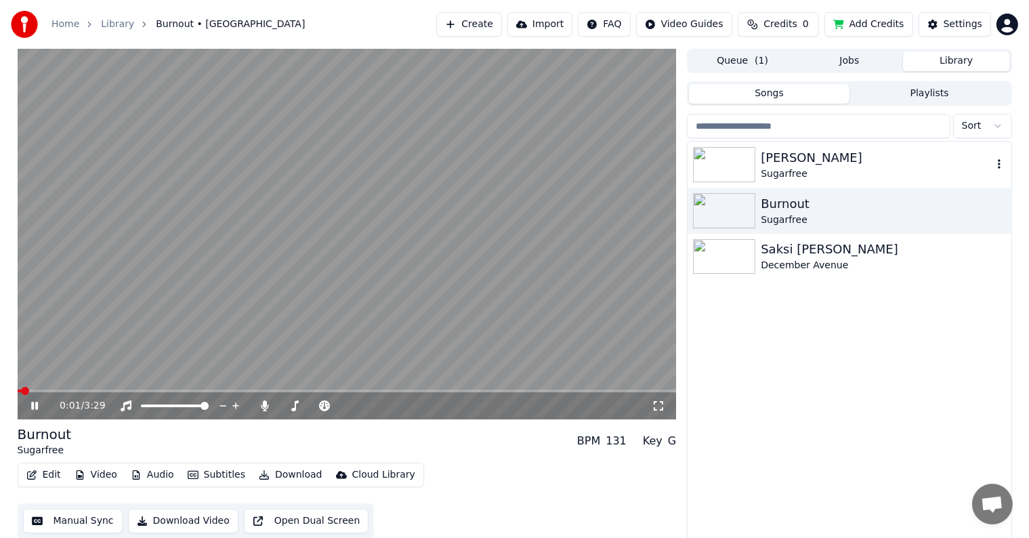
click at [743, 150] on img at bounding box center [724, 164] width 62 height 35
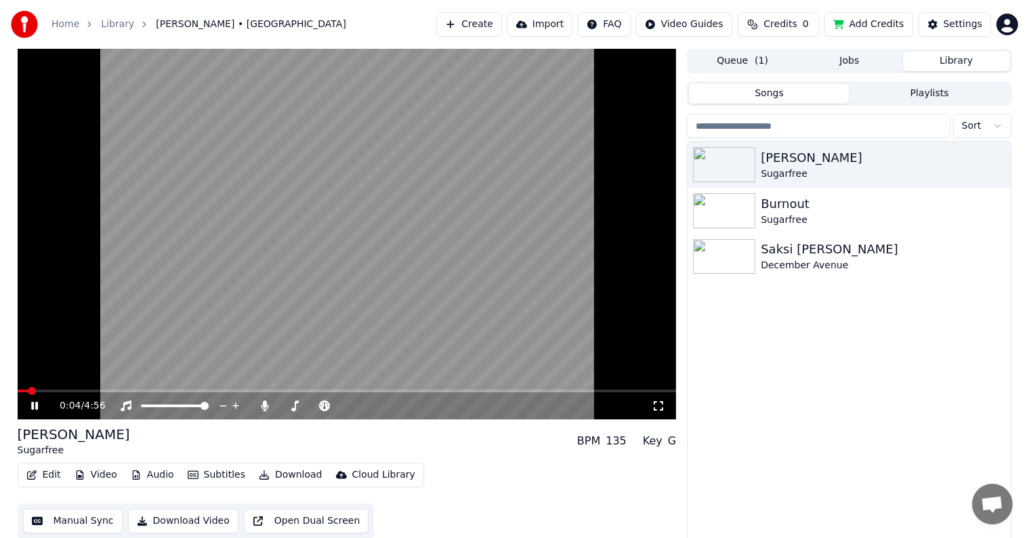
click at [662, 398] on div "0:04 / 4:56" at bounding box center [347, 405] width 659 height 27
click at [661, 401] on icon at bounding box center [658, 405] width 9 height 9
click at [92, 477] on button "Video" at bounding box center [96, 475] width 54 height 19
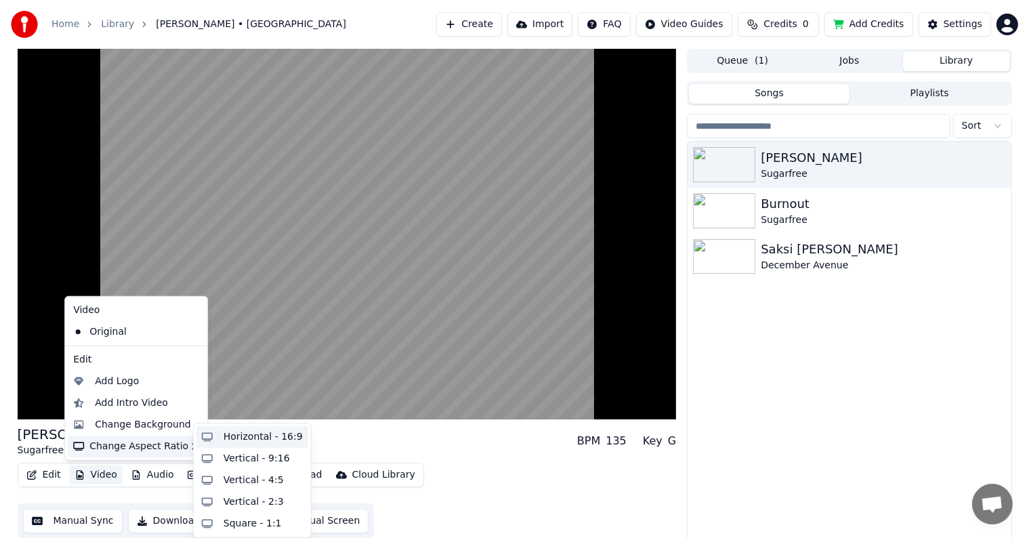
click at [231, 440] on div "Horizontal - 16:9" at bounding box center [263, 437] width 79 height 14
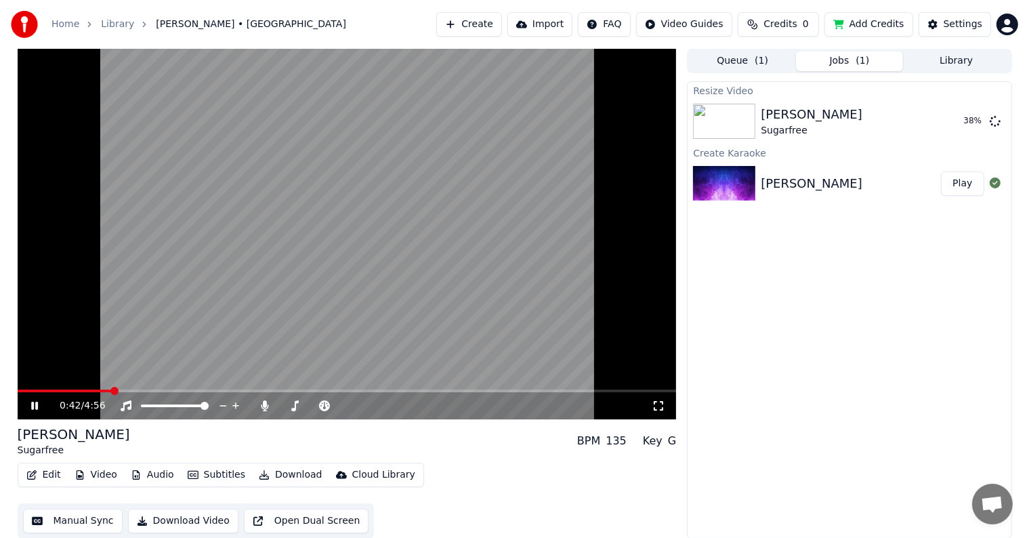
click at [114, 476] on button "Video" at bounding box center [96, 475] width 54 height 19
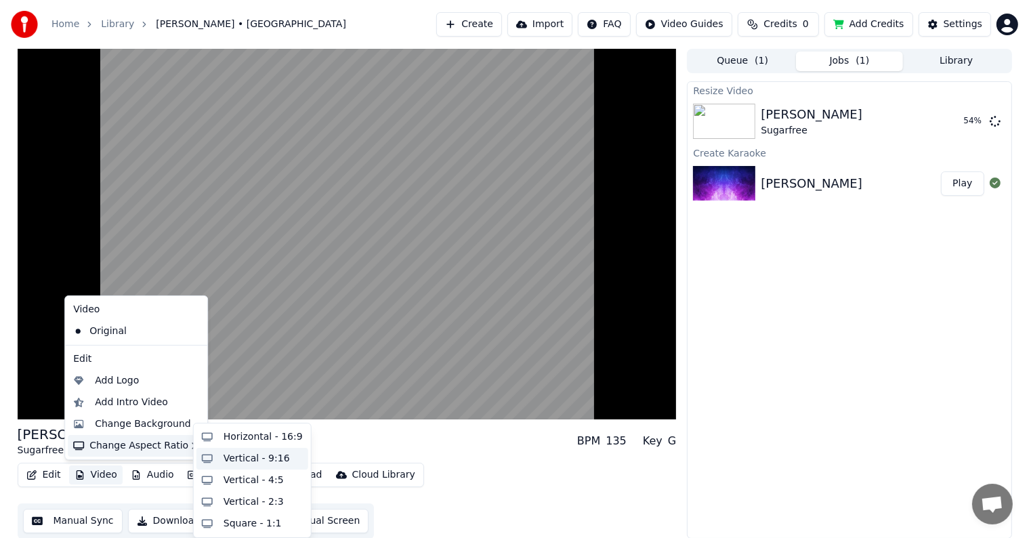
scroll to position [1, 0]
click at [356, 448] on div "[PERSON_NAME] Sugarfree BPM 135 Key G" at bounding box center [347, 440] width 659 height 33
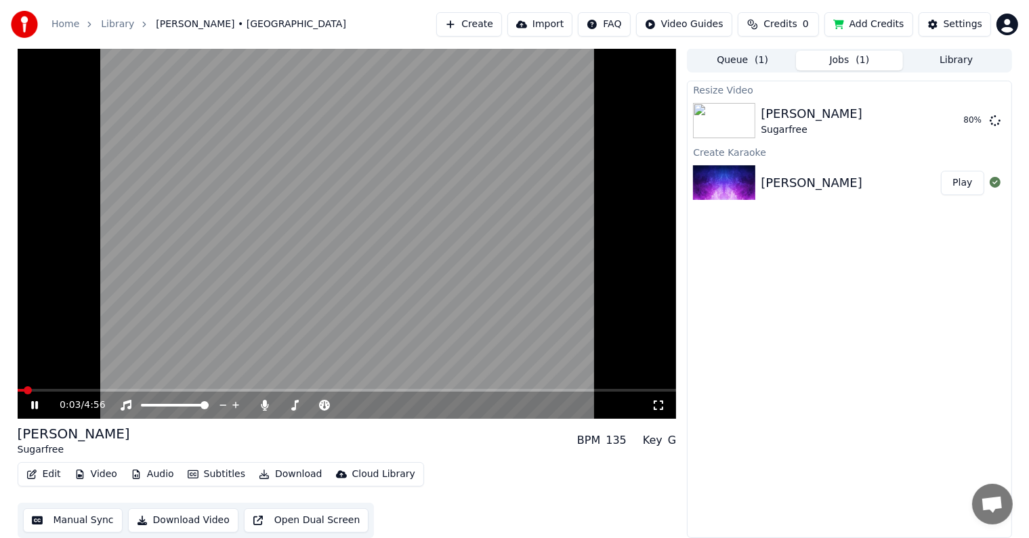
click at [23, 390] on span at bounding box center [21, 390] width 7 height 3
click at [743, 123] on img at bounding box center [724, 120] width 62 height 35
click at [954, 119] on button "Play" at bounding box center [962, 120] width 43 height 24
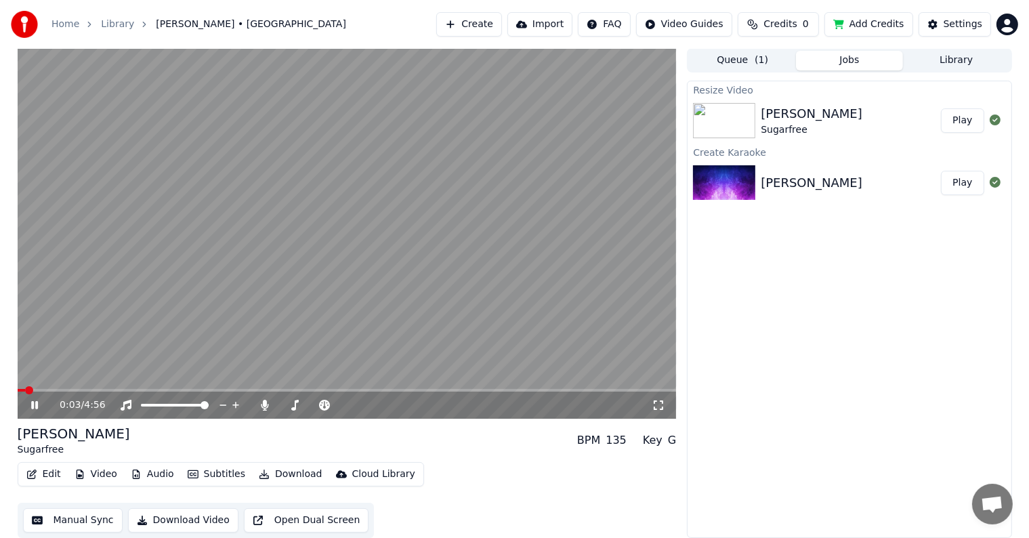
click at [665, 405] on icon at bounding box center [659, 405] width 14 height 11
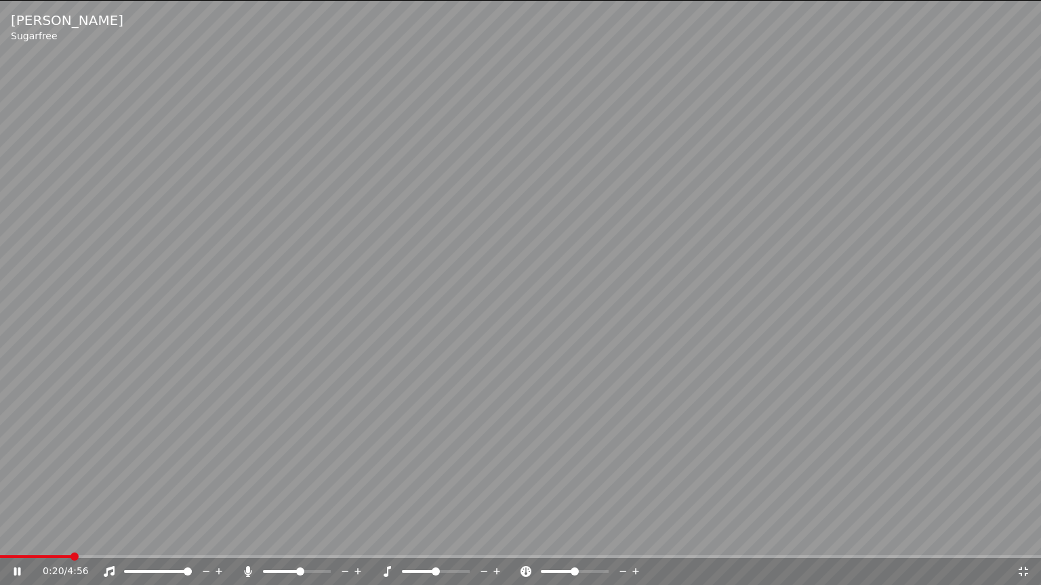
click at [438, 537] on span at bounding box center [436, 572] width 8 height 8
click at [1021, 537] on icon at bounding box center [1023, 571] width 9 height 9
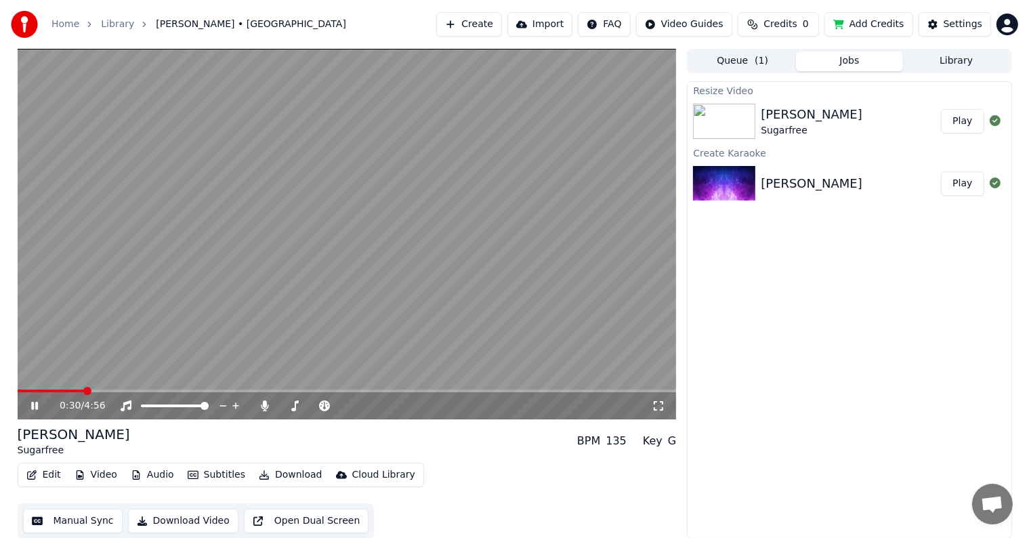
click at [659, 405] on icon at bounding box center [659, 405] width 14 height 11
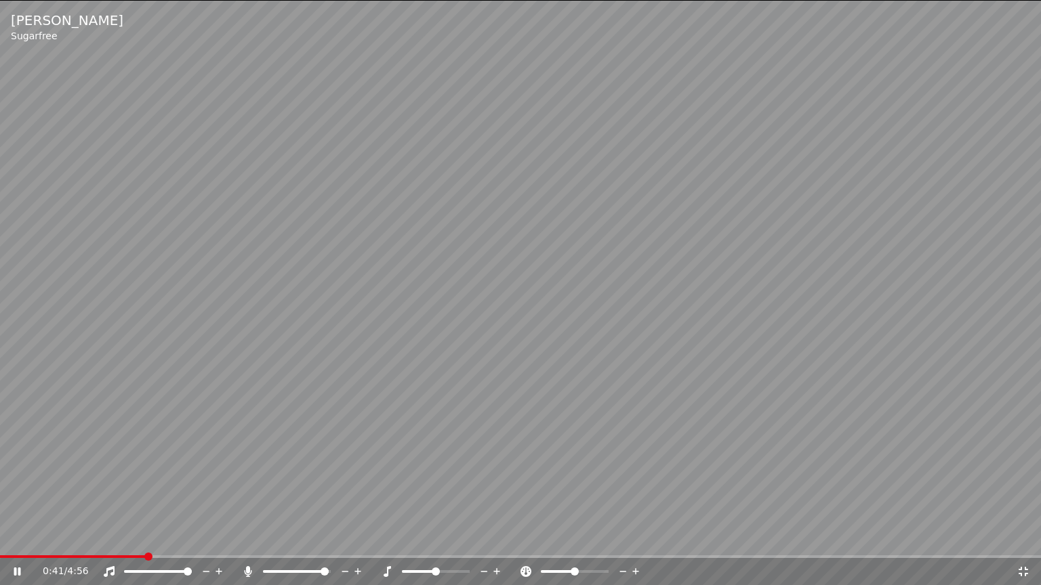
click at [328, 537] on span at bounding box center [325, 572] width 8 height 8
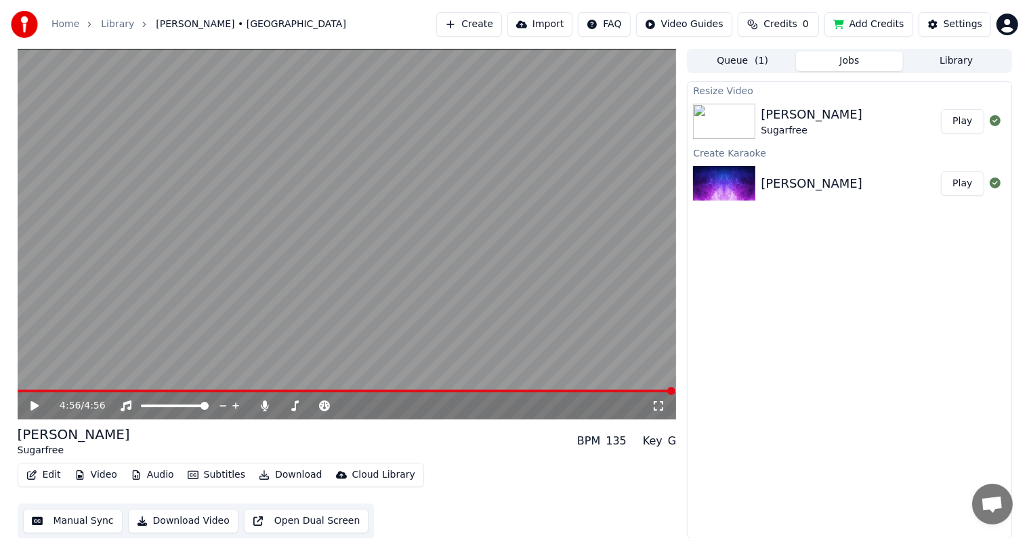
click at [350, 292] on video at bounding box center [347, 234] width 659 height 371
click at [39, 403] on icon at bounding box center [44, 405] width 32 height 11
